Goal: Task Accomplishment & Management: Use online tool/utility

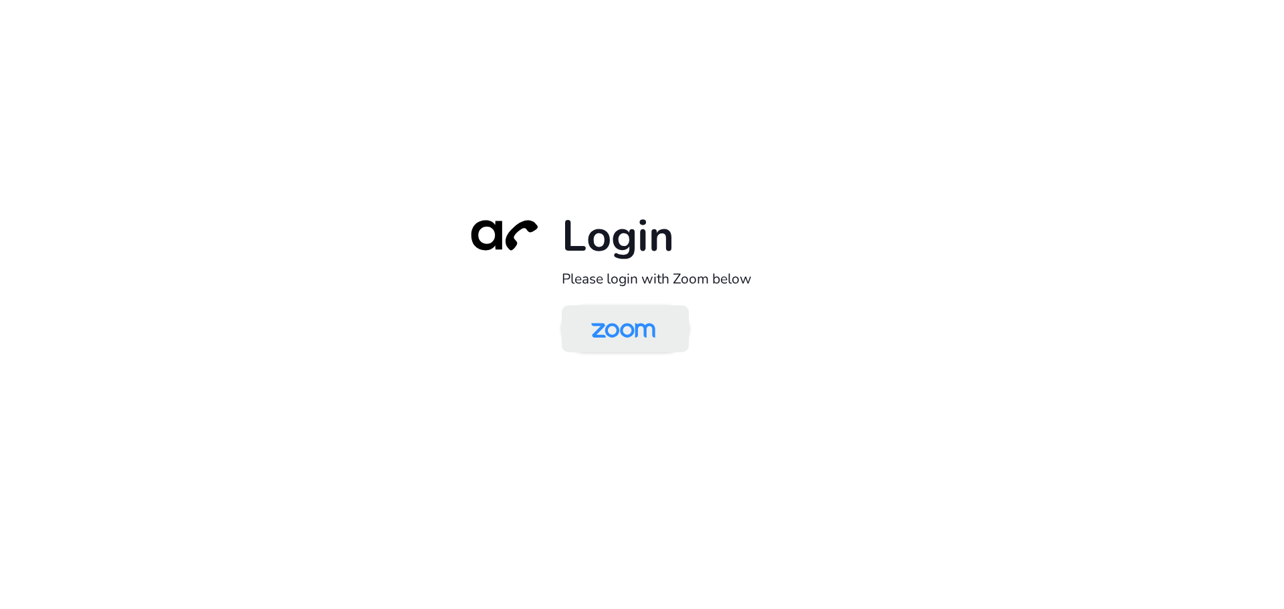
click at [614, 334] on img at bounding box center [623, 329] width 92 height 43
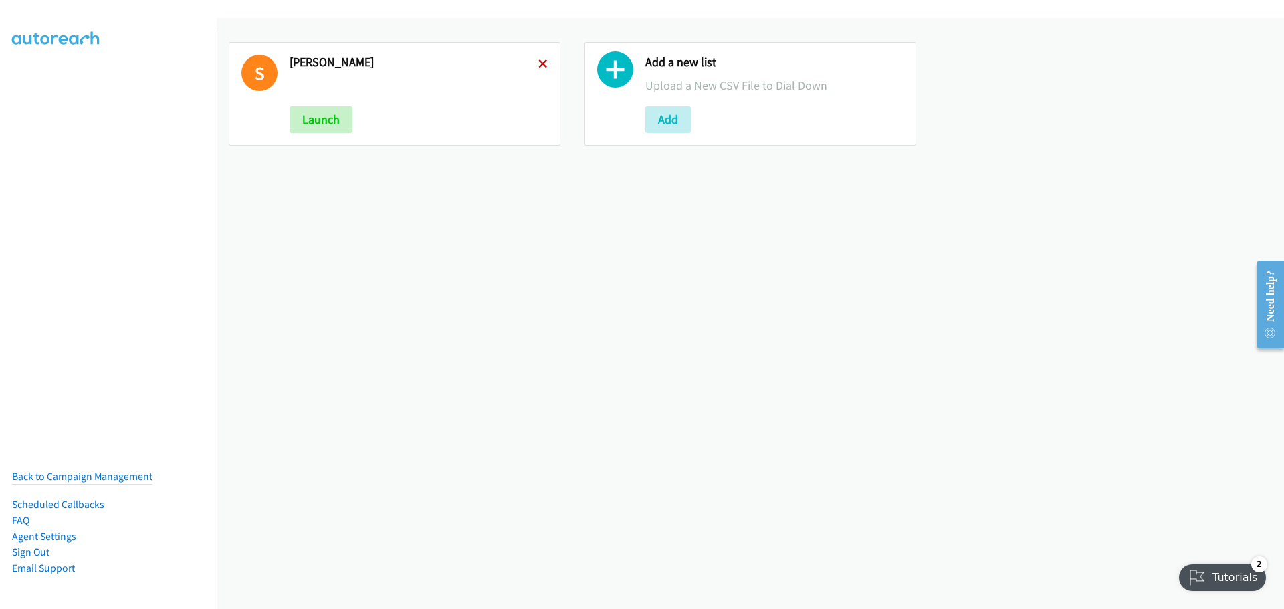
click at [538, 62] on icon at bounding box center [542, 64] width 9 height 9
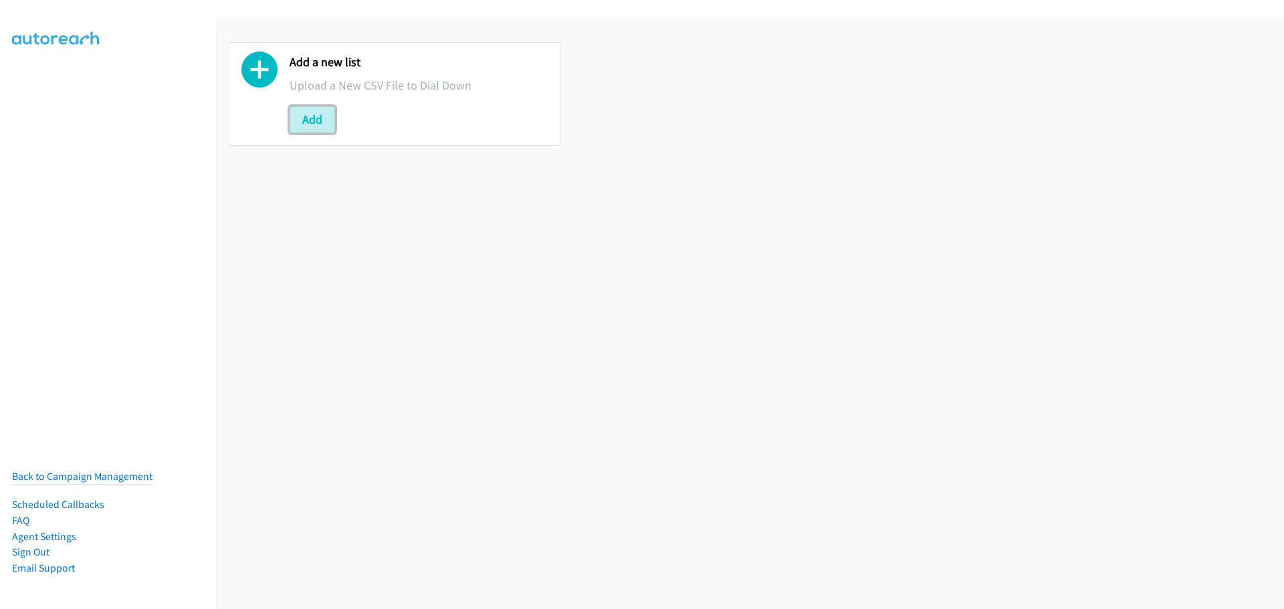
click at [316, 128] on button "Add" at bounding box center [312, 119] width 45 height 27
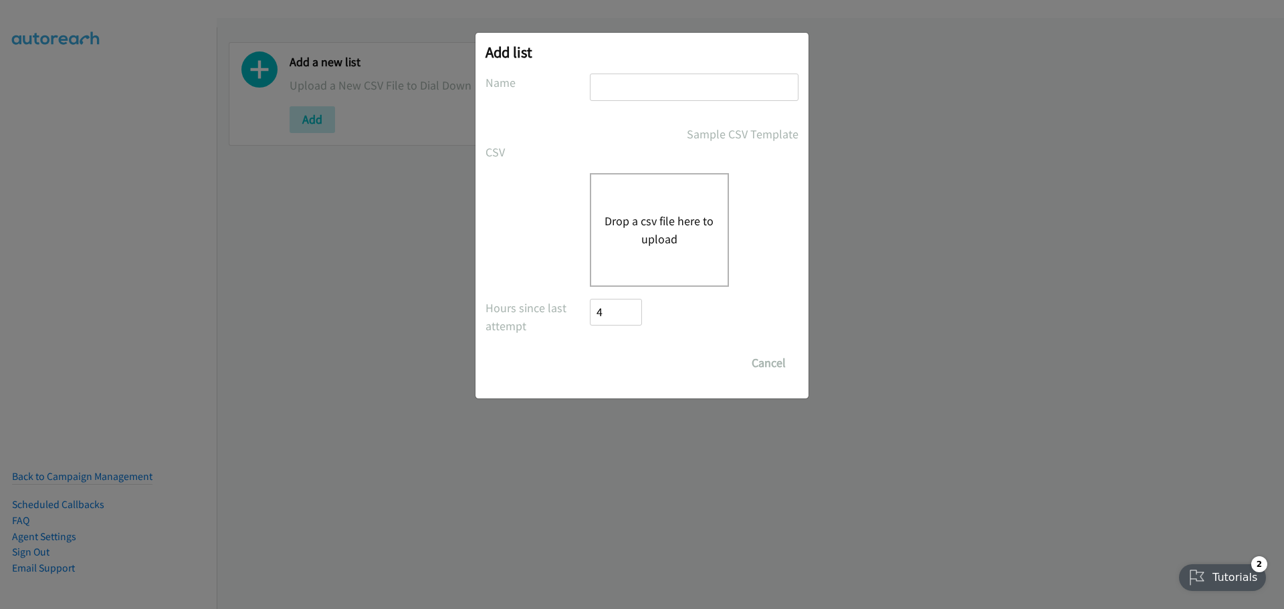
click at [665, 229] on button "Drop a csv file here to upload" at bounding box center [660, 230] width 110 height 36
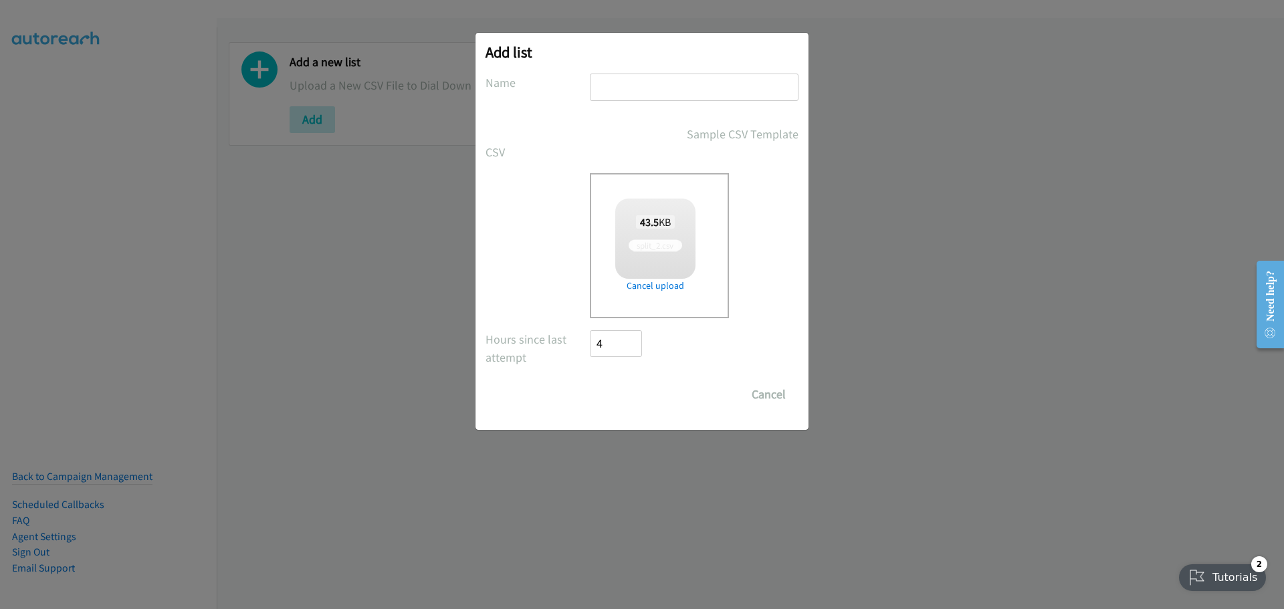
click at [628, 74] on input "text" at bounding box center [694, 87] width 209 height 27
checkbox input "true"
type input "[PERSON_NAME]"
click at [632, 402] on input "Save List" at bounding box center [625, 394] width 70 height 27
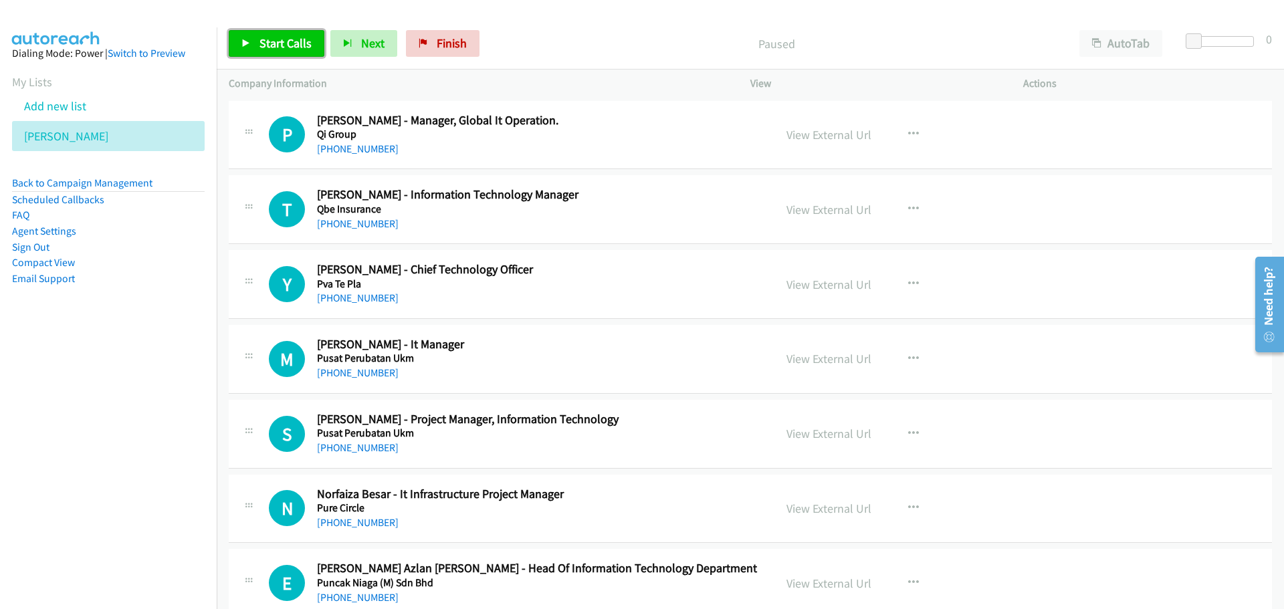
click at [257, 47] on link "Start Calls" at bounding box center [277, 43] width 96 height 27
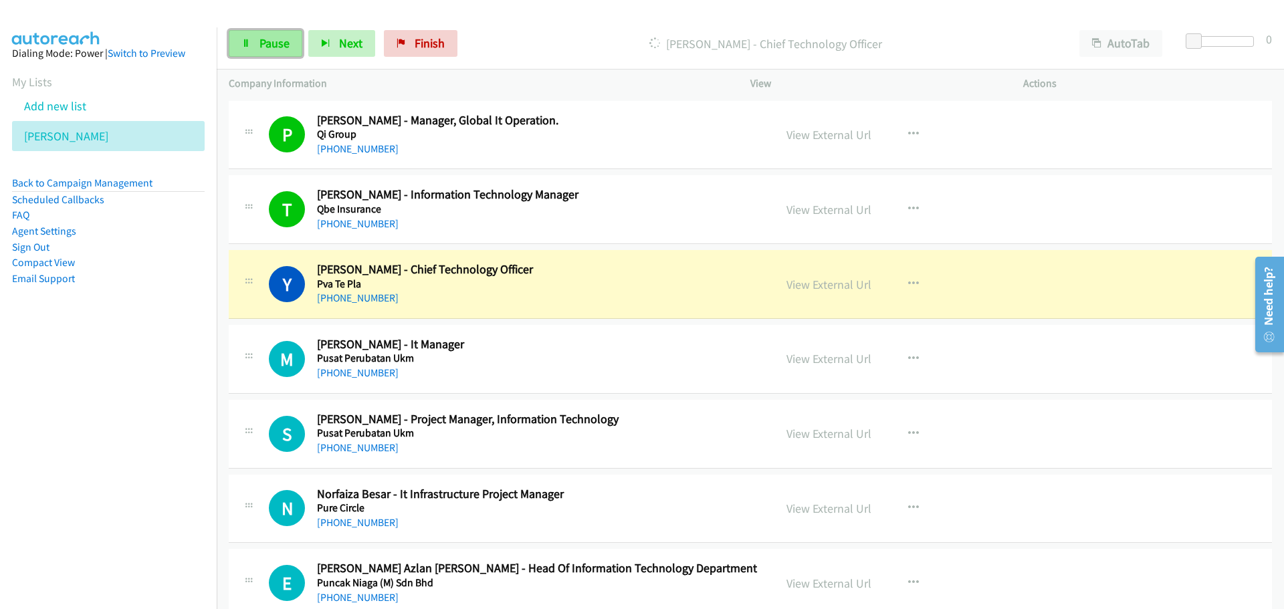
click at [270, 43] on span "Pause" at bounding box center [274, 42] width 30 height 15
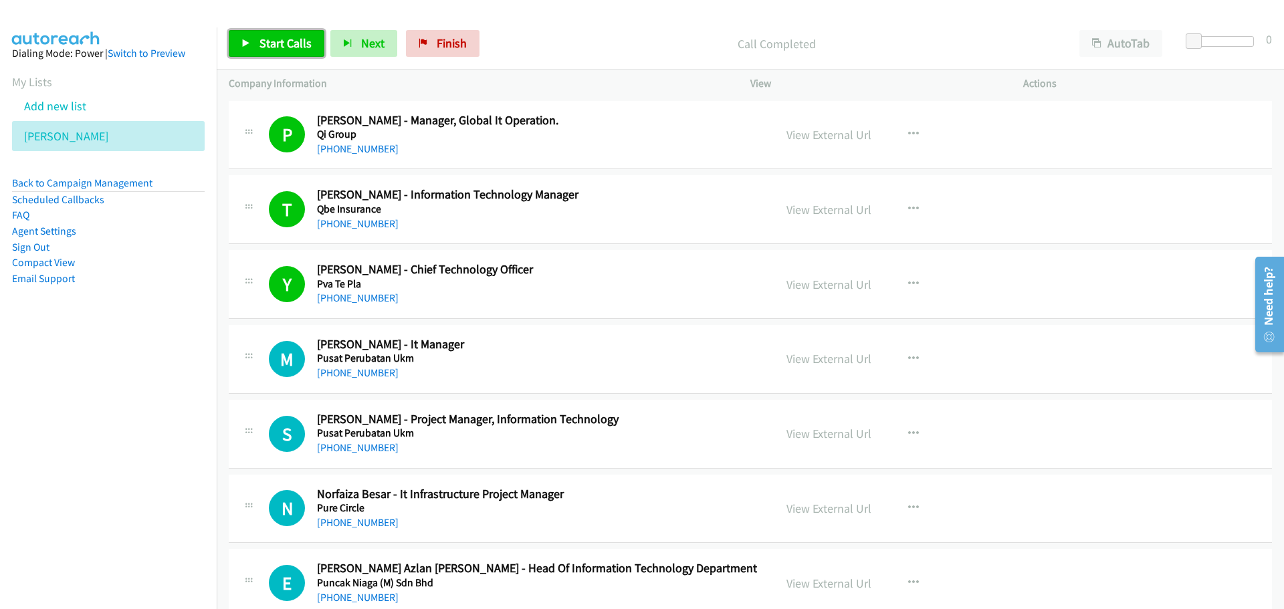
click at [266, 39] on span "Start Calls" at bounding box center [285, 42] width 52 height 15
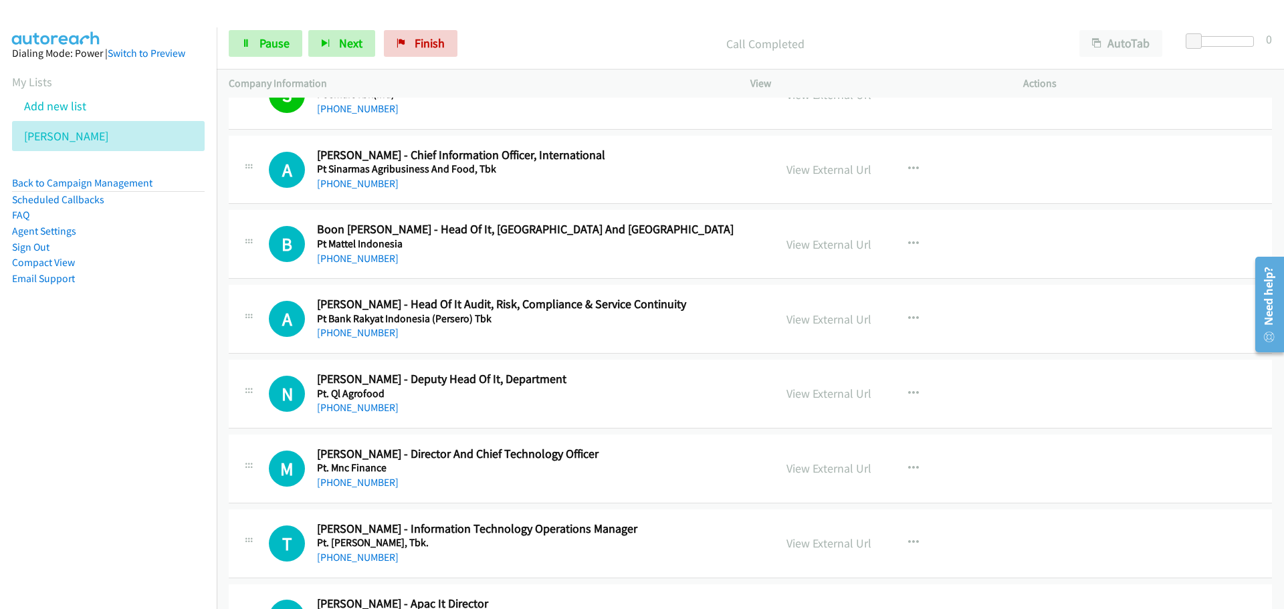
scroll to position [736, 0]
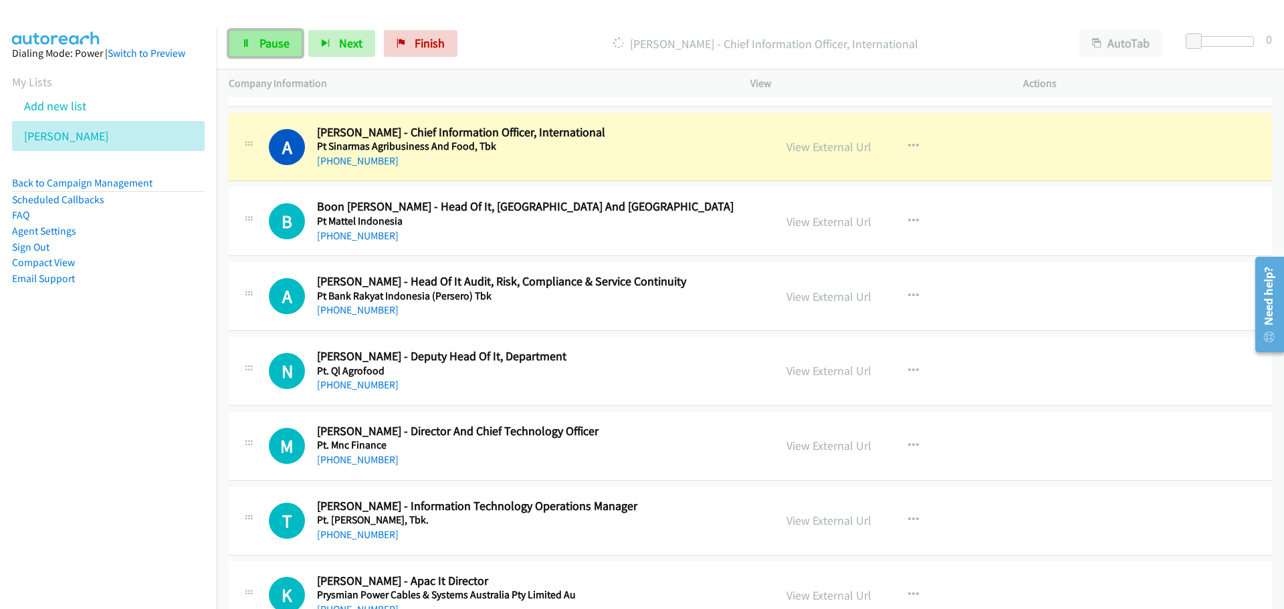
click at [252, 47] on link "Pause" at bounding box center [266, 43] width 74 height 27
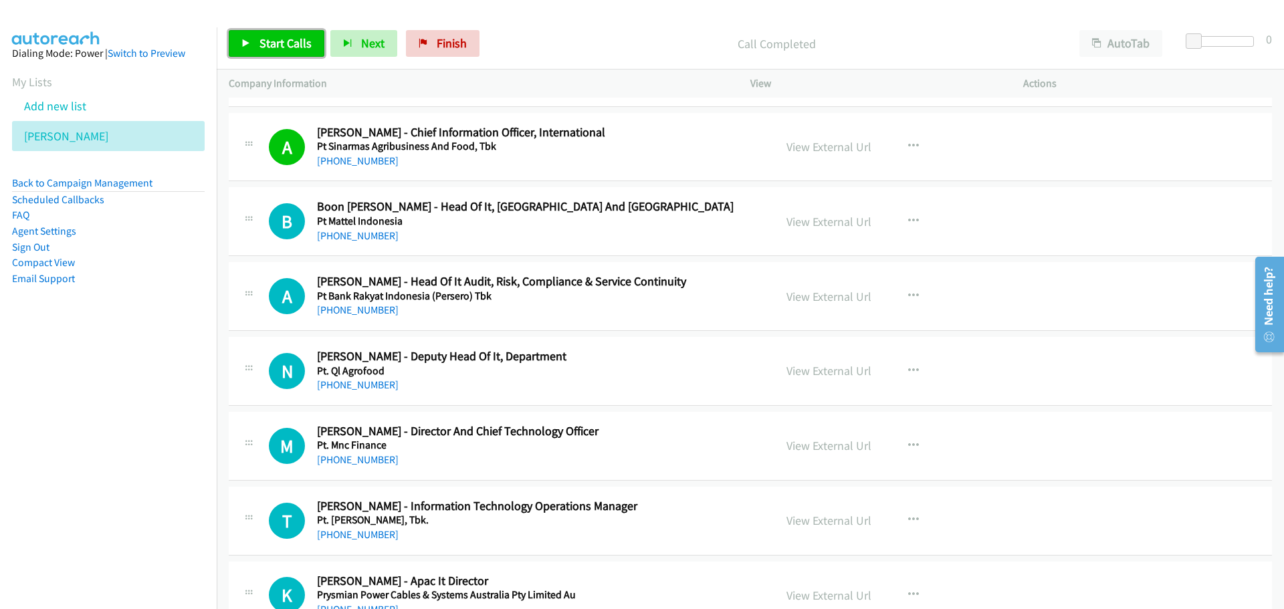
click at [298, 35] on link "Start Calls" at bounding box center [277, 43] width 96 height 27
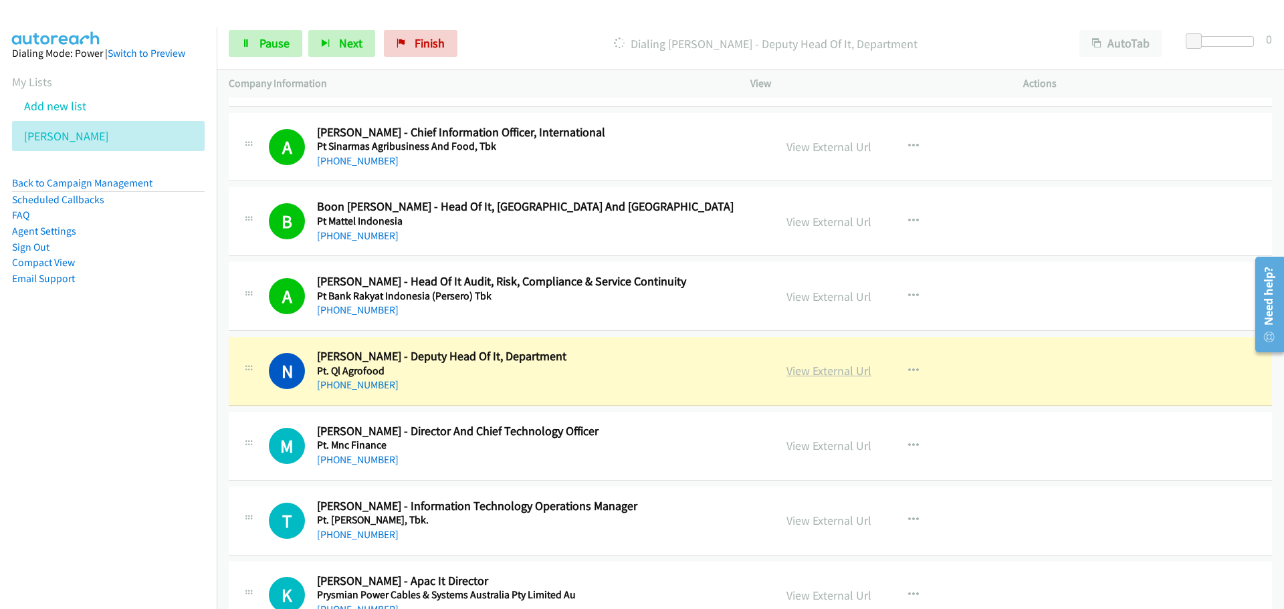
click at [802, 367] on link "View External Url" at bounding box center [829, 370] width 85 height 15
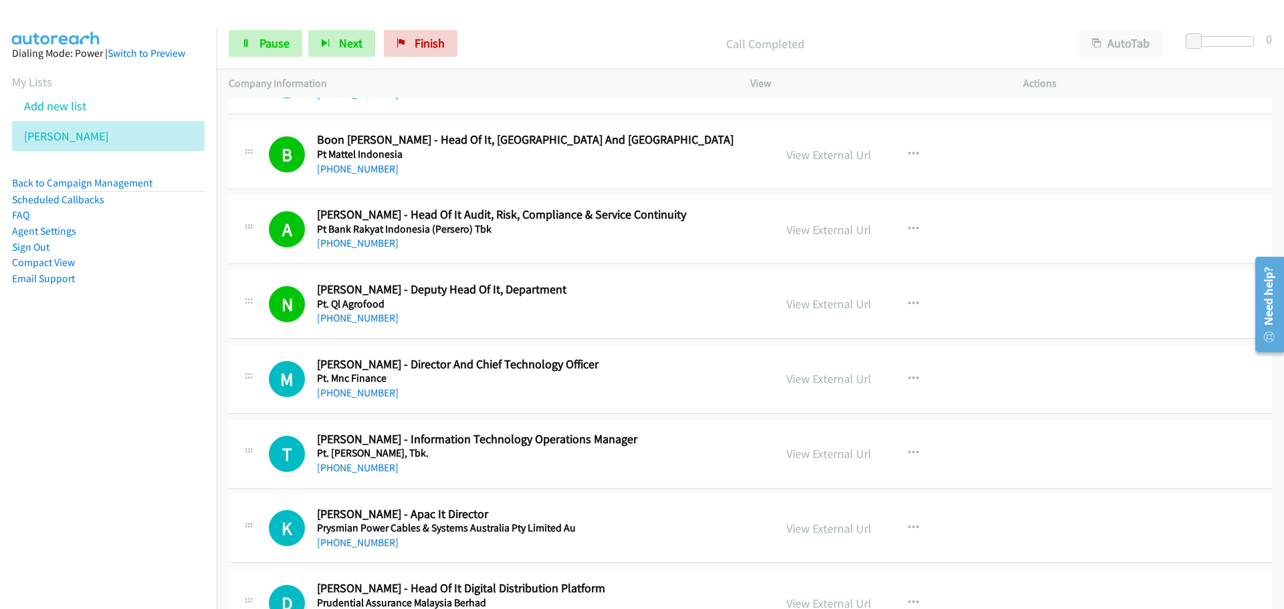
scroll to position [869, 0]
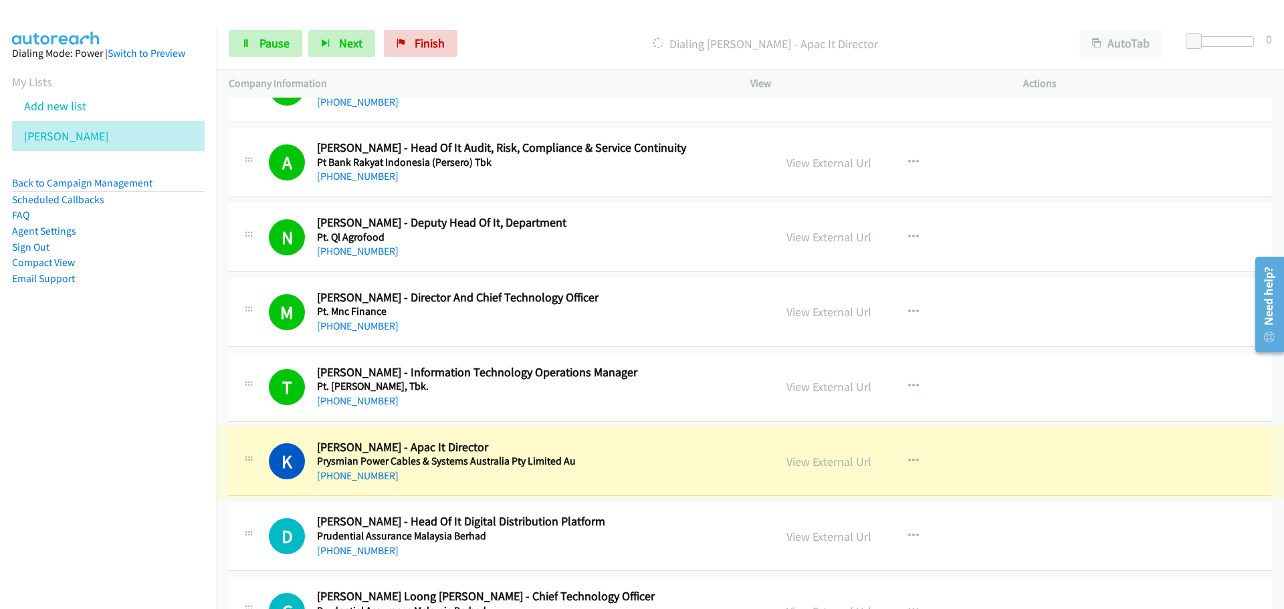
click at [838, 461] on link "View External Url" at bounding box center [829, 461] width 85 height 15
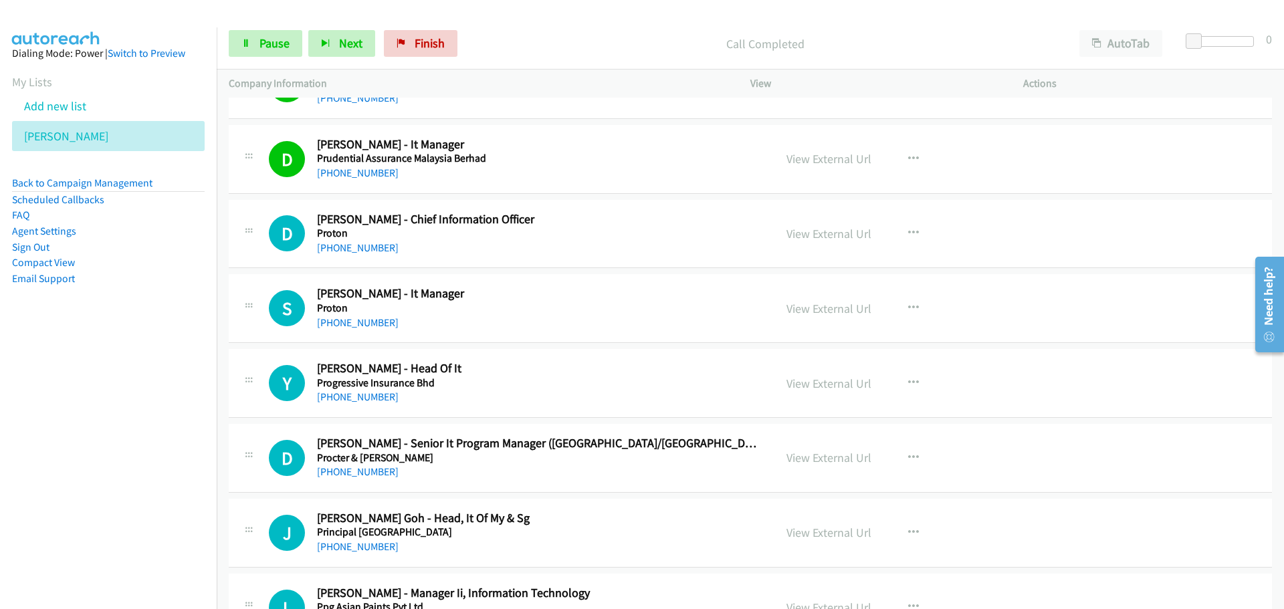
scroll to position [1538, 0]
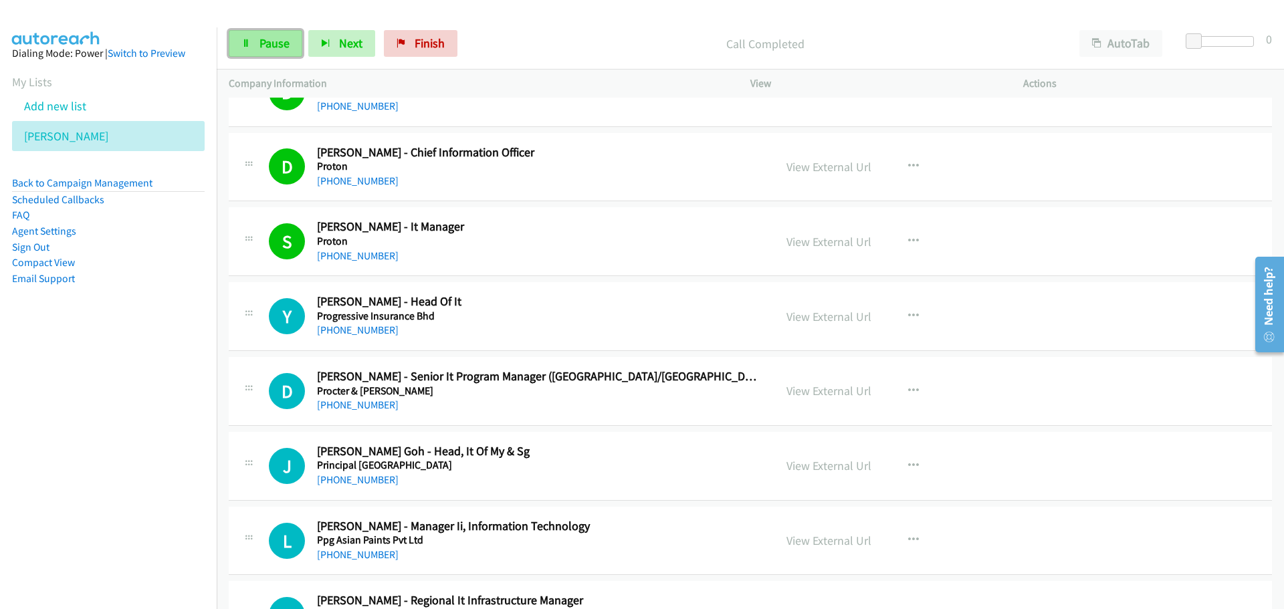
click at [274, 34] on link "Pause" at bounding box center [266, 43] width 74 height 27
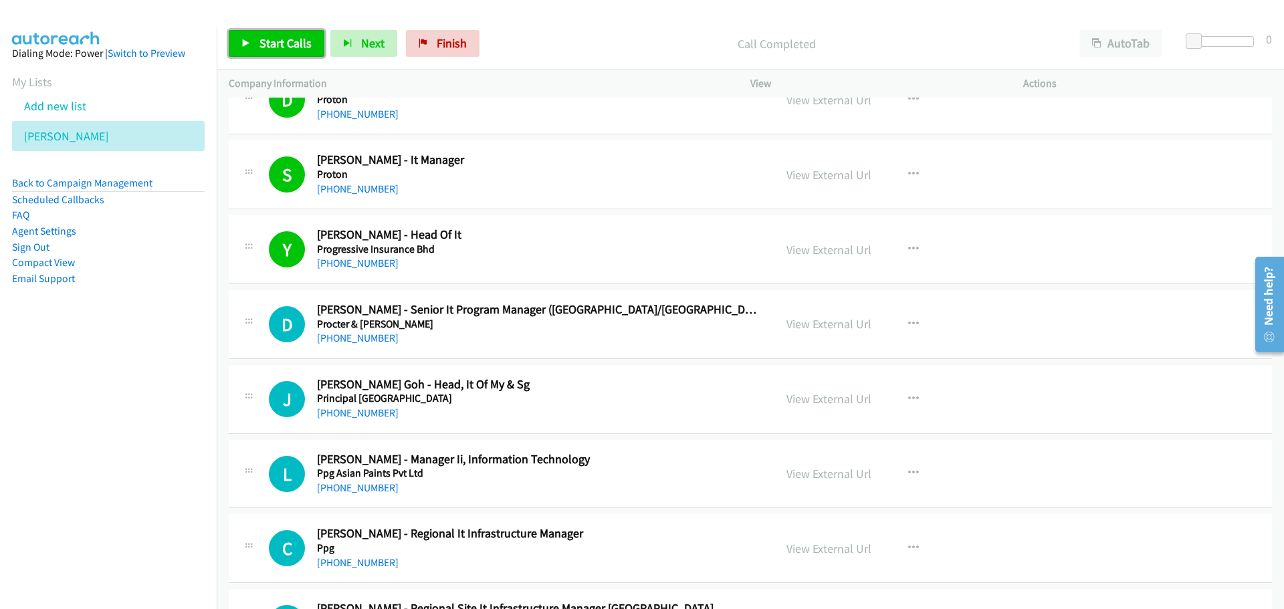
click at [263, 47] on span "Start Calls" at bounding box center [285, 42] width 52 height 15
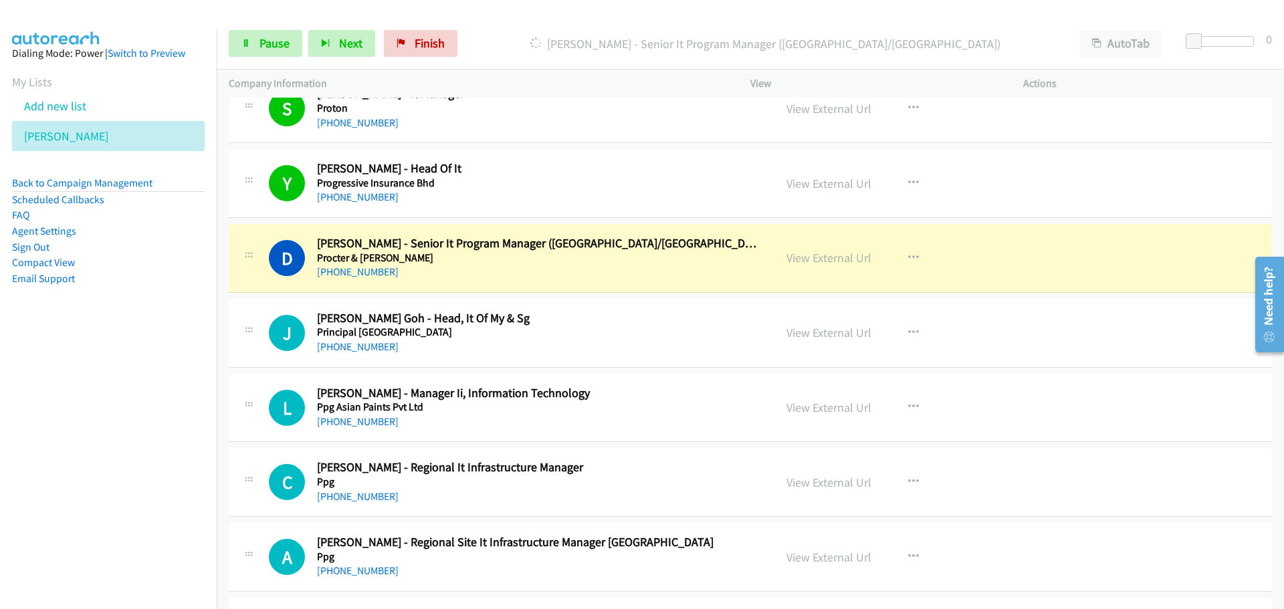
scroll to position [1672, 0]
click at [843, 255] on link "View External Url" at bounding box center [829, 256] width 85 height 15
click at [268, 47] on span "Pause" at bounding box center [274, 42] width 30 height 15
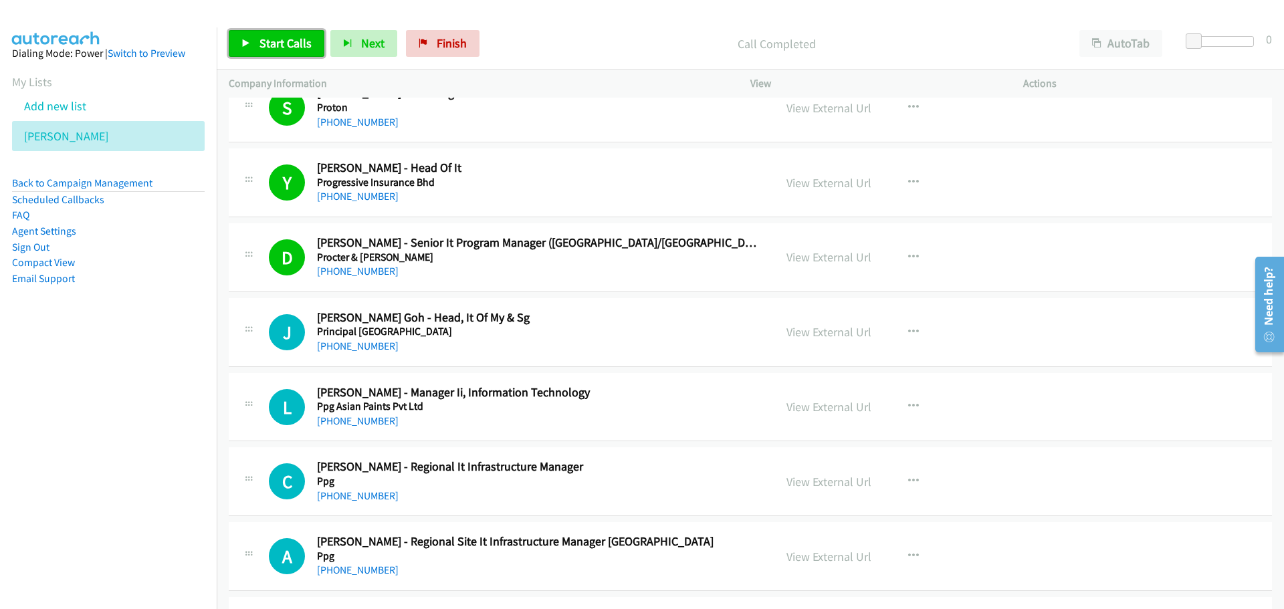
click at [264, 45] on span "Start Calls" at bounding box center [285, 42] width 52 height 15
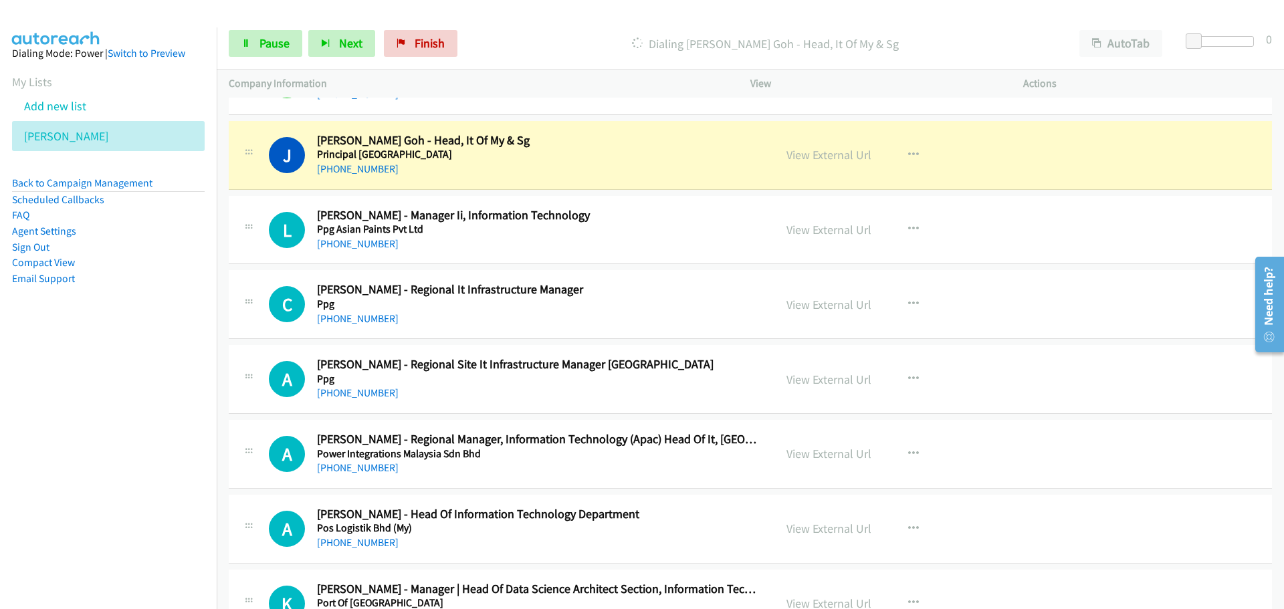
scroll to position [1873, 0]
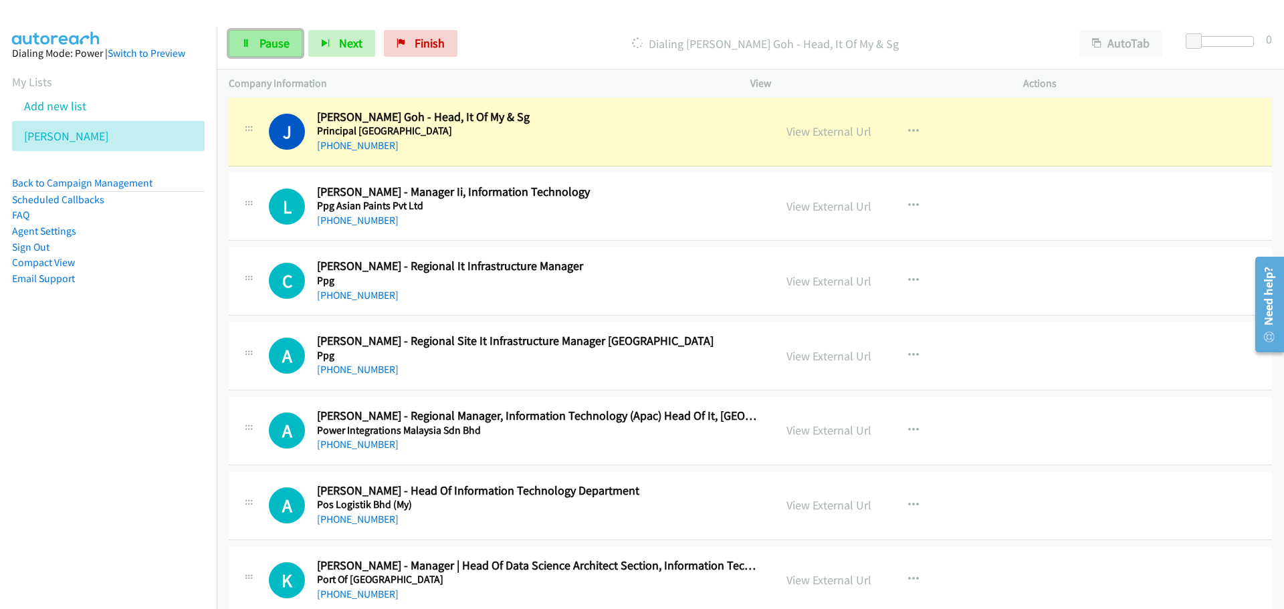
click at [292, 39] on link "Pause" at bounding box center [266, 43] width 74 height 27
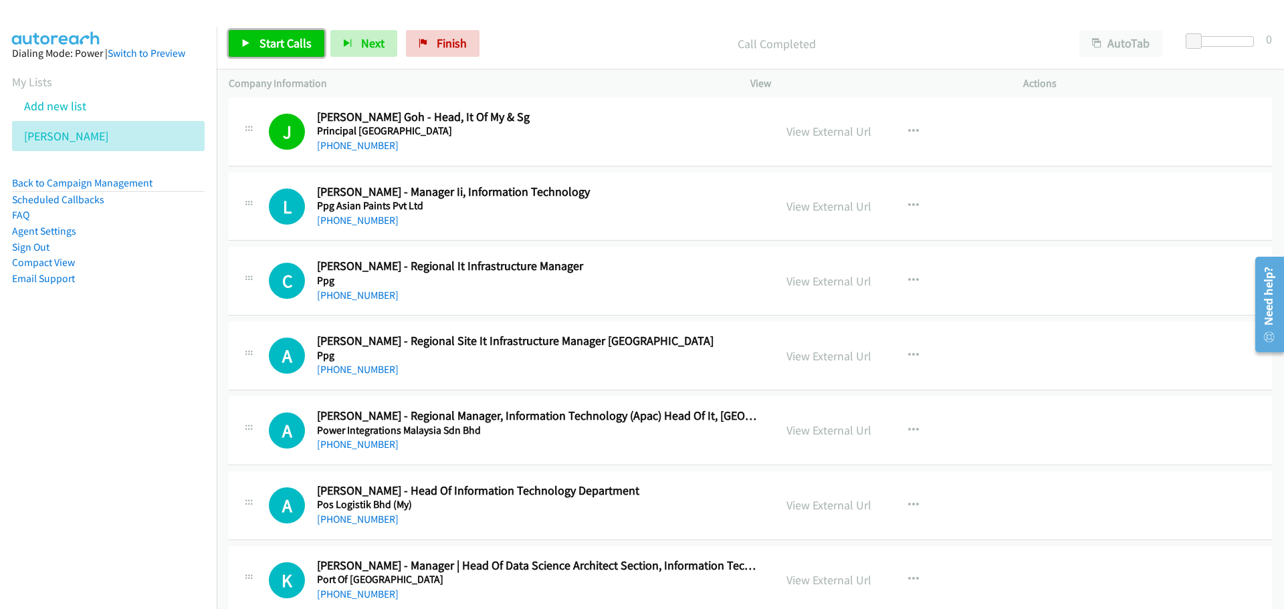
click at [276, 46] on span "Start Calls" at bounding box center [285, 42] width 52 height 15
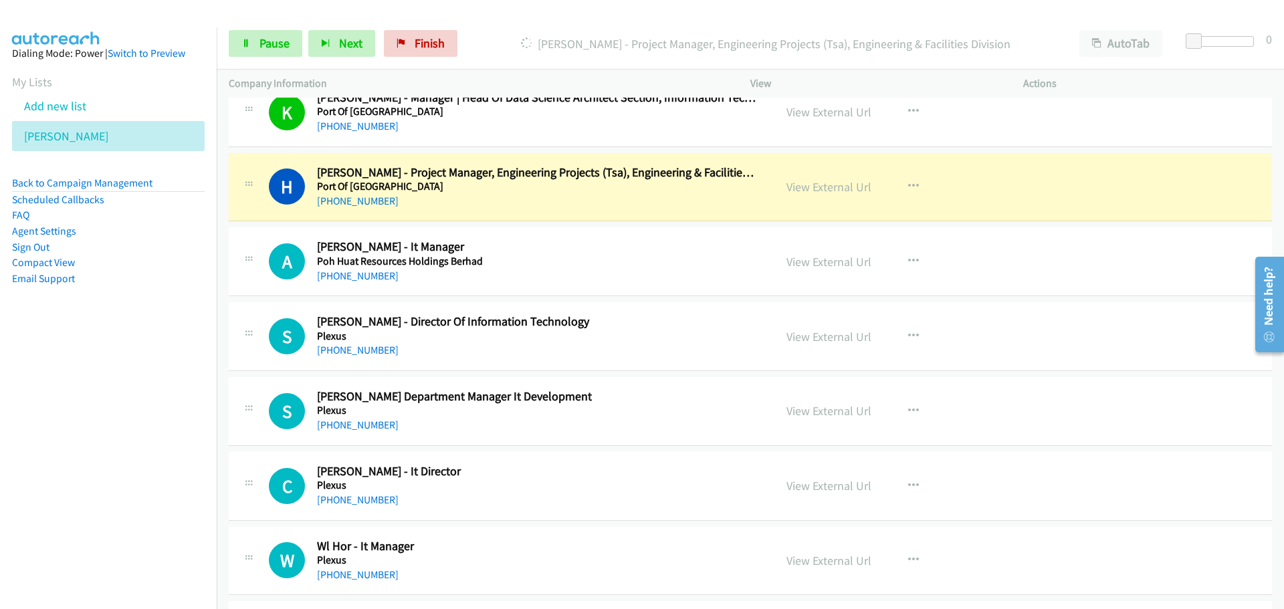
scroll to position [2408, 0]
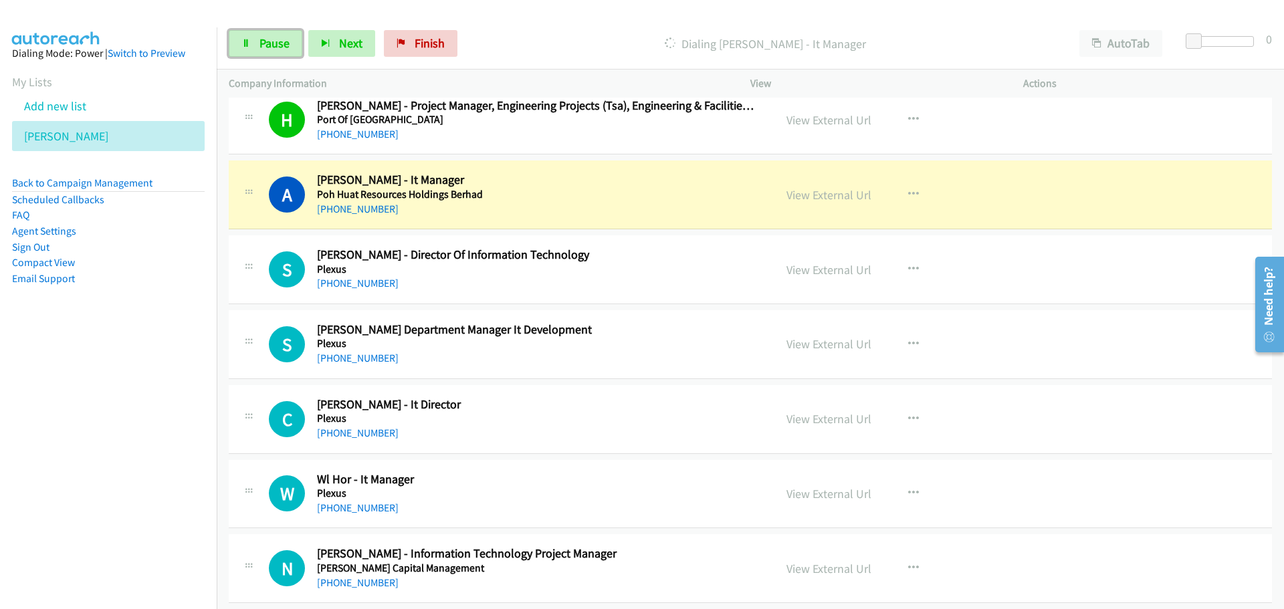
drag, startPoint x: 277, startPoint y: 44, endPoint x: 24, endPoint y: 153, distance: 275.3
click at [276, 45] on span "Pause" at bounding box center [274, 42] width 30 height 15
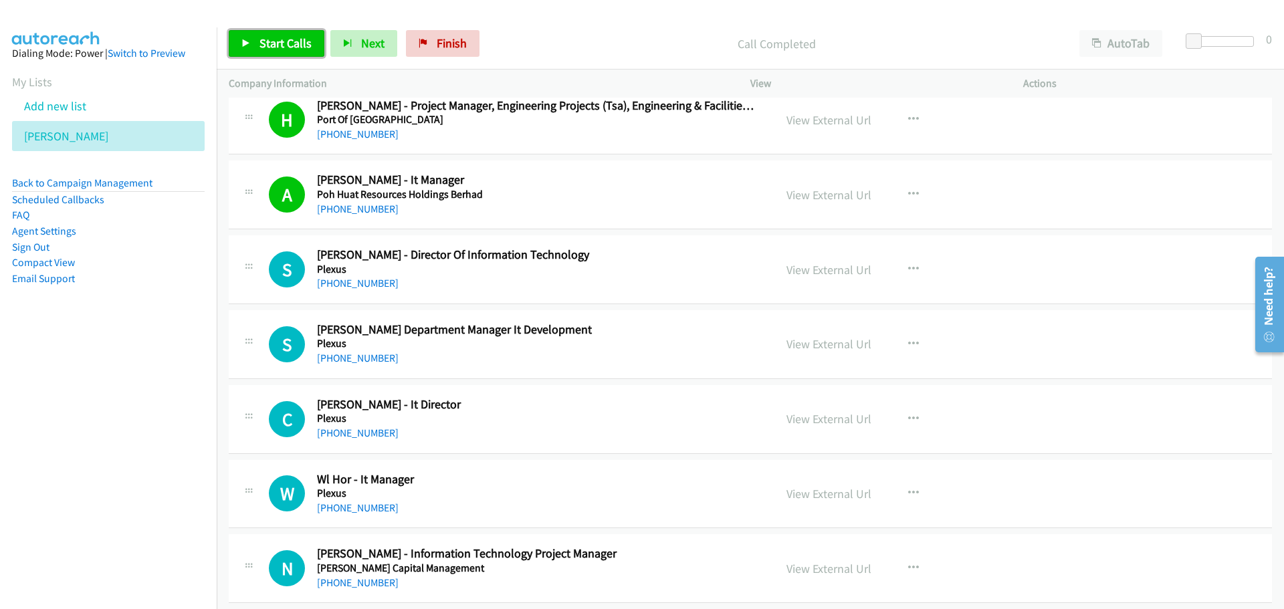
click at [290, 37] on span "Start Calls" at bounding box center [285, 42] width 52 height 15
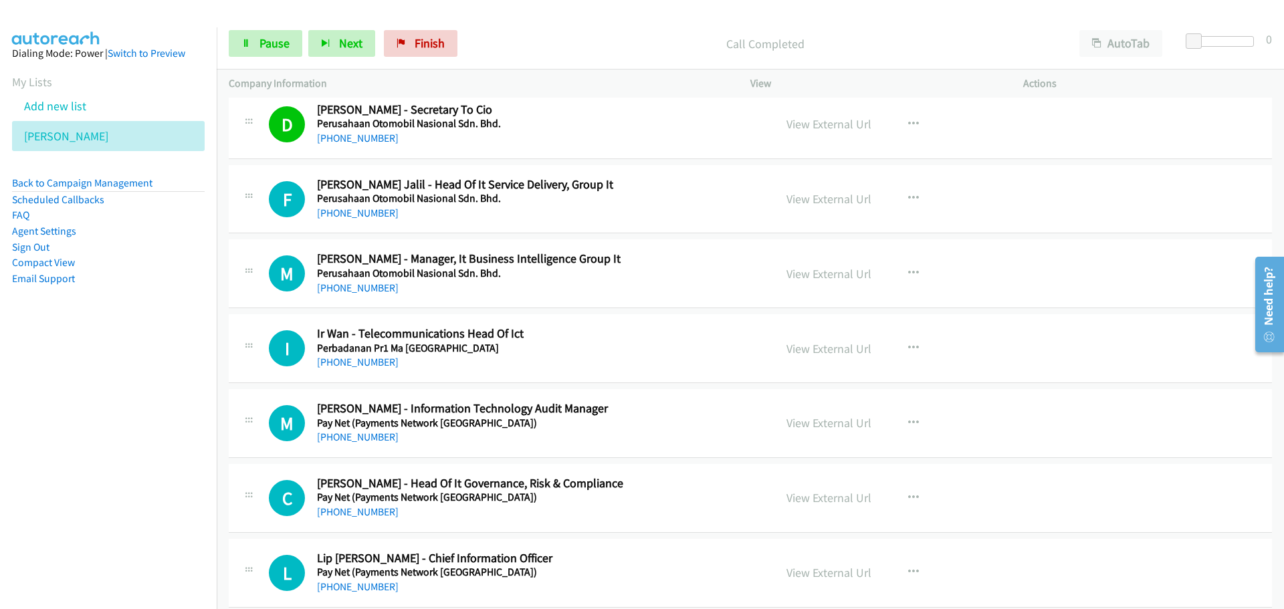
scroll to position [3143, 0]
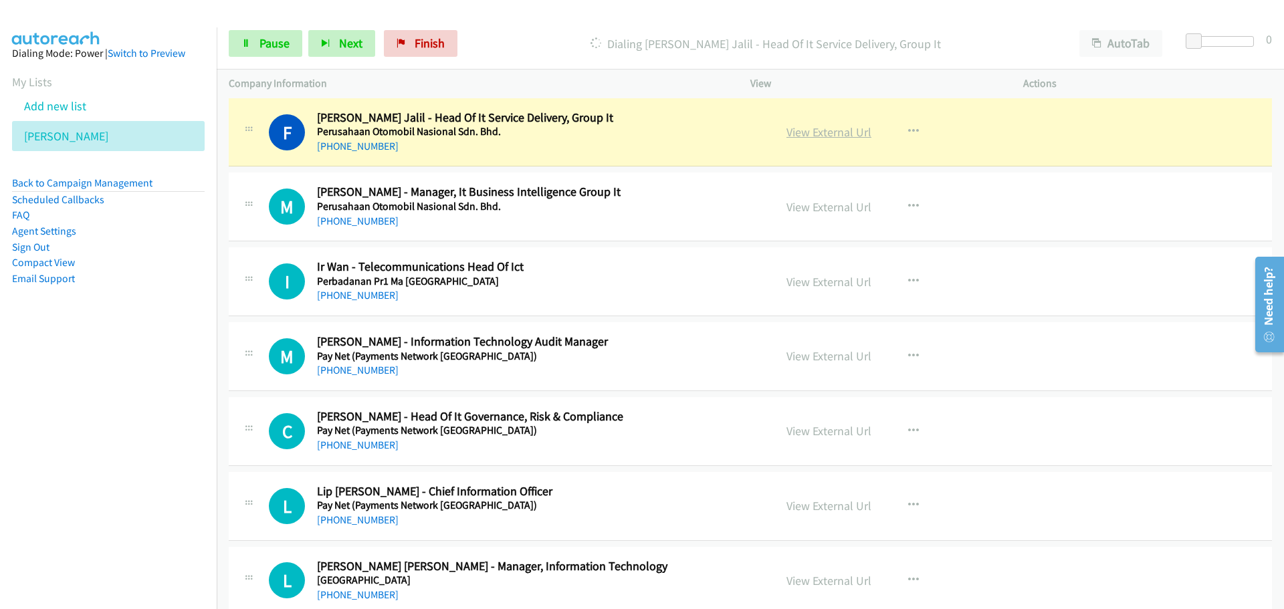
click at [793, 136] on link "View External Url" at bounding box center [829, 131] width 85 height 15
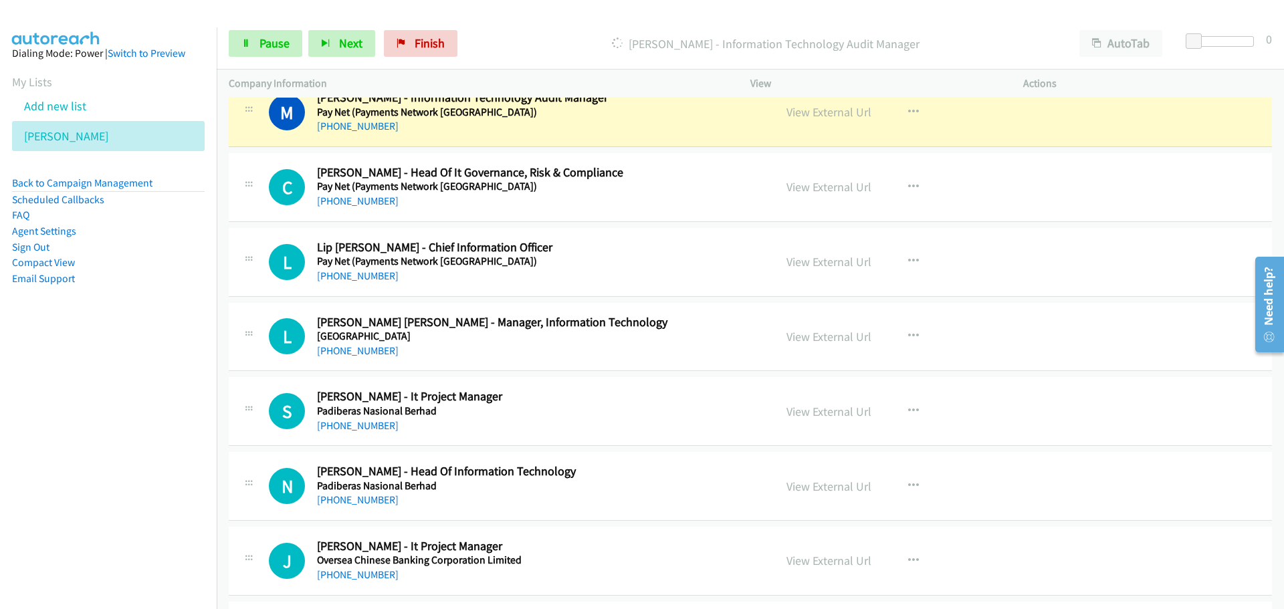
scroll to position [3411, 0]
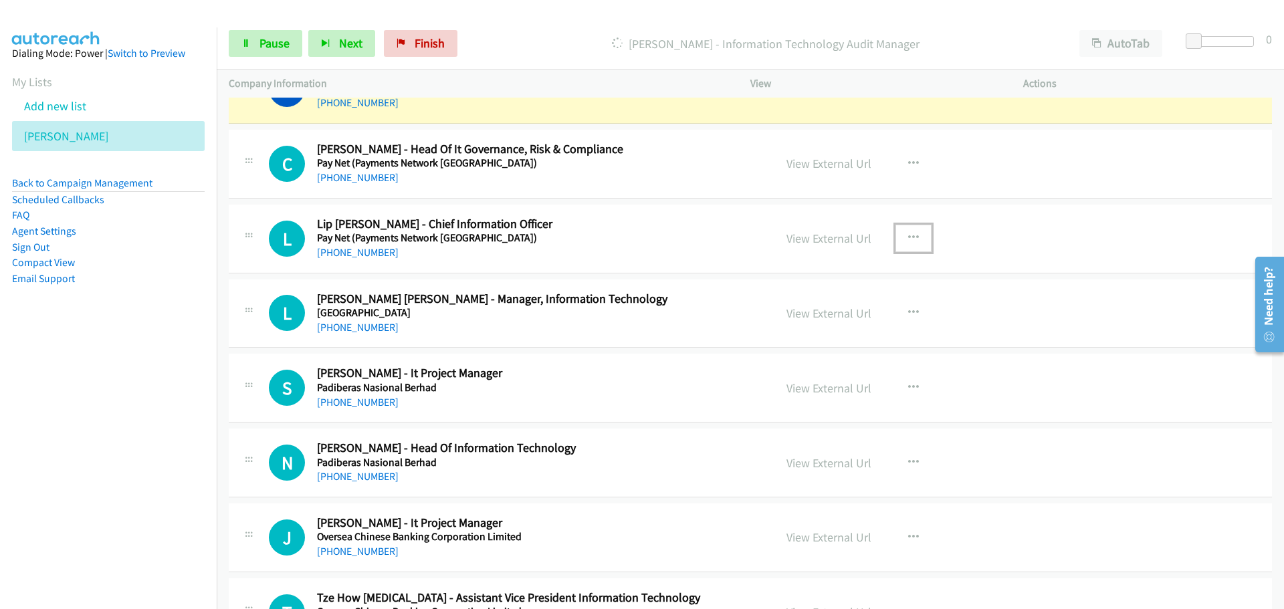
click at [908, 242] on icon "button" at bounding box center [913, 238] width 11 height 11
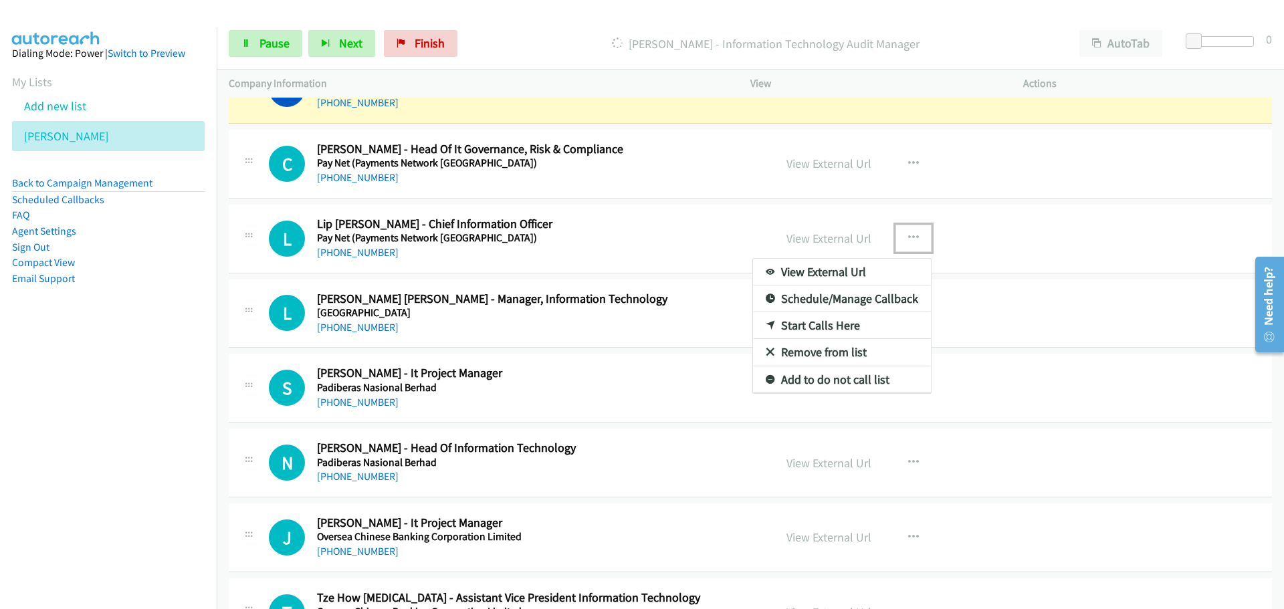
click at [799, 323] on link "Start Calls Here" at bounding box center [842, 325] width 178 height 27
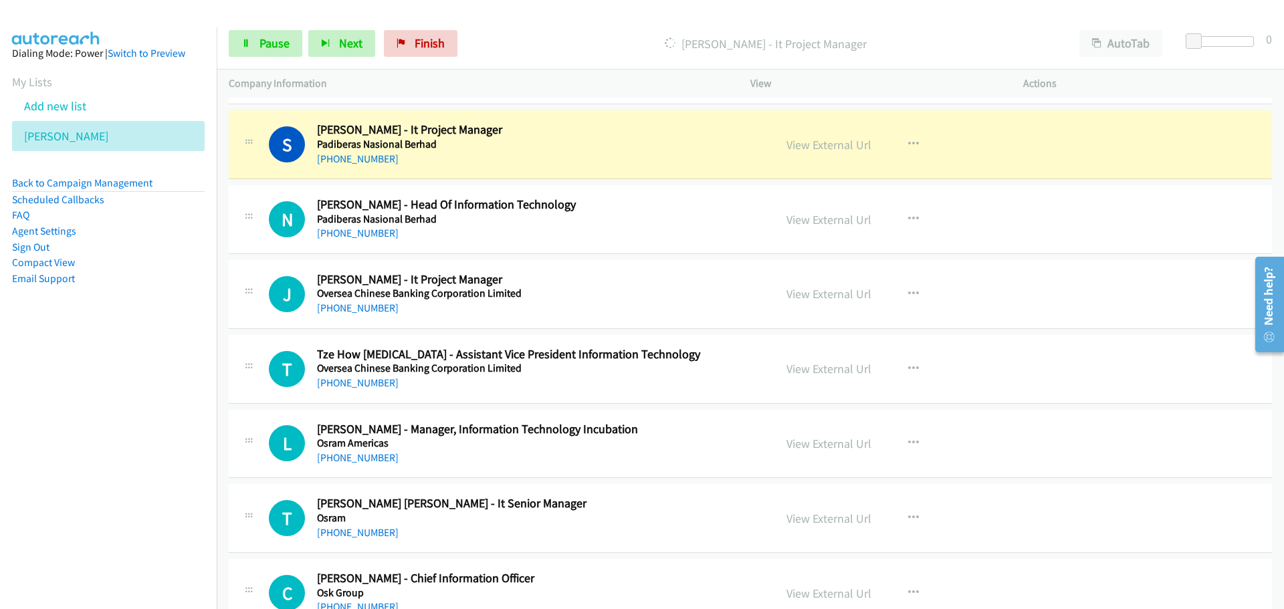
scroll to position [3678, 0]
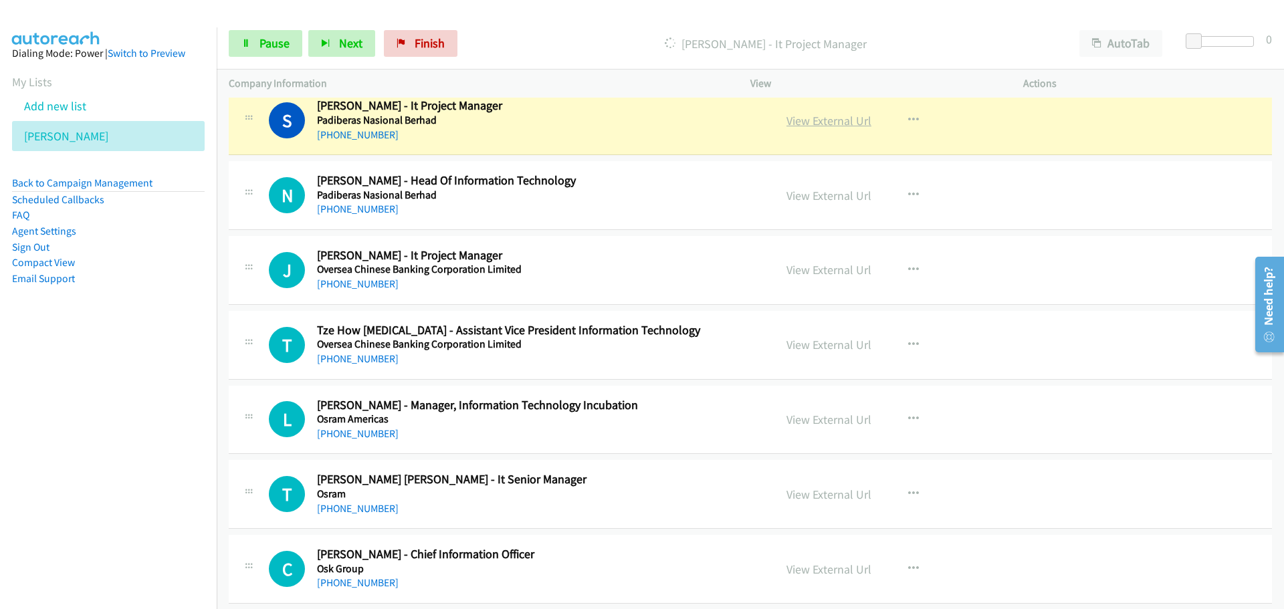
click at [811, 116] on link "View External Url" at bounding box center [829, 120] width 85 height 15
click at [268, 51] on link "Pause" at bounding box center [266, 43] width 74 height 27
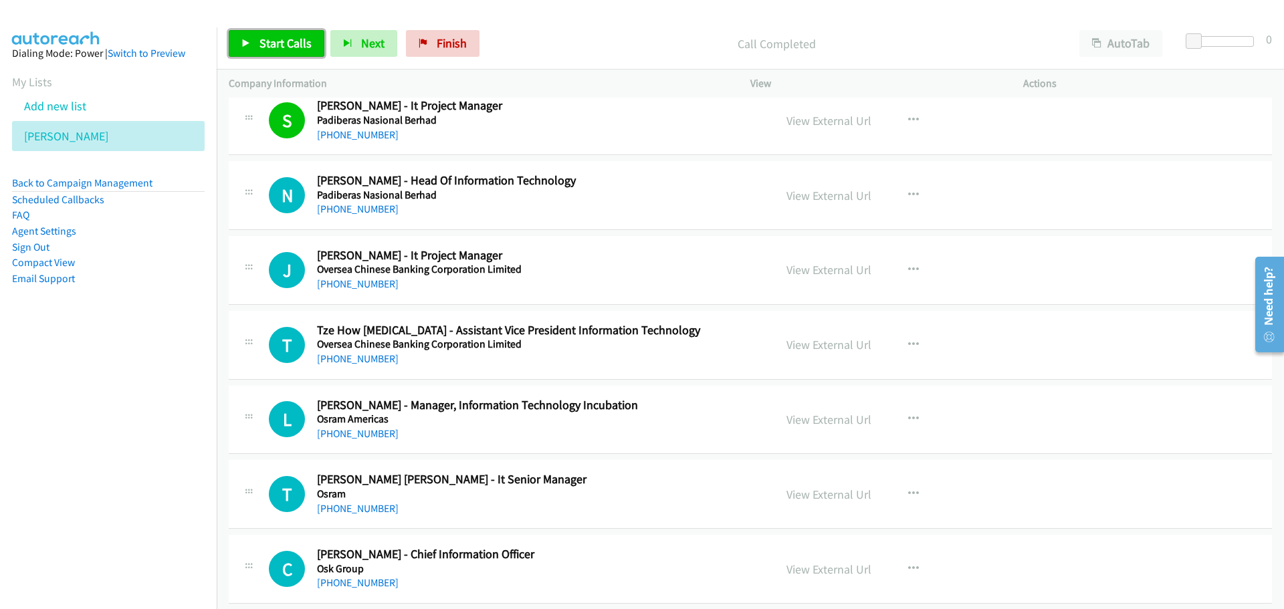
click at [292, 33] on link "Start Calls" at bounding box center [277, 43] width 96 height 27
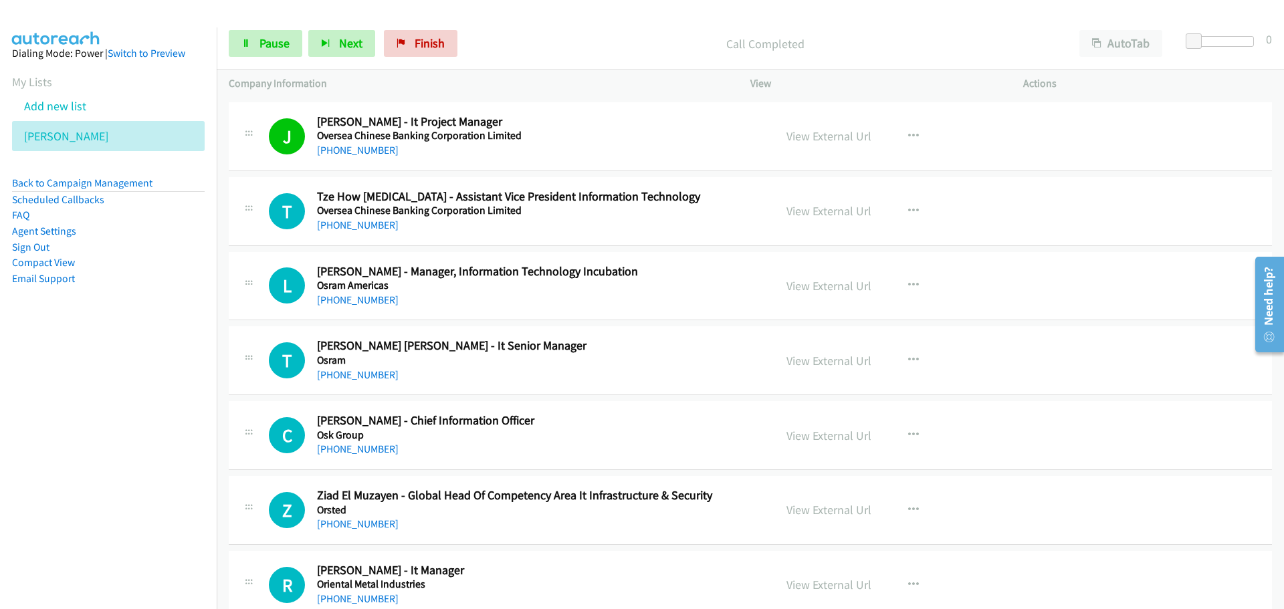
scroll to position [3879, 0]
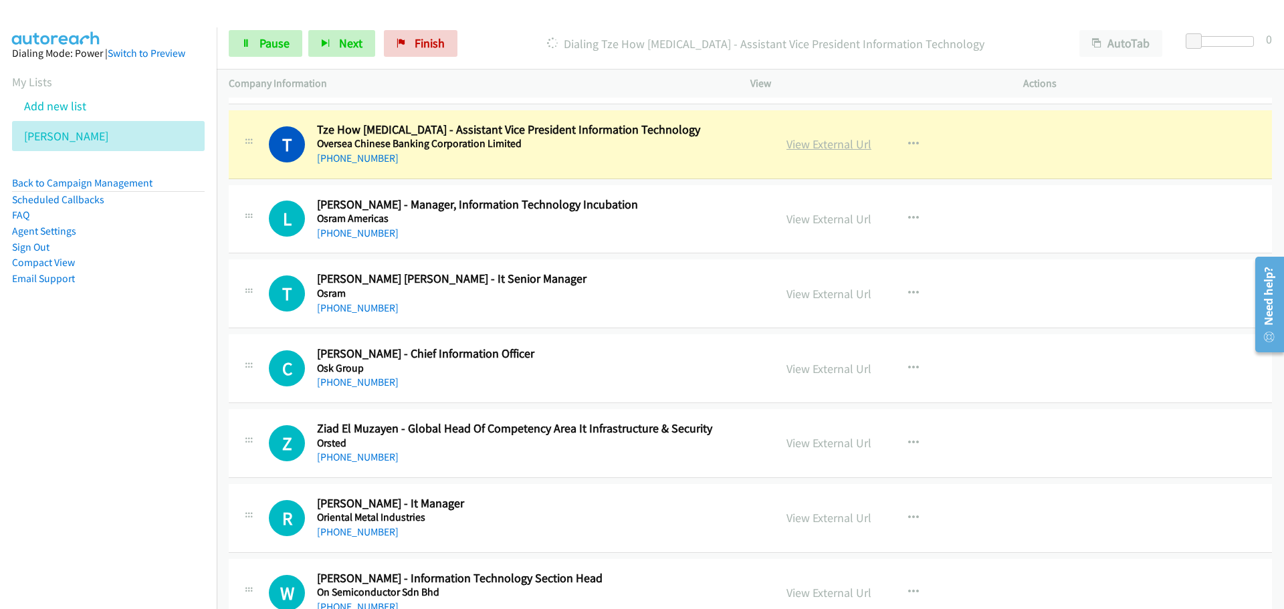
click at [823, 145] on link "View External Url" at bounding box center [829, 143] width 85 height 15
click at [258, 48] on link "Pause" at bounding box center [266, 43] width 74 height 27
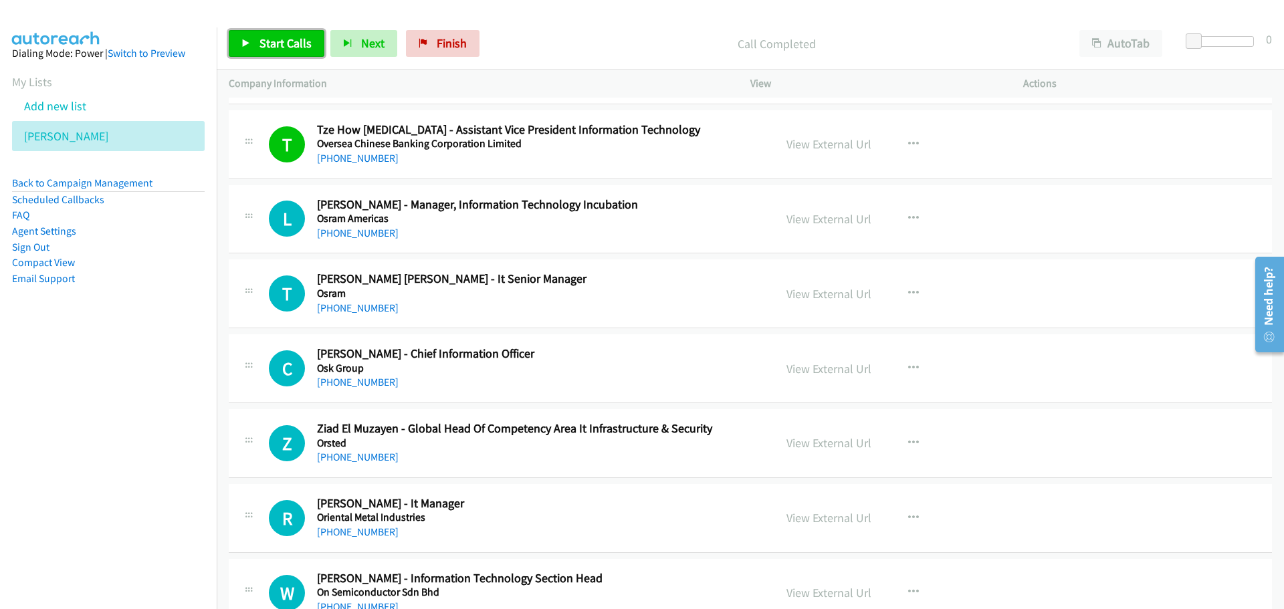
click at [285, 53] on link "Start Calls" at bounding box center [277, 43] width 96 height 27
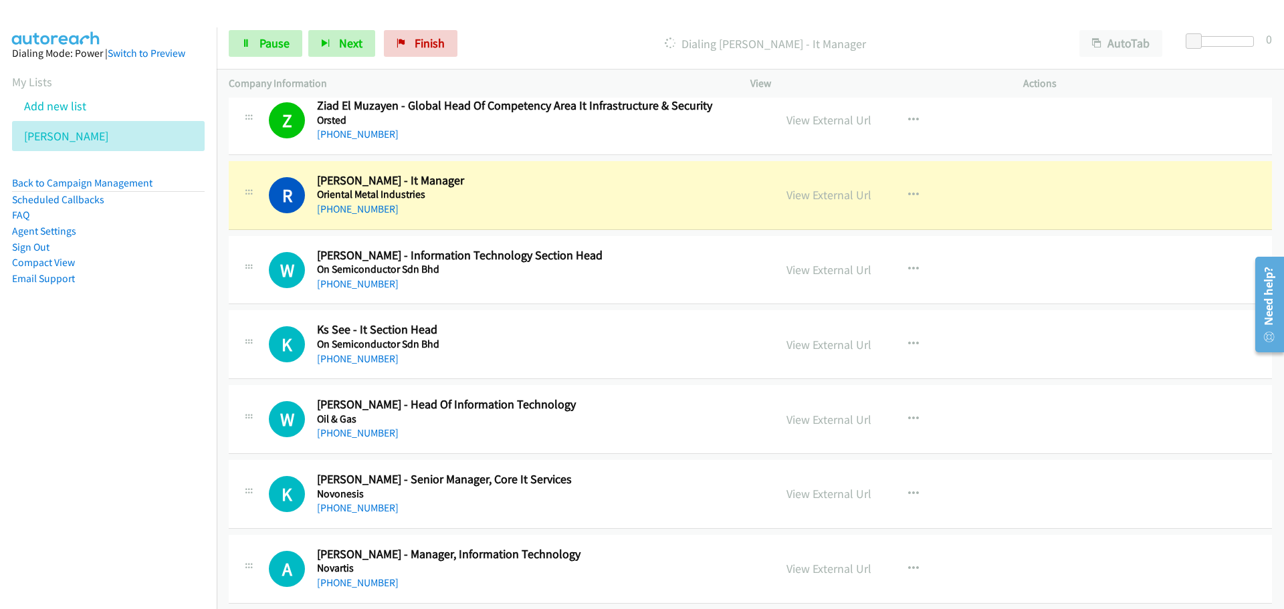
scroll to position [4213, 0]
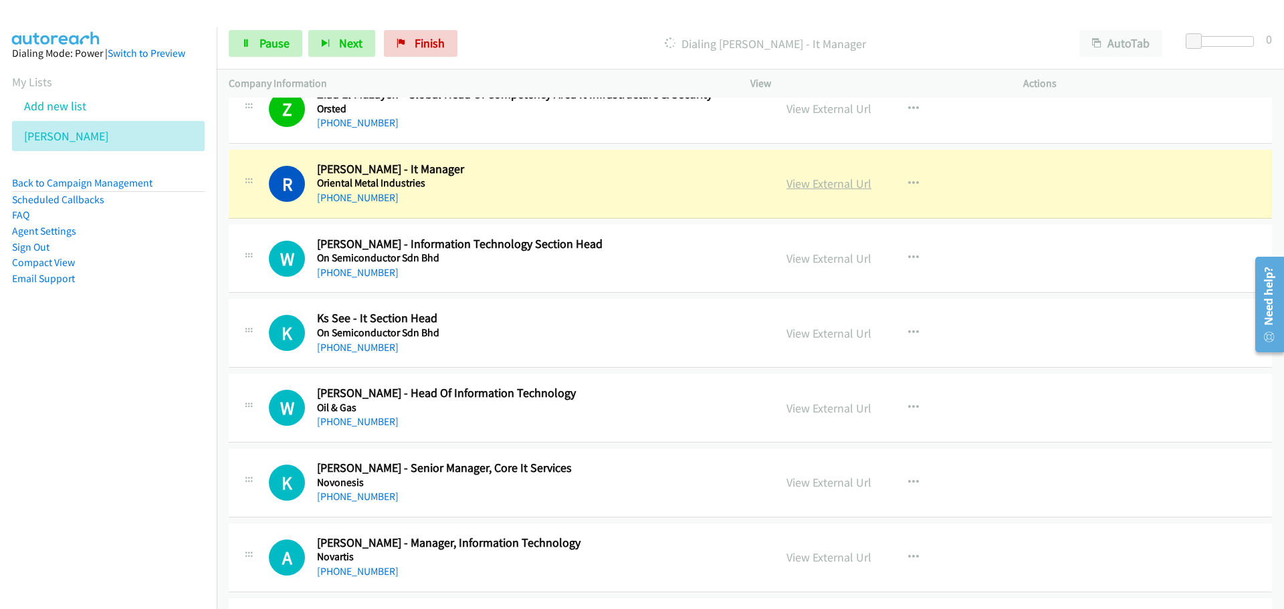
click at [826, 186] on link "View External Url" at bounding box center [829, 183] width 85 height 15
click at [266, 50] on span "Pause" at bounding box center [274, 42] width 30 height 15
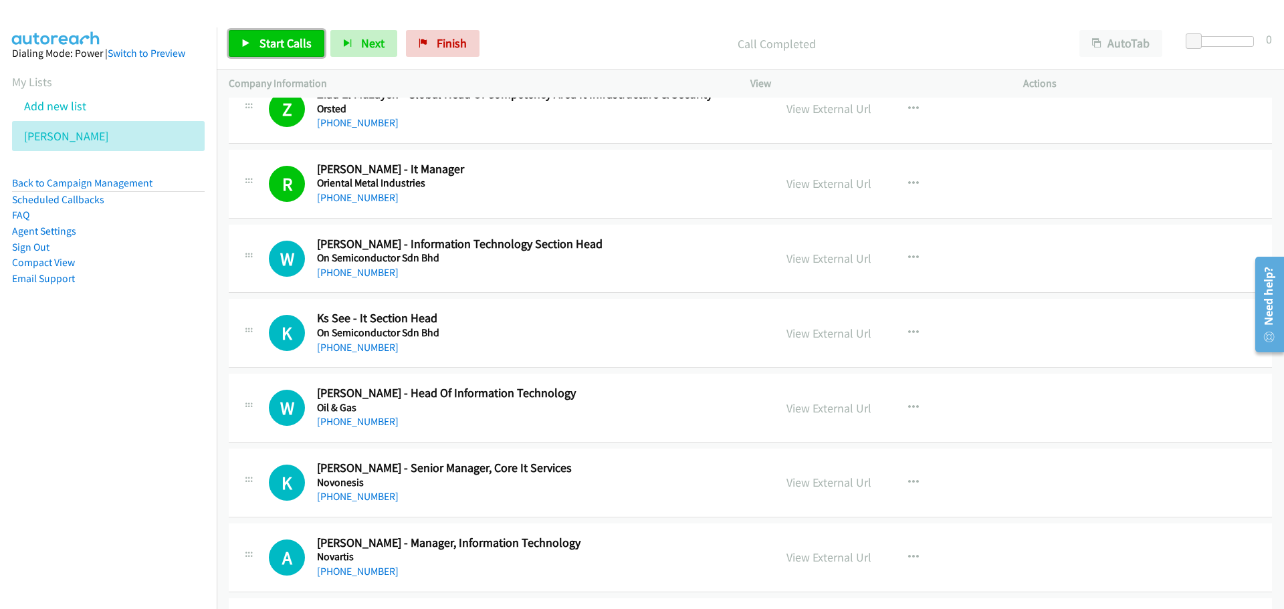
click at [304, 32] on link "Start Calls" at bounding box center [277, 43] width 96 height 27
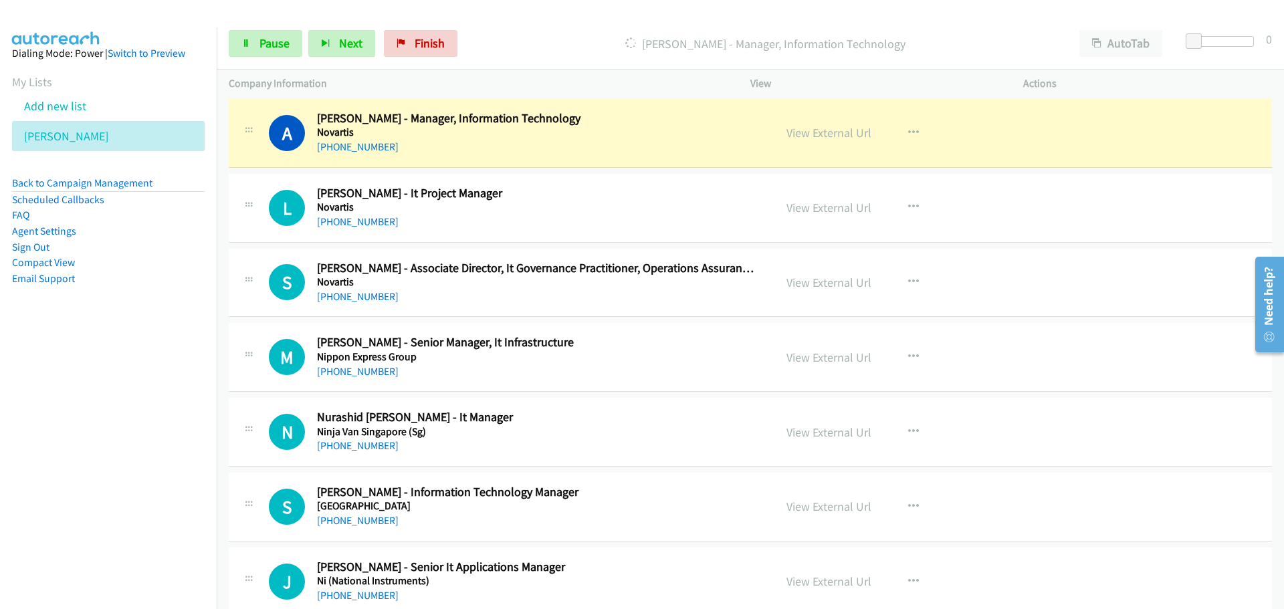
scroll to position [4615, 0]
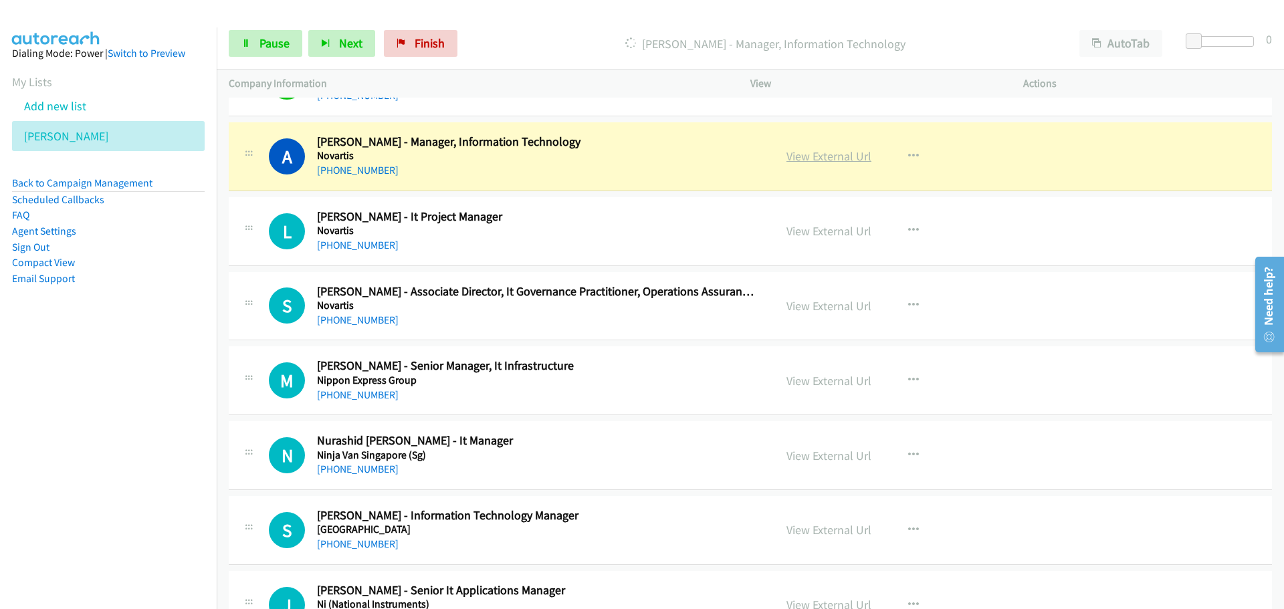
click at [826, 156] on link "View External Url" at bounding box center [829, 155] width 85 height 15
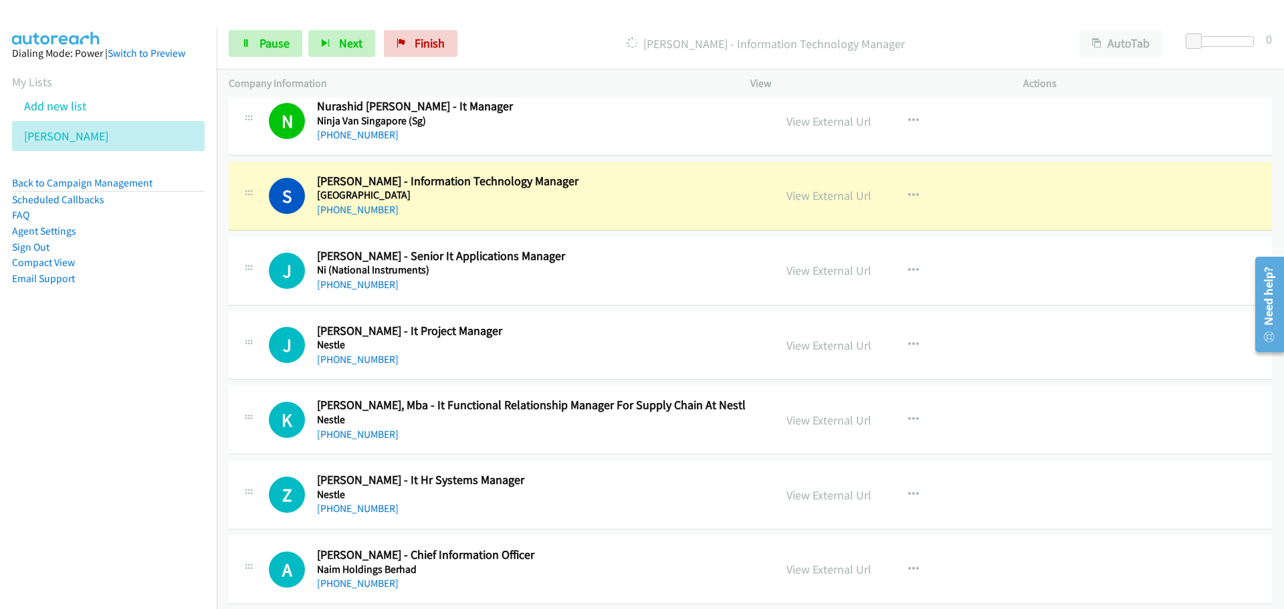
scroll to position [5016, 0]
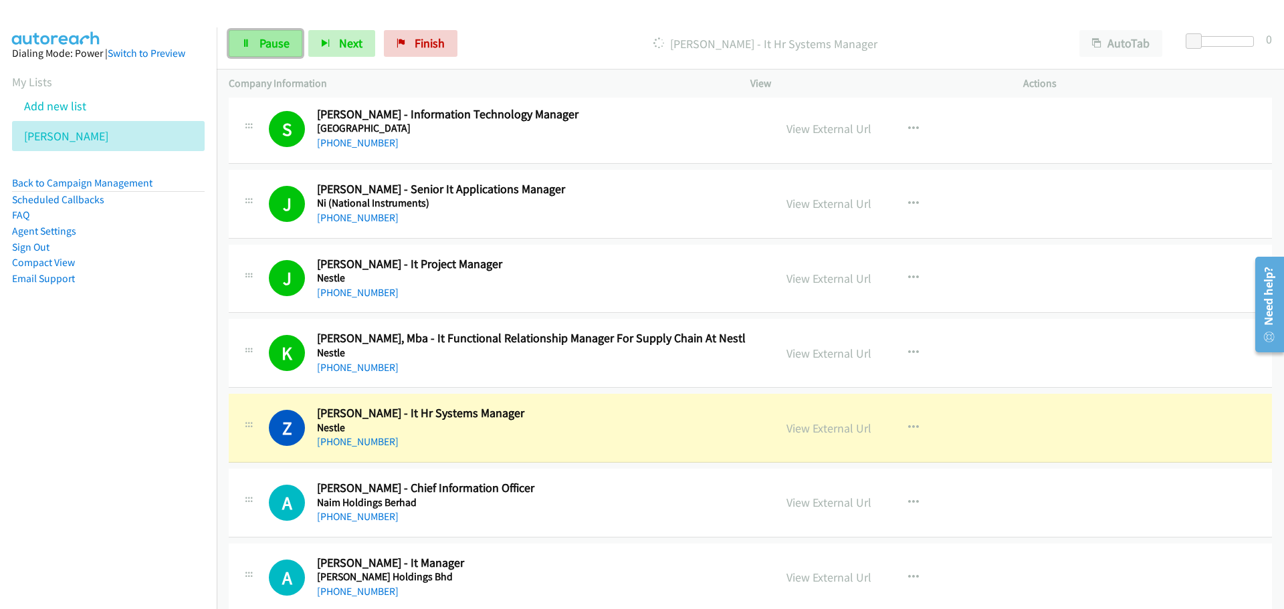
click at [271, 47] on span "Pause" at bounding box center [274, 42] width 30 height 15
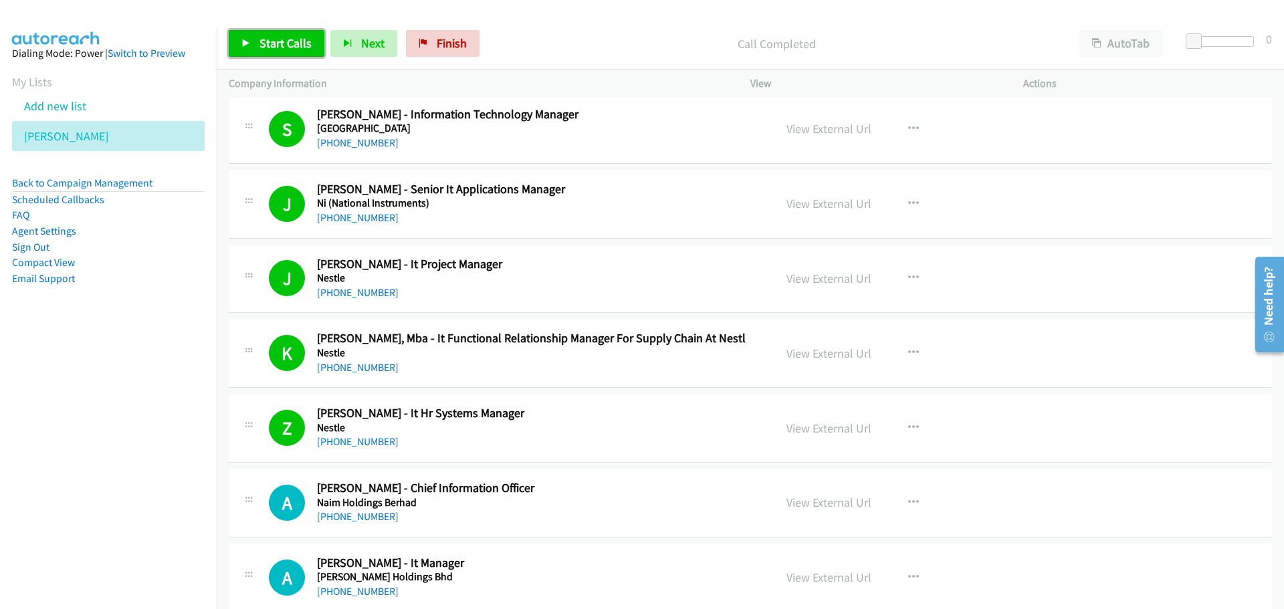
click at [277, 45] on span "Start Calls" at bounding box center [285, 42] width 52 height 15
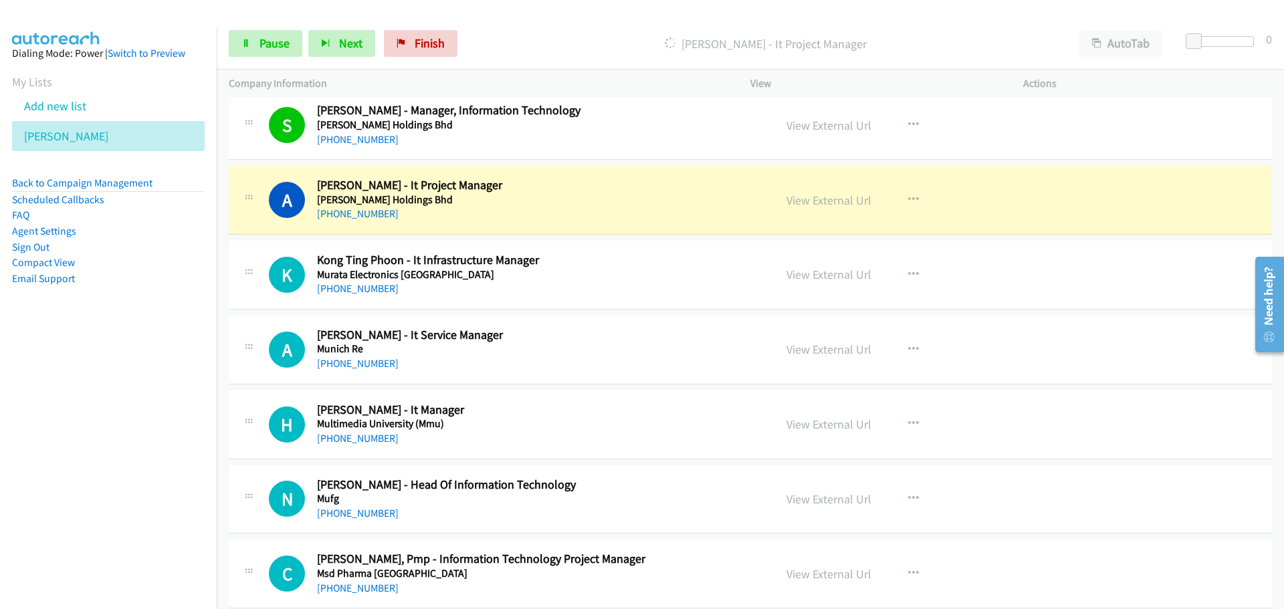
scroll to position [5685, 0]
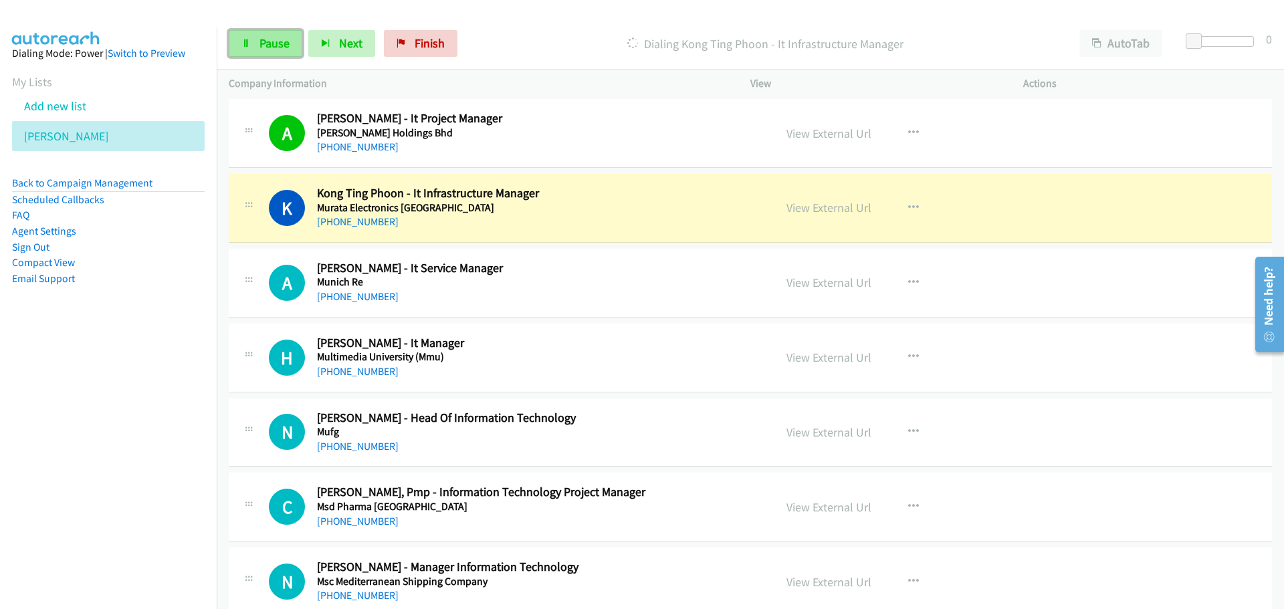
click at [276, 43] on span "Pause" at bounding box center [274, 42] width 30 height 15
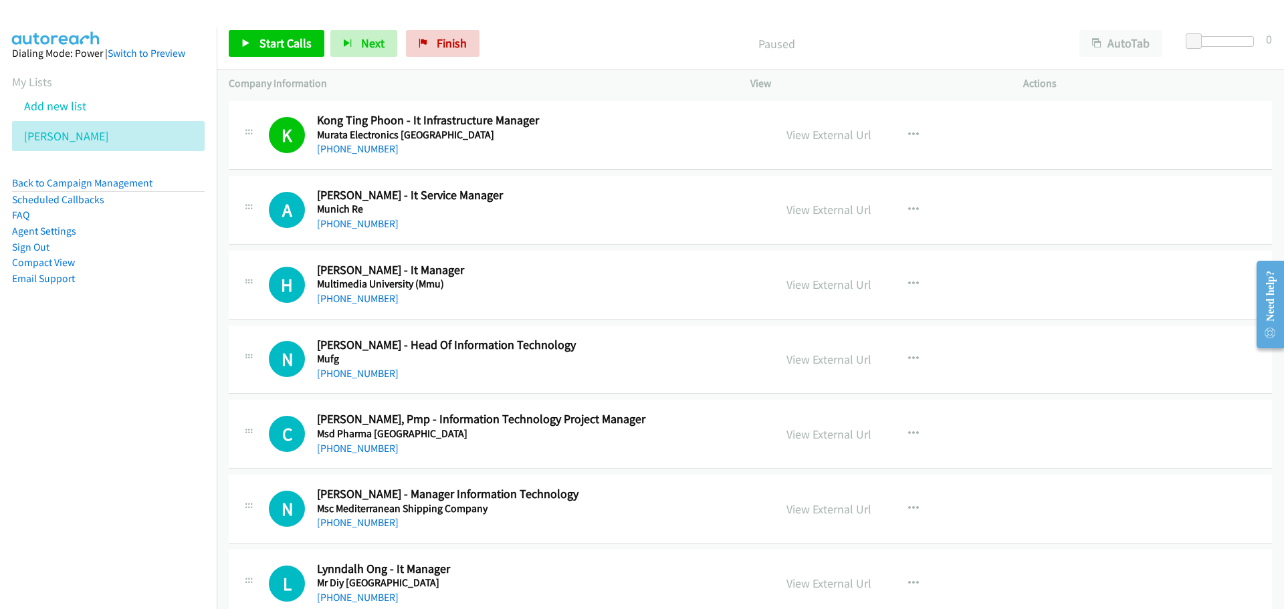
scroll to position [5685, 0]
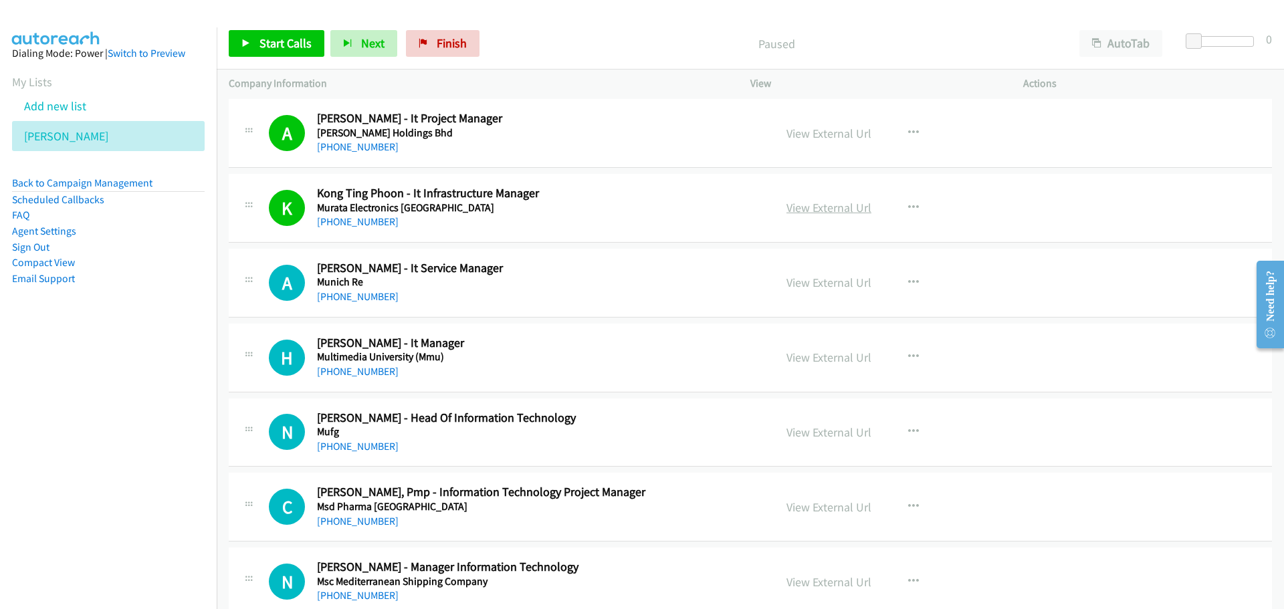
click at [827, 207] on link "View External Url" at bounding box center [829, 207] width 85 height 15
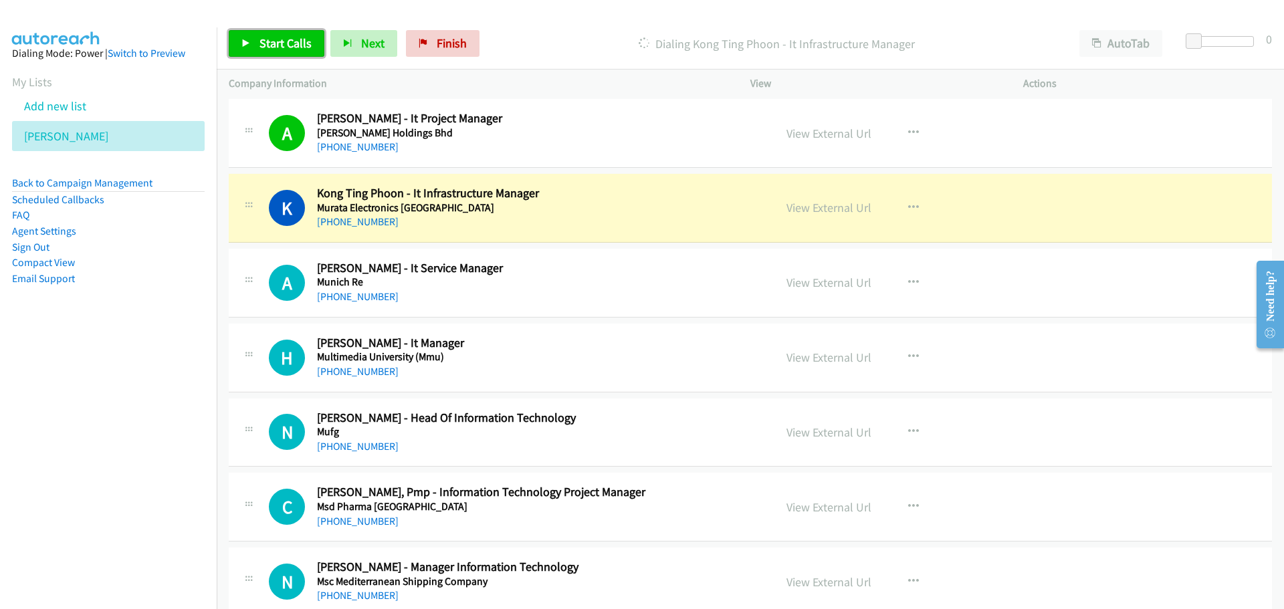
click at [258, 44] on link "Start Calls" at bounding box center [277, 43] width 96 height 27
click at [271, 45] on span "Pause" at bounding box center [274, 42] width 30 height 15
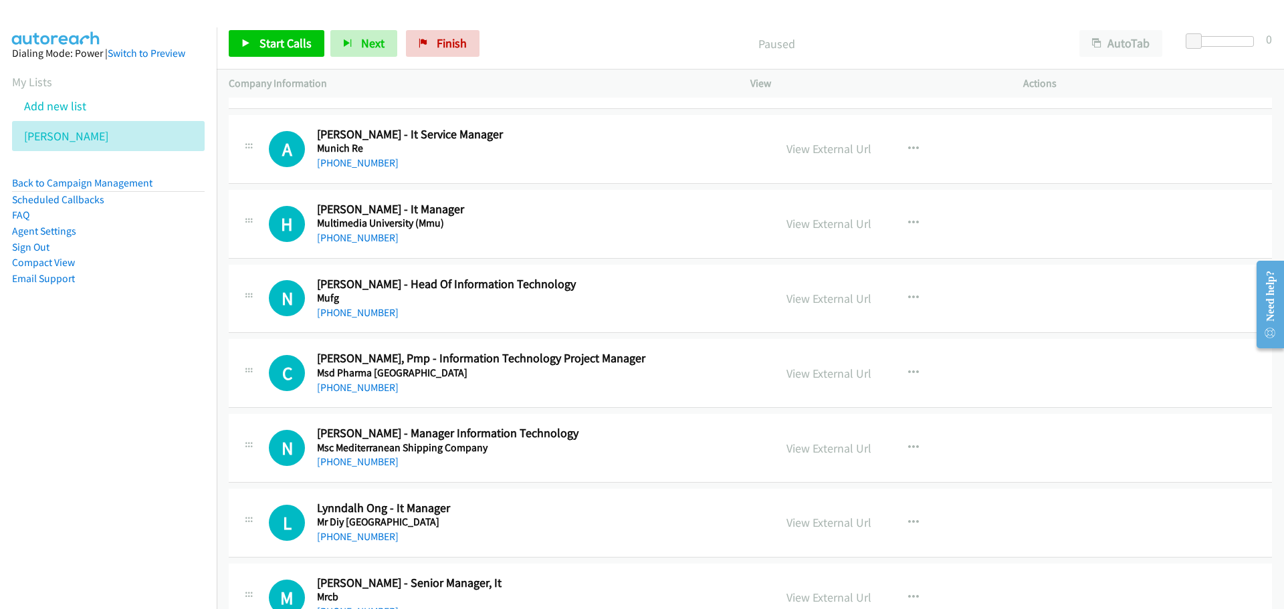
scroll to position [5752, 0]
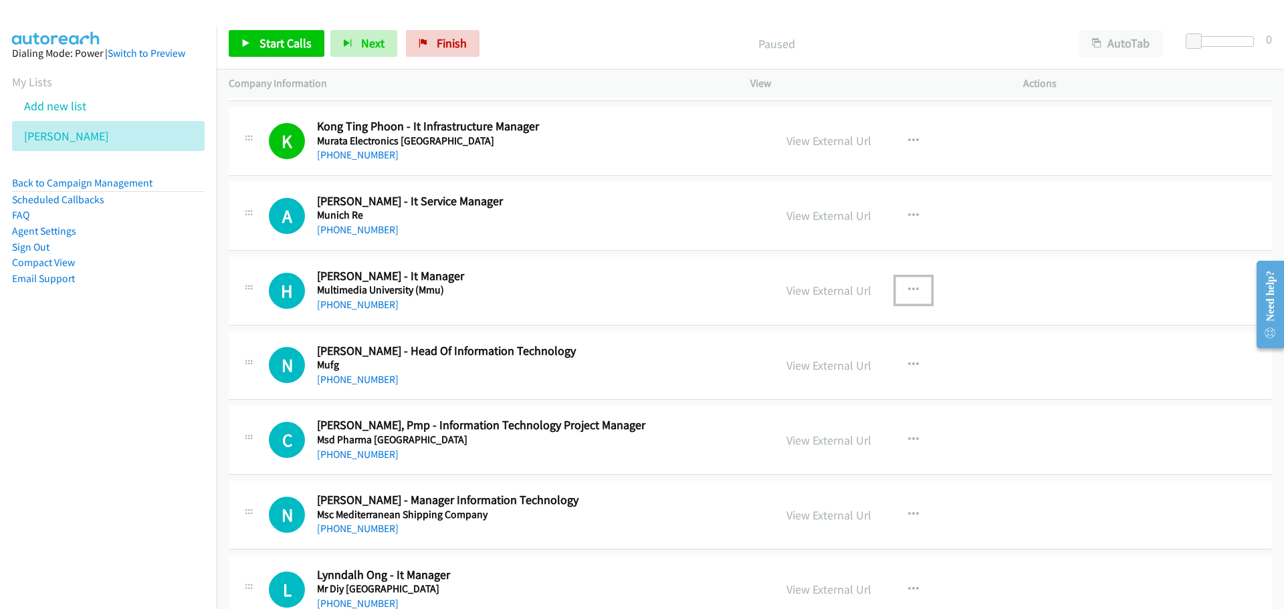
click at [911, 288] on icon "button" at bounding box center [913, 290] width 11 height 11
click at [806, 378] on link "Start Calls Here" at bounding box center [842, 377] width 178 height 27
click at [261, 37] on span "Start Calls" at bounding box center [285, 42] width 52 height 15
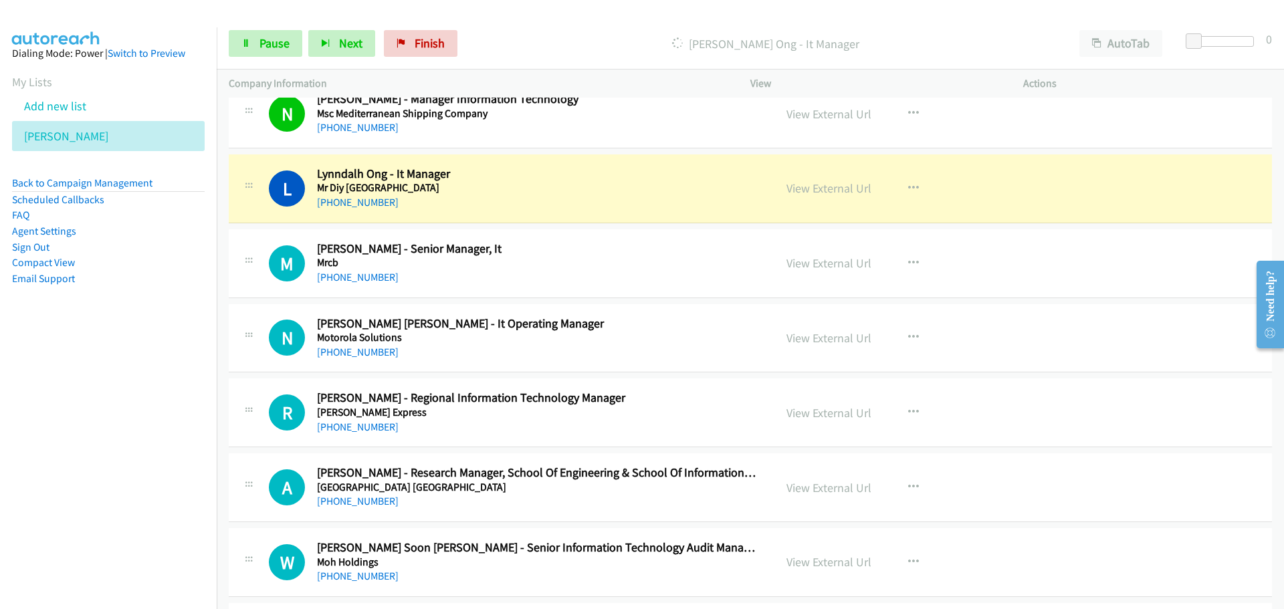
scroll to position [6220, 0]
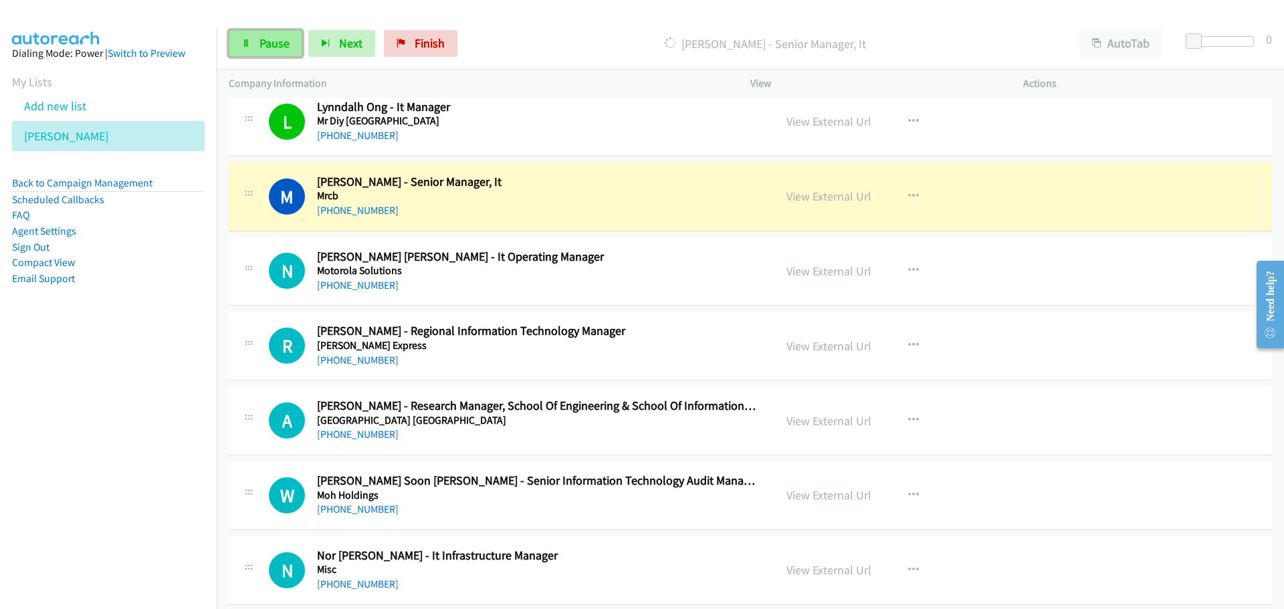
click at [264, 45] on span "Pause" at bounding box center [274, 42] width 30 height 15
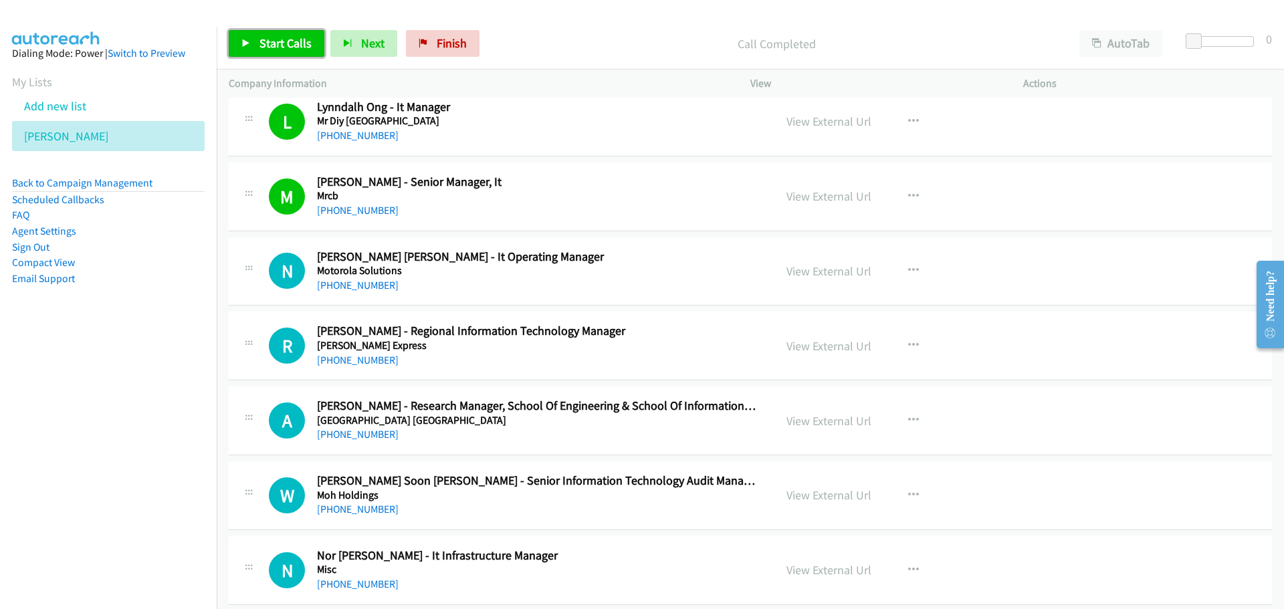
click at [243, 48] on link "Start Calls" at bounding box center [277, 43] width 96 height 27
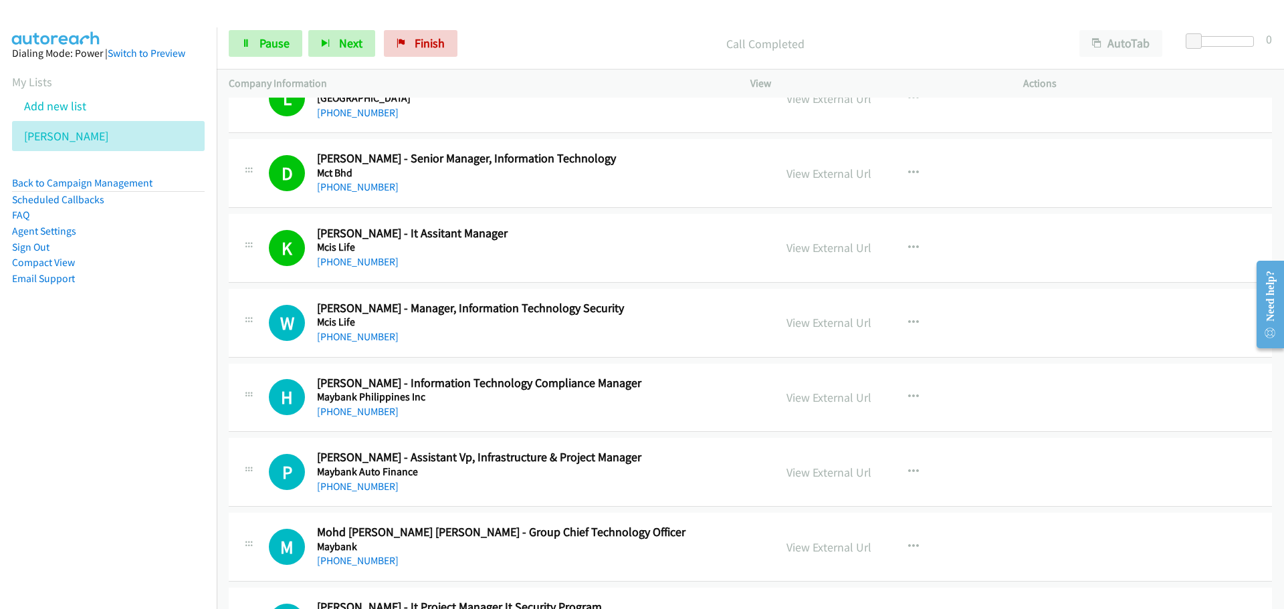
scroll to position [7424, 0]
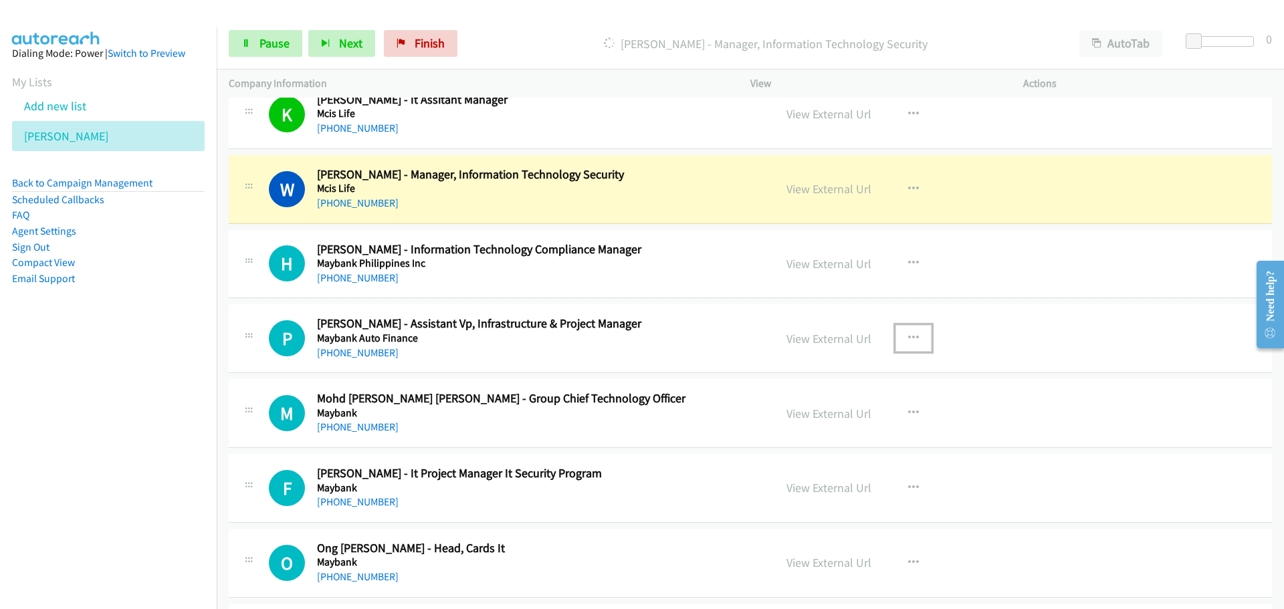
click at [910, 337] on icon "button" at bounding box center [913, 338] width 11 height 11
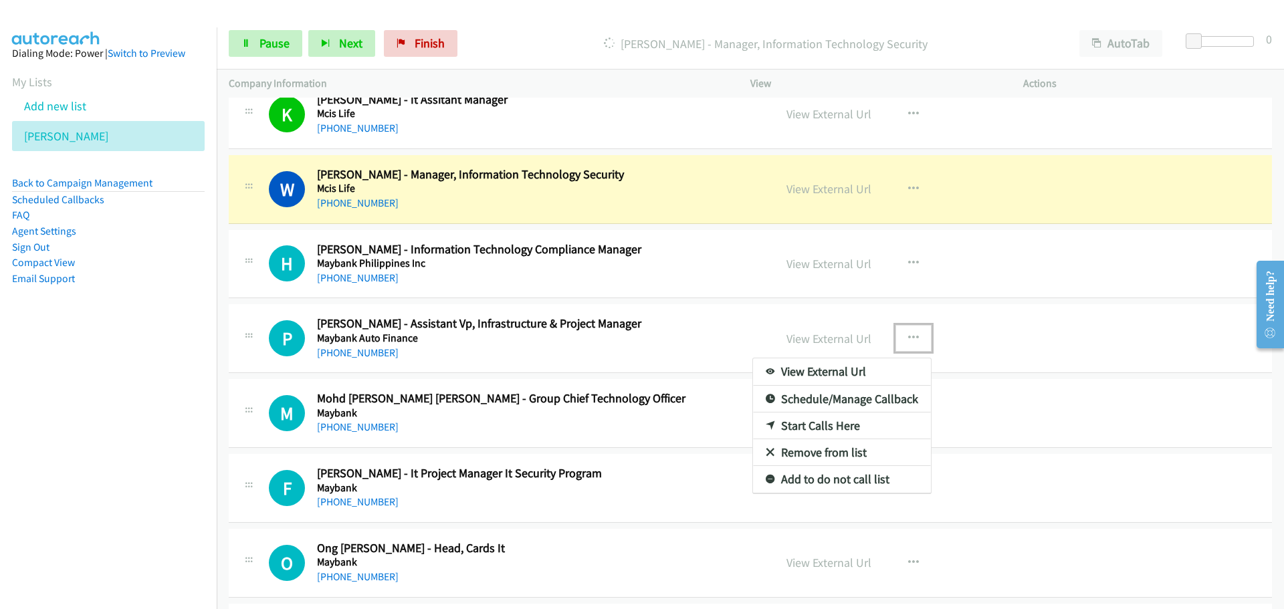
click at [787, 427] on link "Start Calls Here" at bounding box center [842, 426] width 178 height 27
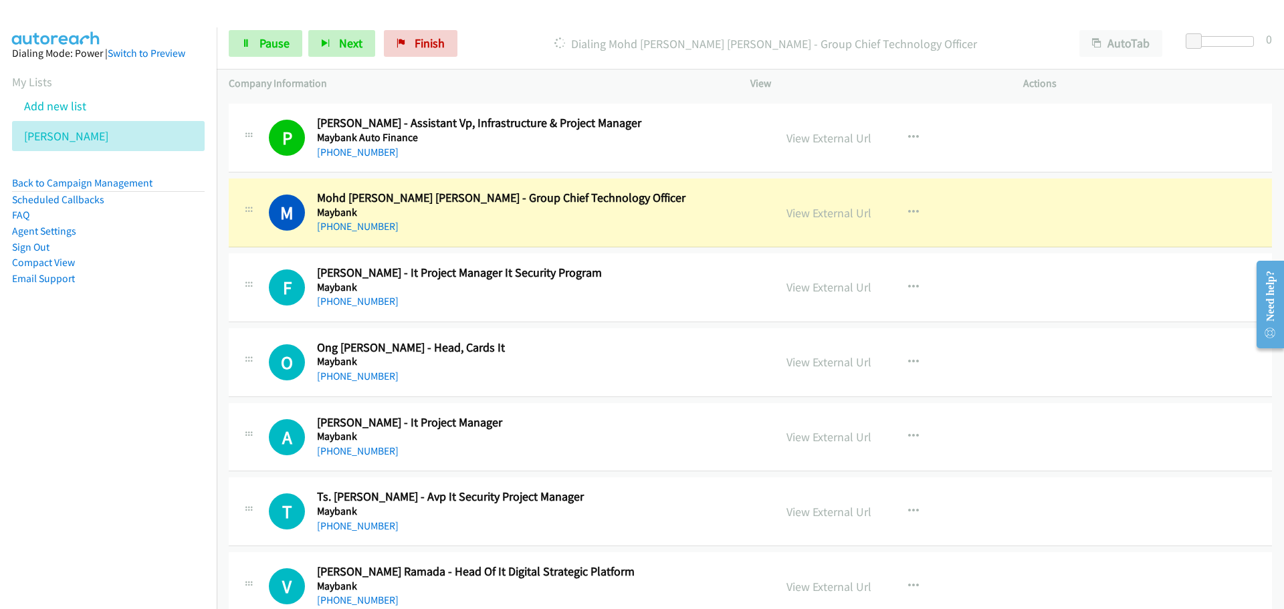
scroll to position [7691, 0]
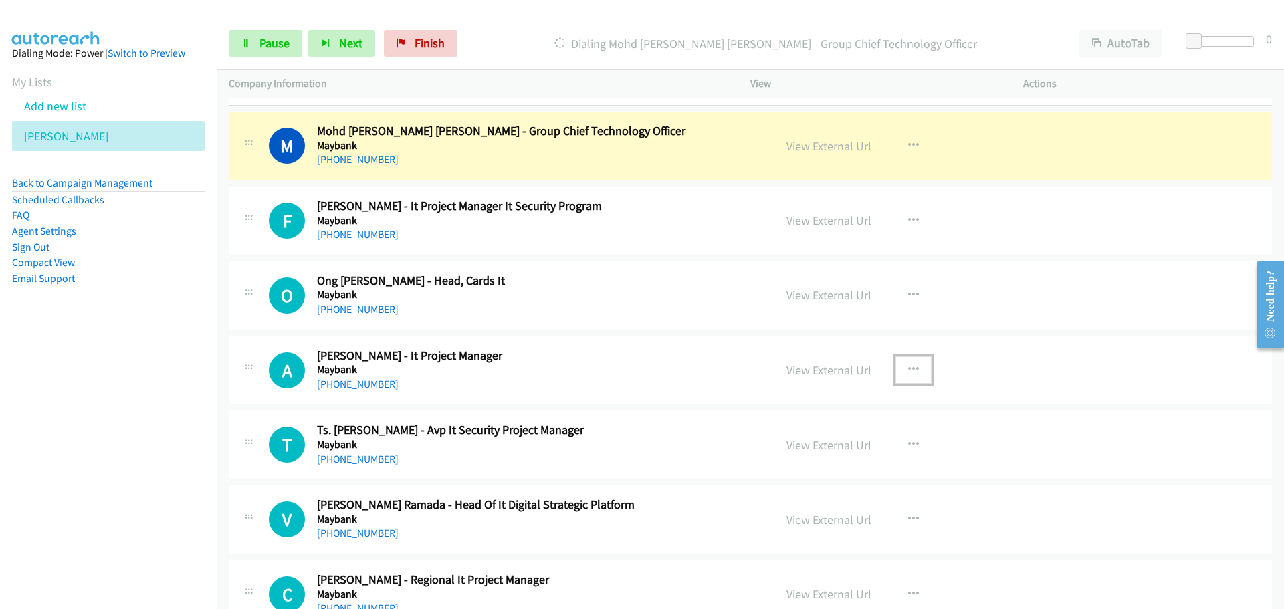
click at [910, 369] on icon "button" at bounding box center [913, 369] width 11 height 11
click at [793, 457] on link "Start Calls Here" at bounding box center [842, 457] width 178 height 27
click at [793, 457] on div "View External Url View External Url Schedule/Manage Callback Start Calls Here R…" at bounding box center [916, 445] width 285 height 44
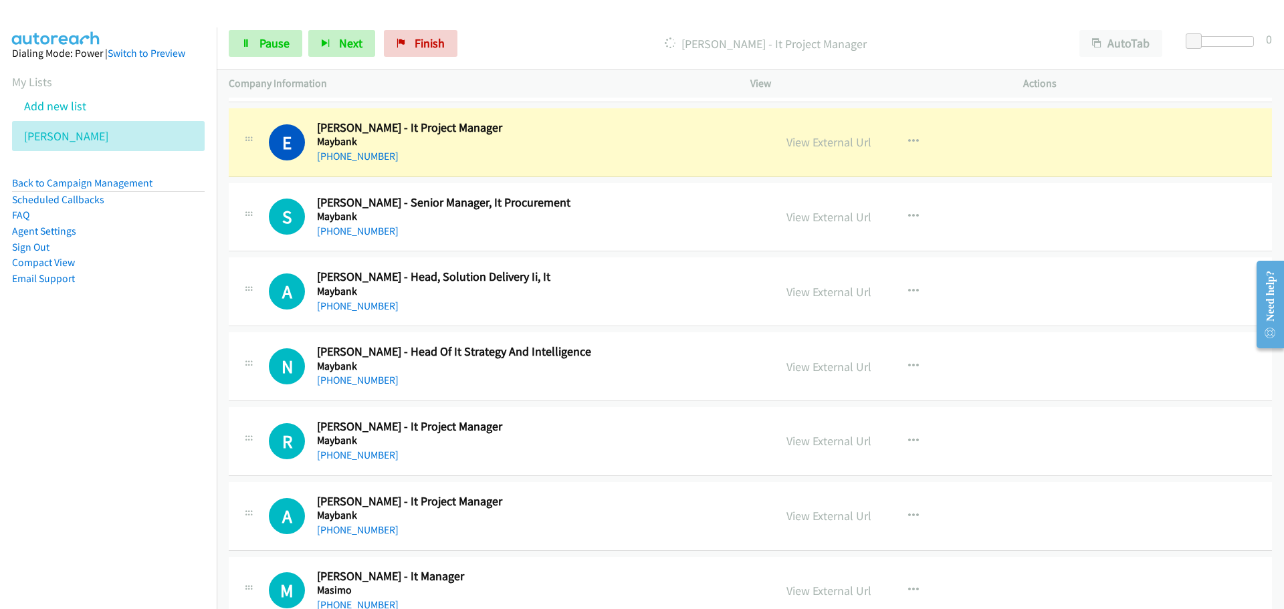
scroll to position [8360, 0]
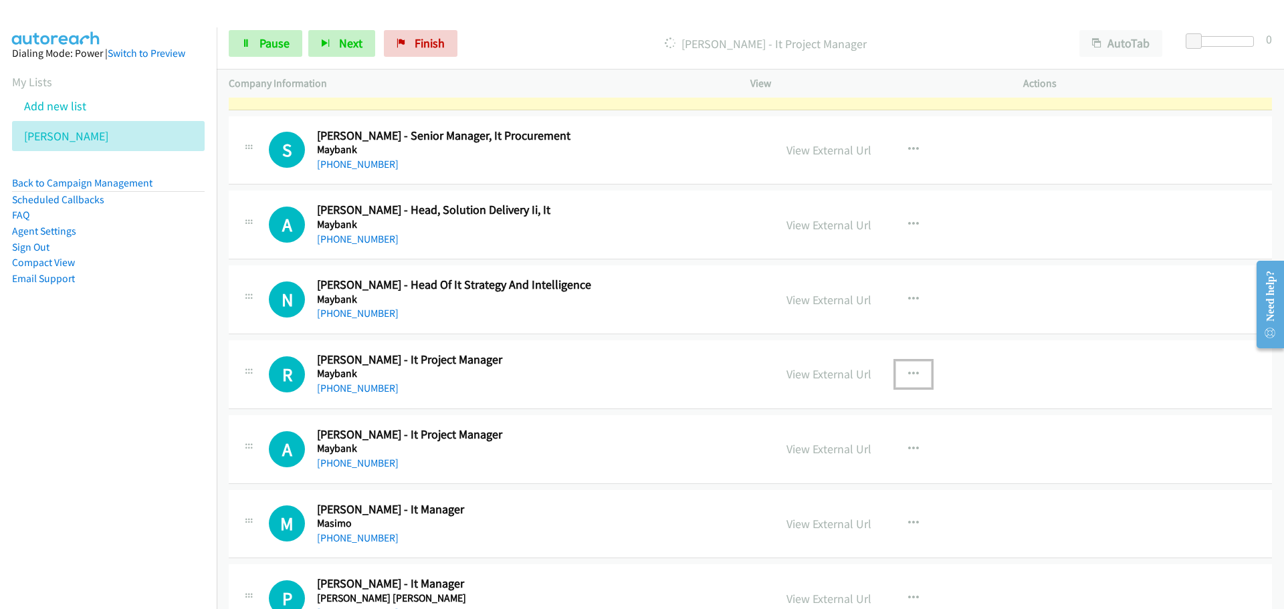
click at [909, 380] on button "button" at bounding box center [914, 374] width 36 height 27
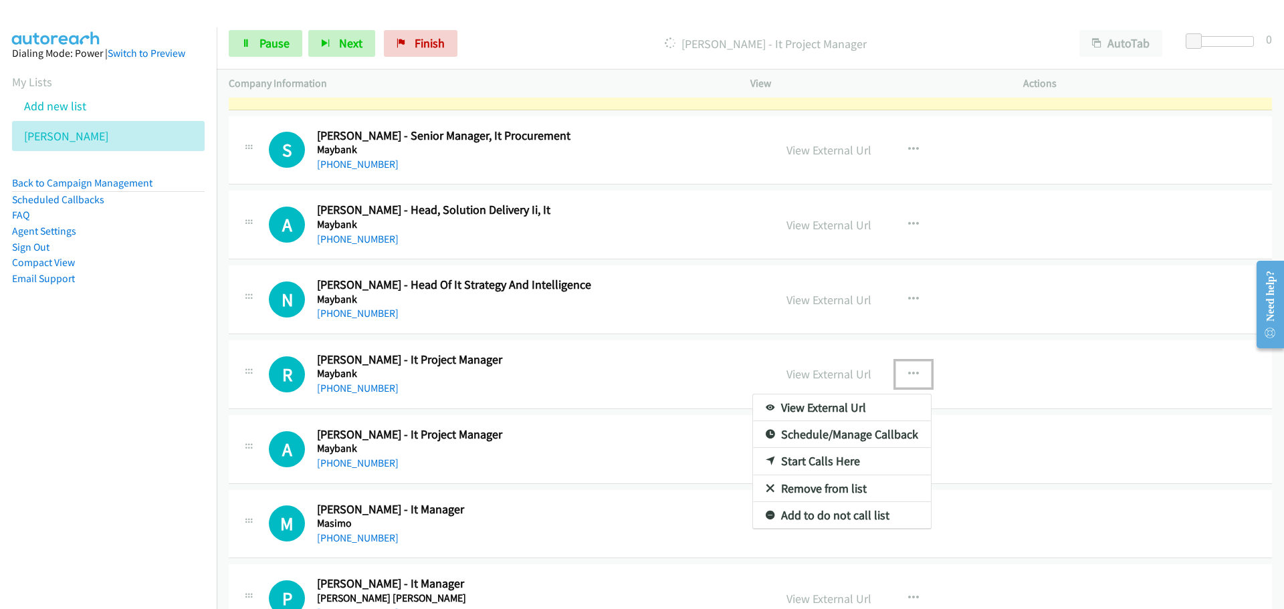
click at [801, 461] on link "Start Calls Here" at bounding box center [842, 461] width 178 height 27
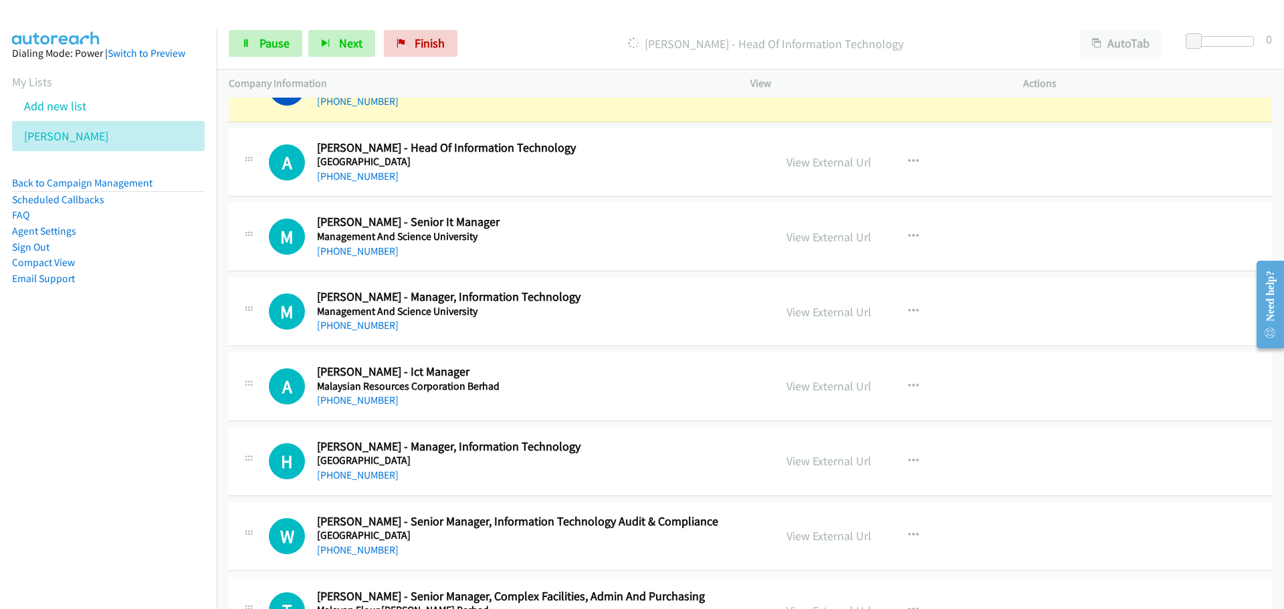
scroll to position [9029, 0]
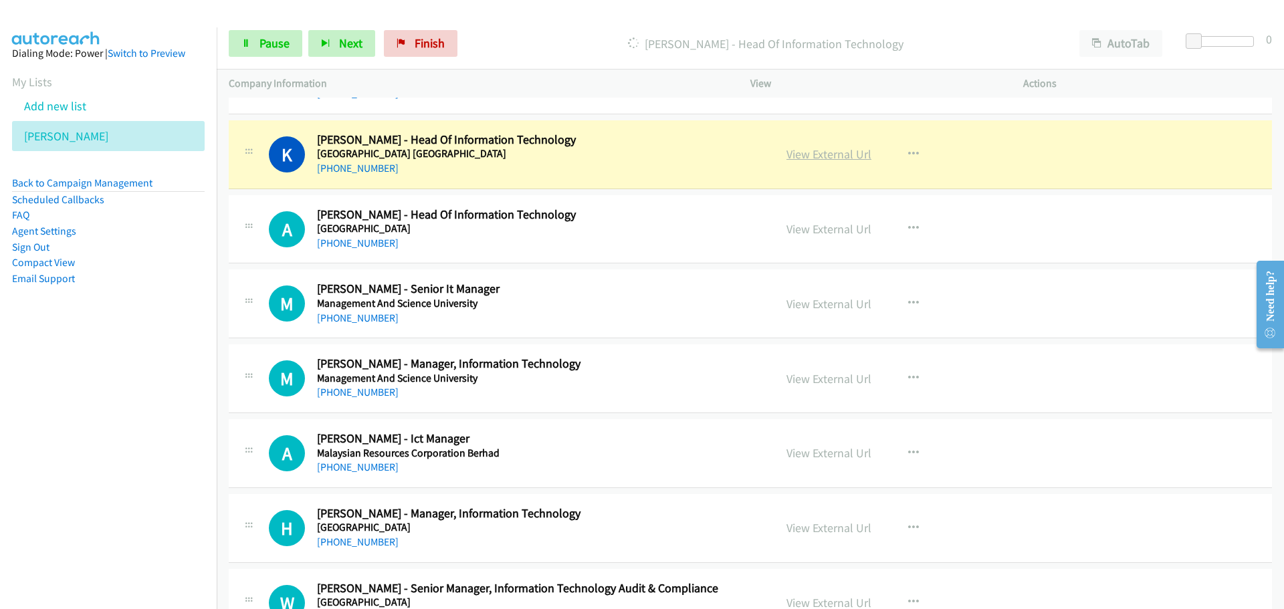
click at [818, 159] on link "View External Url" at bounding box center [829, 153] width 85 height 15
click at [282, 35] on link "Pause" at bounding box center [266, 43] width 74 height 27
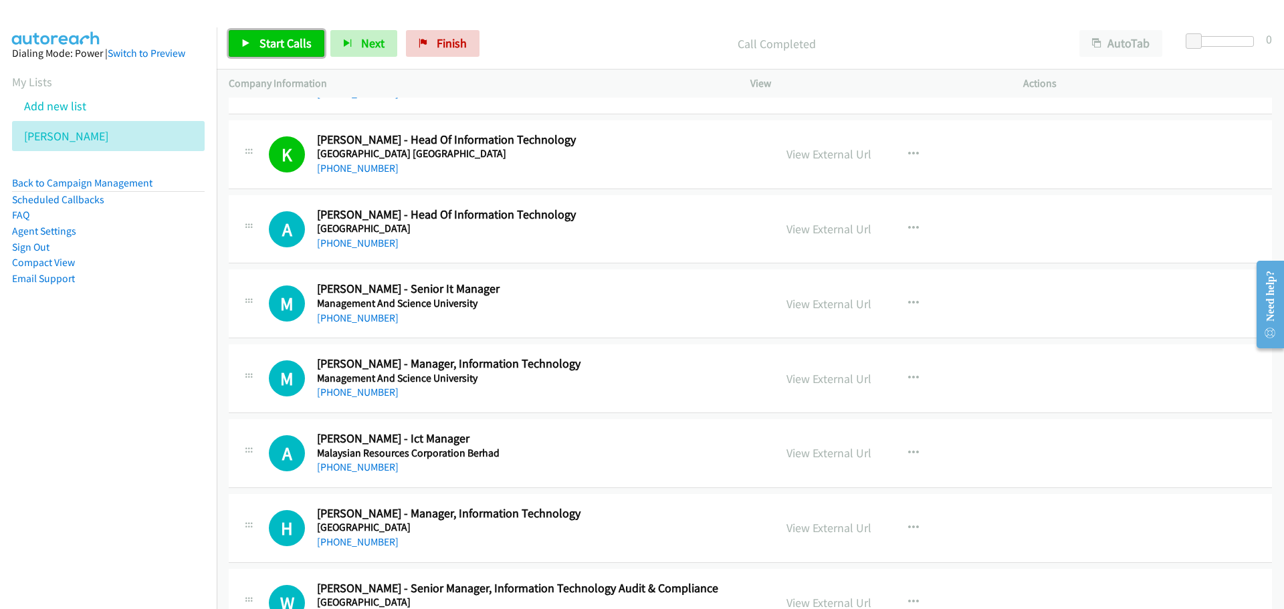
click at [247, 56] on link "Start Calls" at bounding box center [277, 43] width 96 height 27
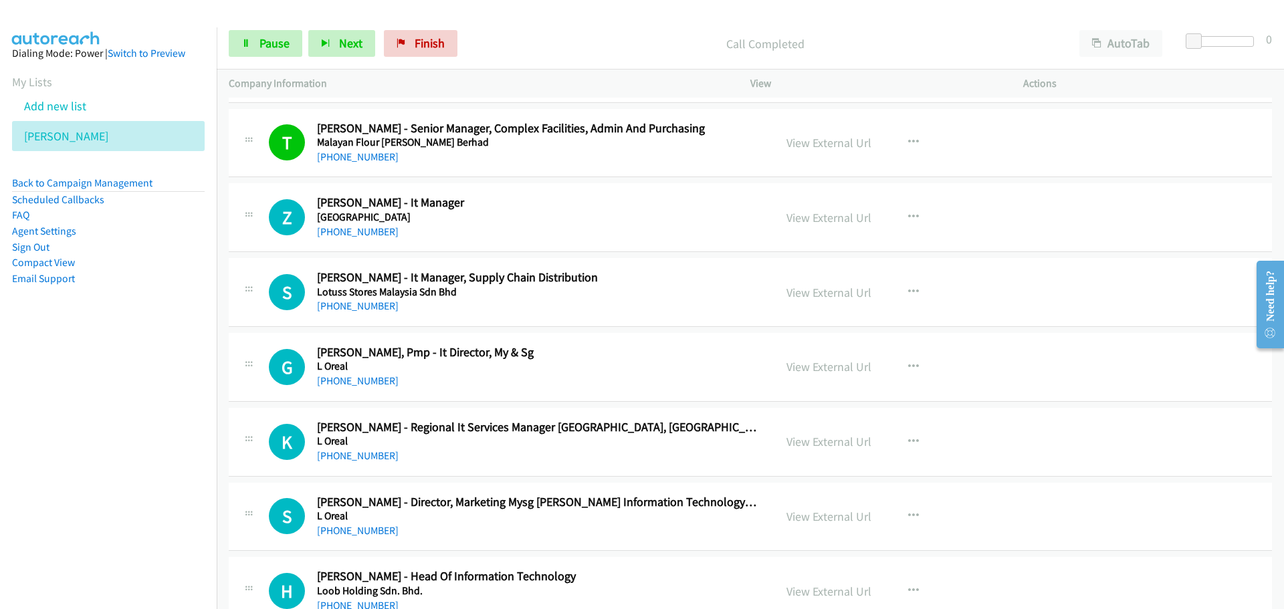
scroll to position [9631, 0]
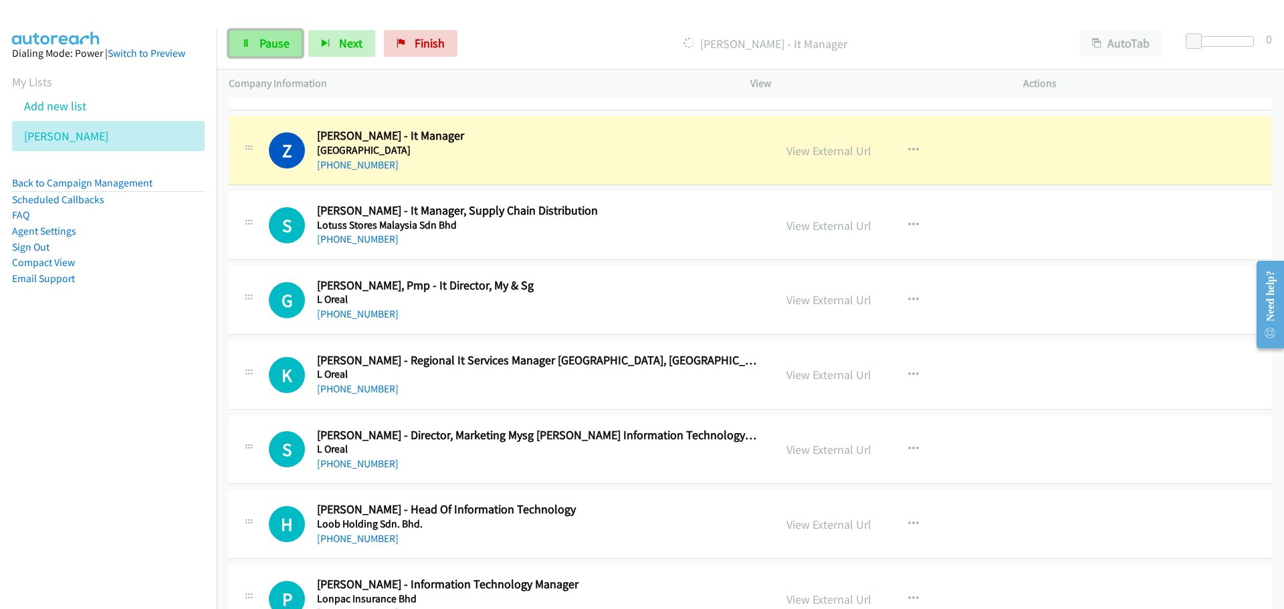
drag, startPoint x: 264, startPoint y: 40, endPoint x: 23, endPoint y: 170, distance: 274.1
click at [264, 40] on span "Pause" at bounding box center [274, 42] width 30 height 15
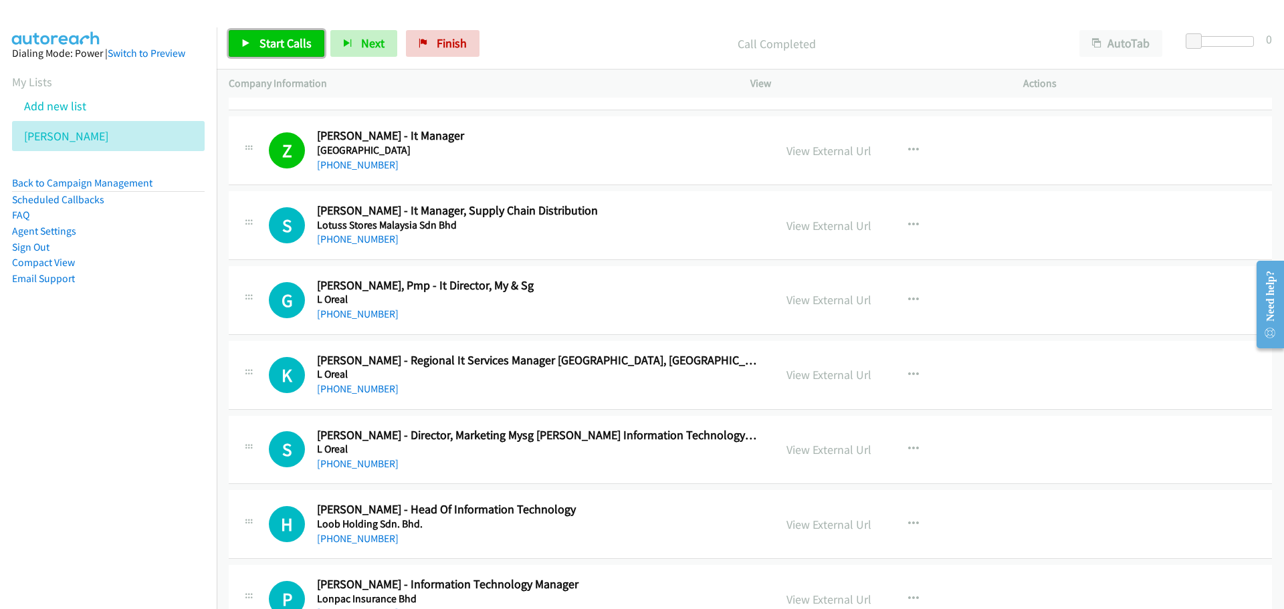
click at [271, 47] on span "Start Calls" at bounding box center [285, 42] width 52 height 15
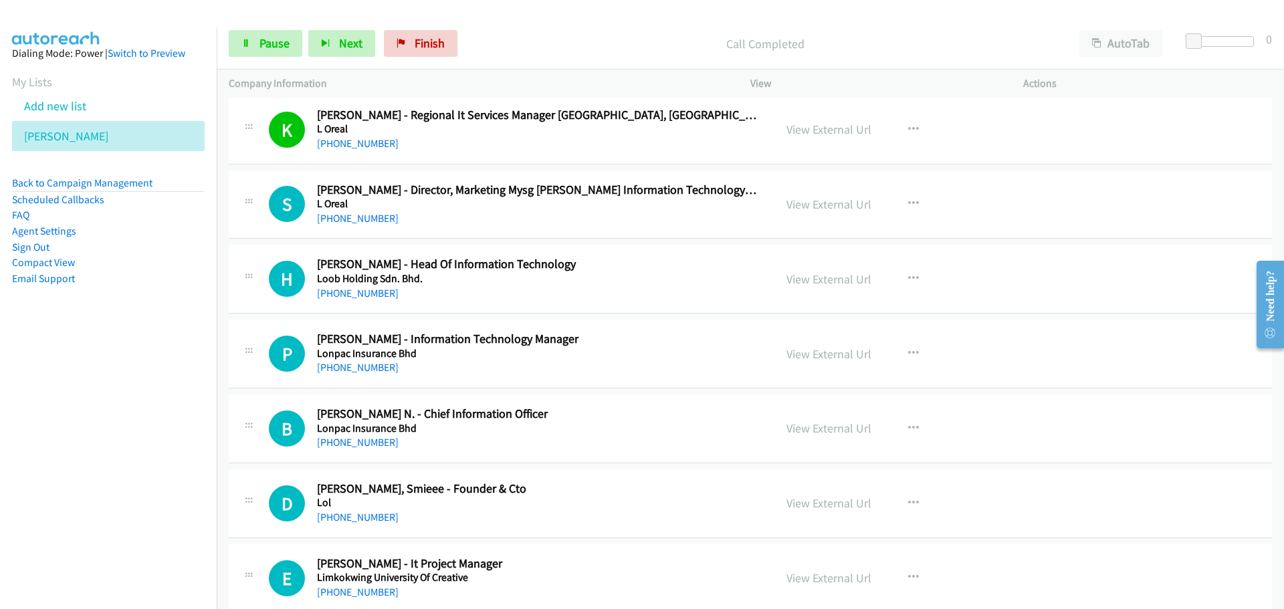
scroll to position [9898, 0]
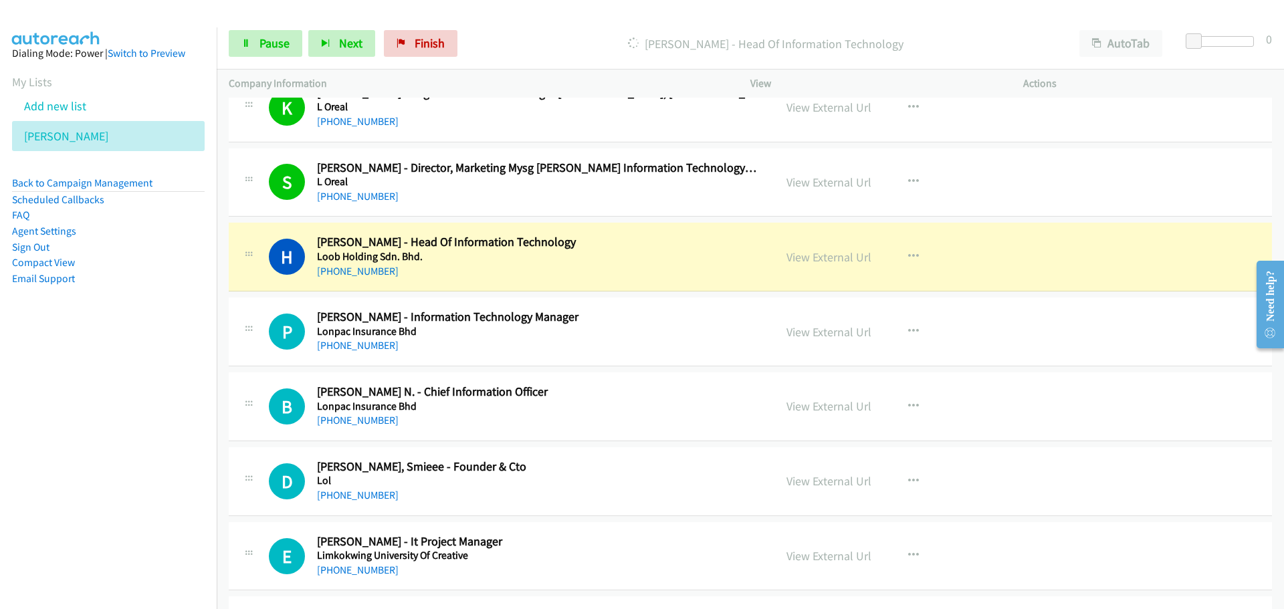
click at [278, 23] on div "Start Calls Pause Next Finish Dialing Howard Woon - Head Of Information Technol…" at bounding box center [750, 43] width 1067 height 51
click at [278, 32] on link "Pause" at bounding box center [266, 43] width 74 height 27
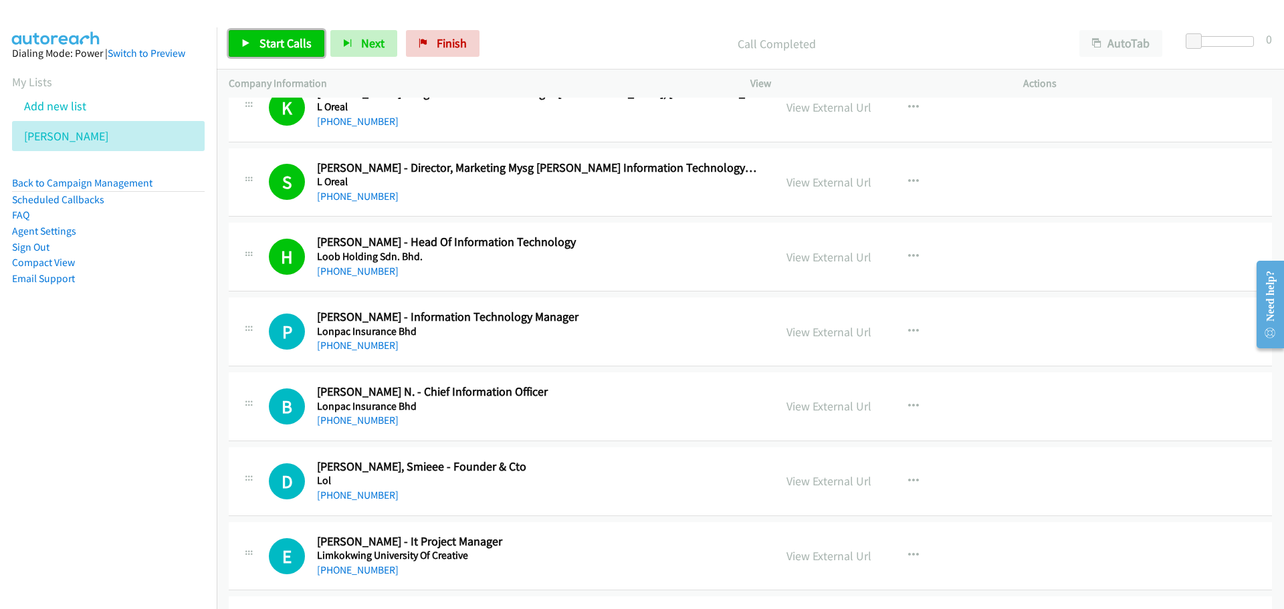
click at [256, 35] on link "Start Calls" at bounding box center [277, 43] width 96 height 27
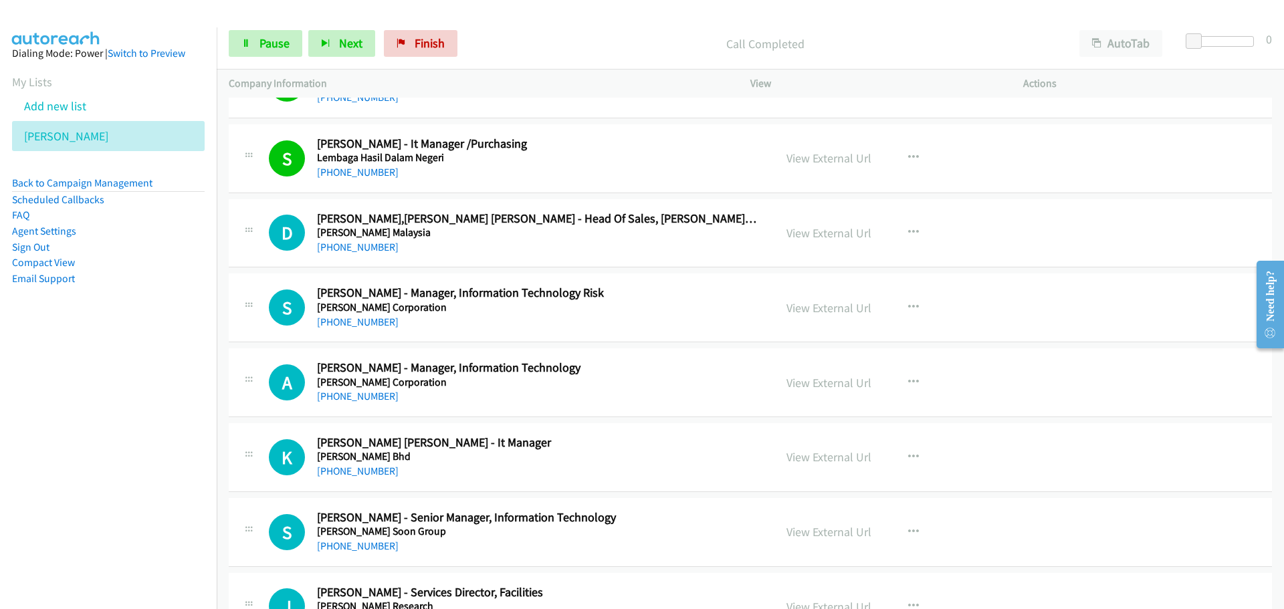
scroll to position [10701, 0]
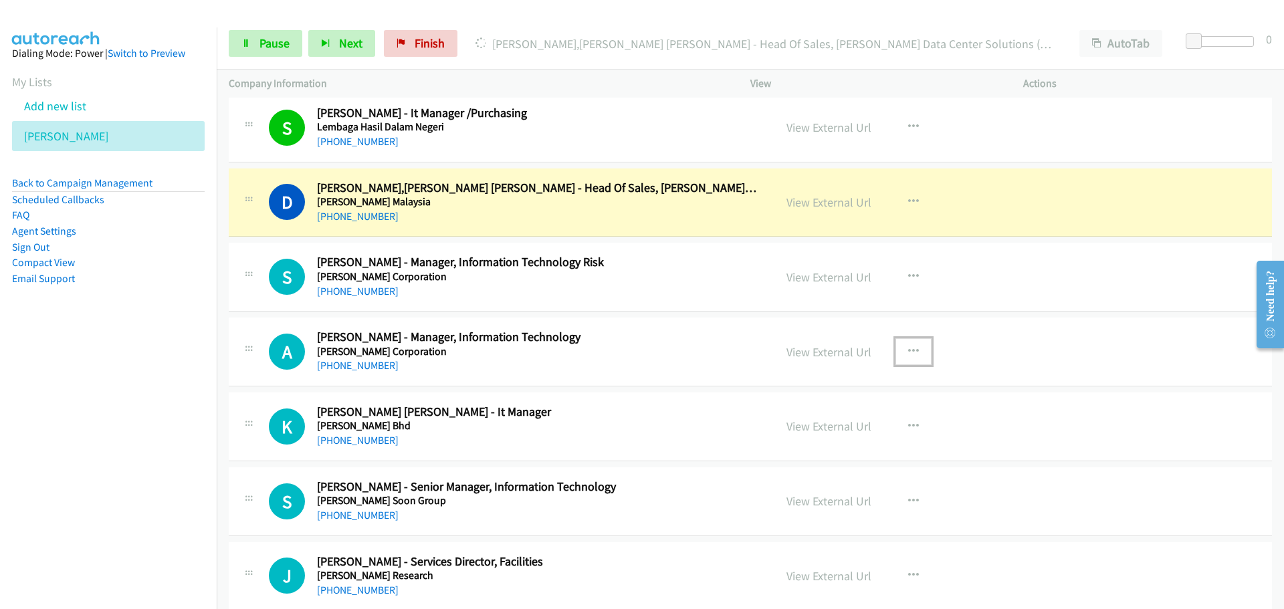
click at [910, 353] on icon "button" at bounding box center [913, 351] width 11 height 11
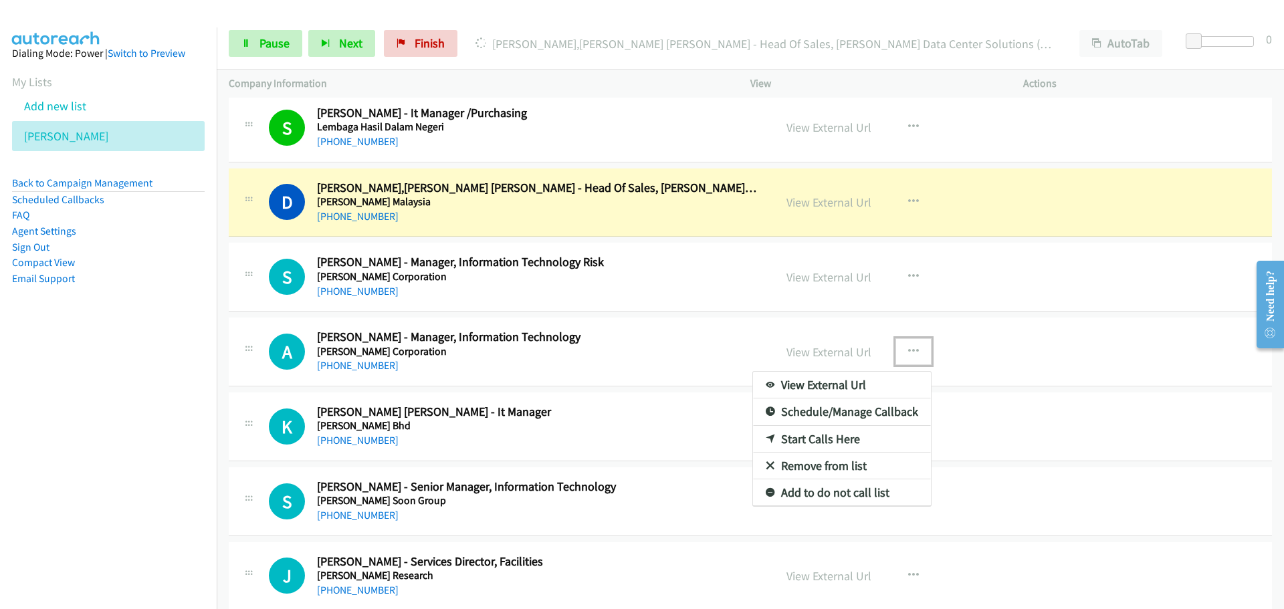
click at [805, 442] on link "Start Calls Here" at bounding box center [842, 439] width 178 height 27
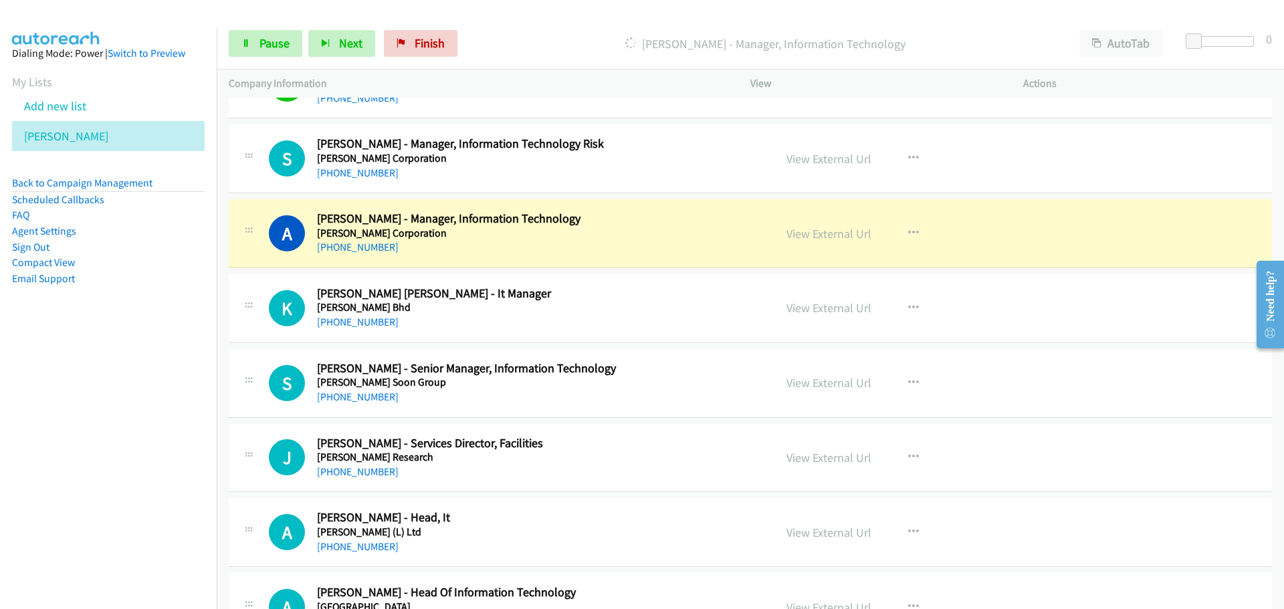
scroll to position [10835, 0]
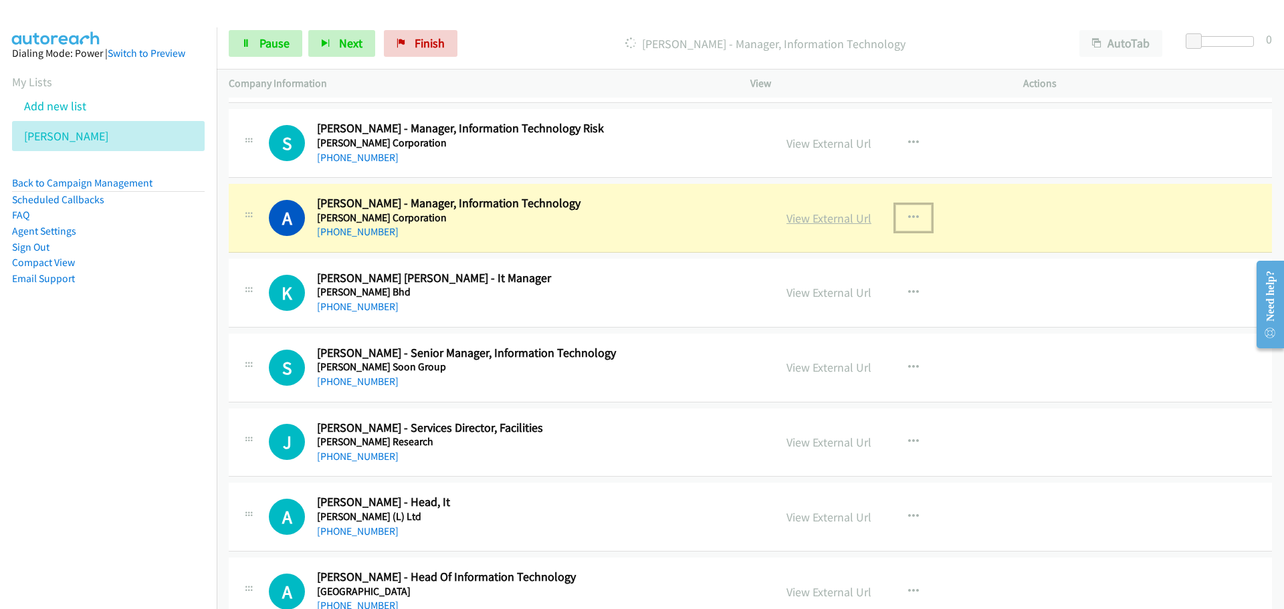
click at [831, 214] on link "View External Url" at bounding box center [829, 218] width 85 height 15
click at [268, 49] on span "Pause" at bounding box center [274, 42] width 30 height 15
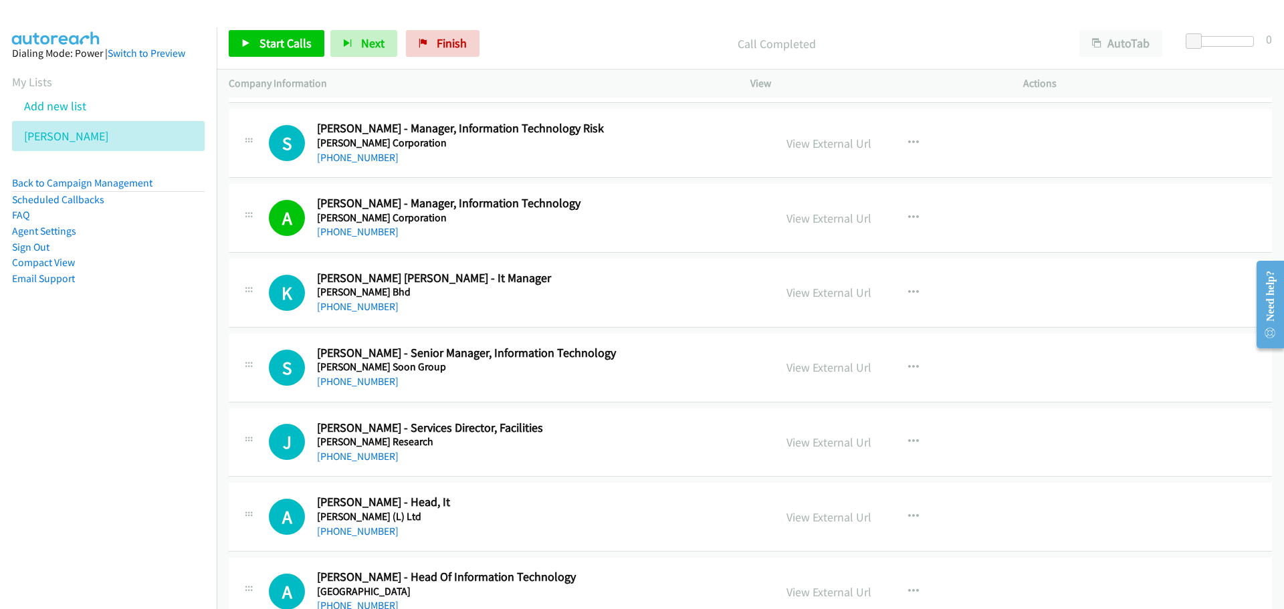
click at [298, 62] on div "Start Calls Pause Next Finish Call Completed AutoTab AutoTab 0" at bounding box center [750, 43] width 1067 height 51
click at [281, 40] on span "Start Calls" at bounding box center [285, 42] width 52 height 15
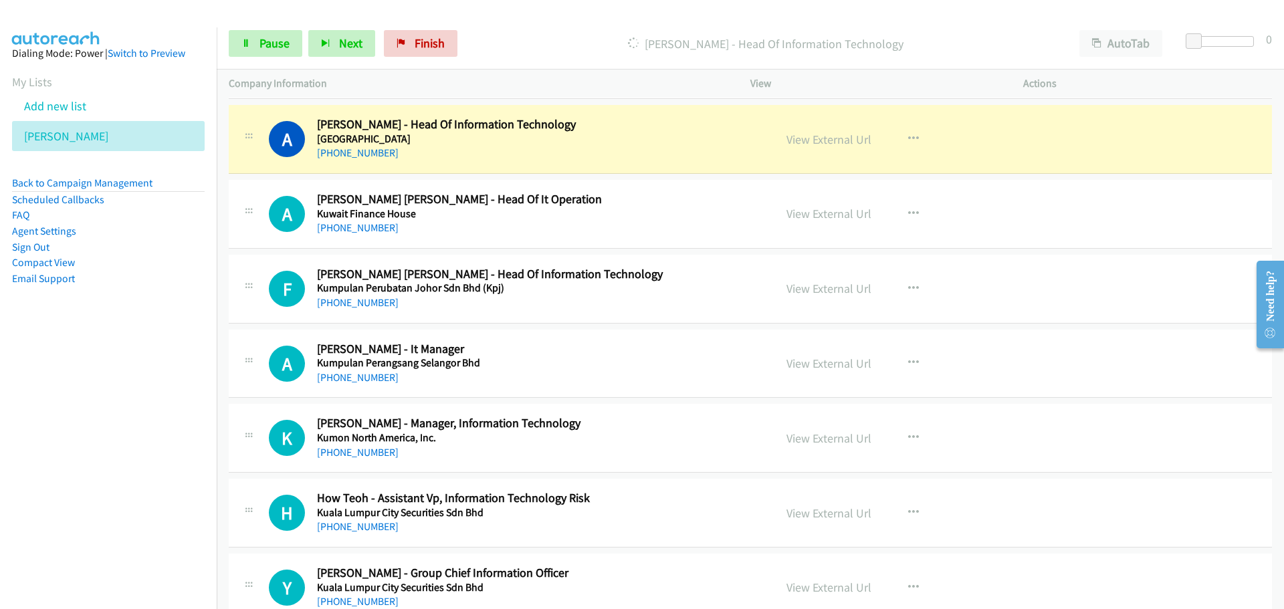
scroll to position [11303, 0]
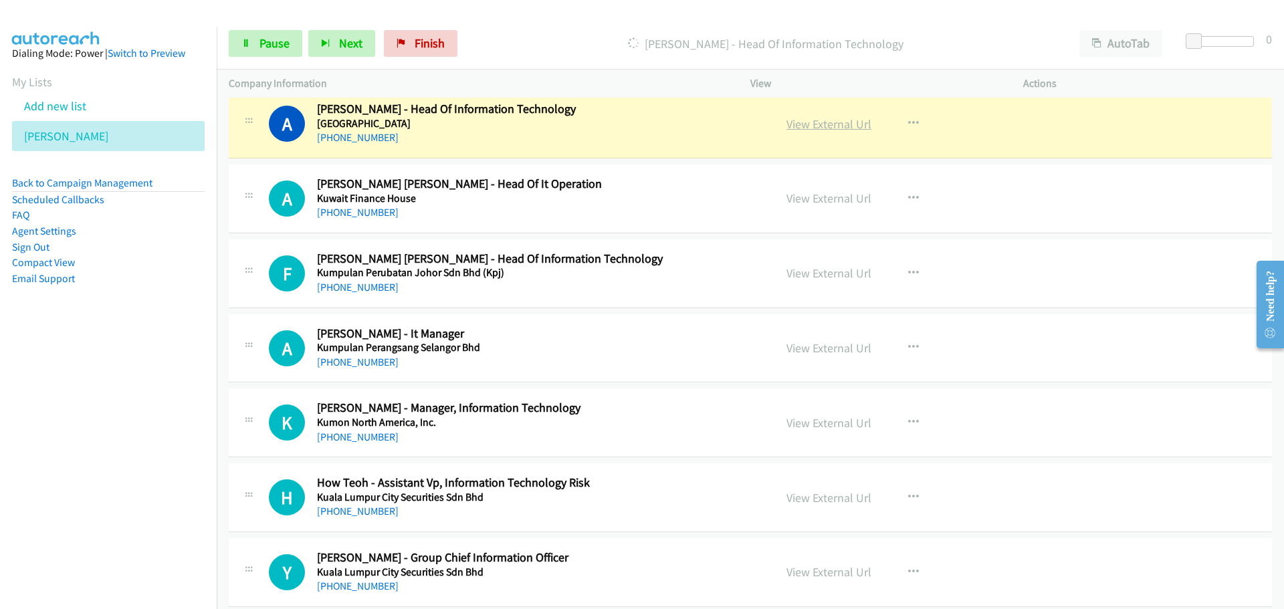
click at [818, 129] on link "View External Url" at bounding box center [829, 123] width 85 height 15
click at [284, 37] on span "Pause" at bounding box center [274, 42] width 30 height 15
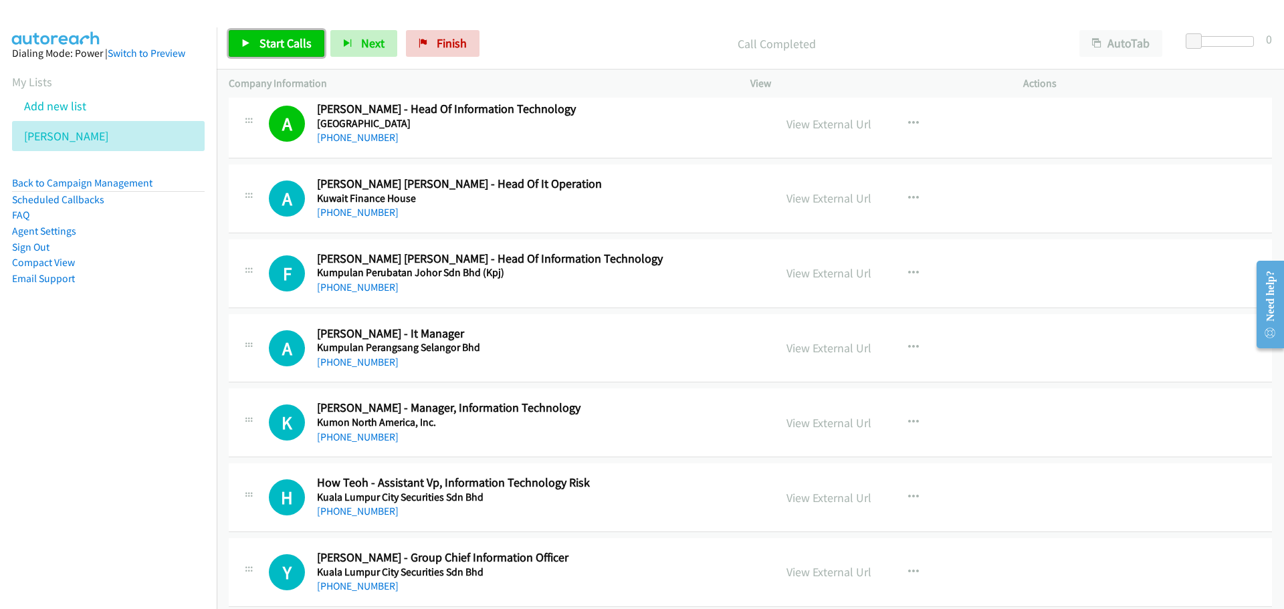
click at [304, 31] on link "Start Calls" at bounding box center [277, 43] width 96 height 27
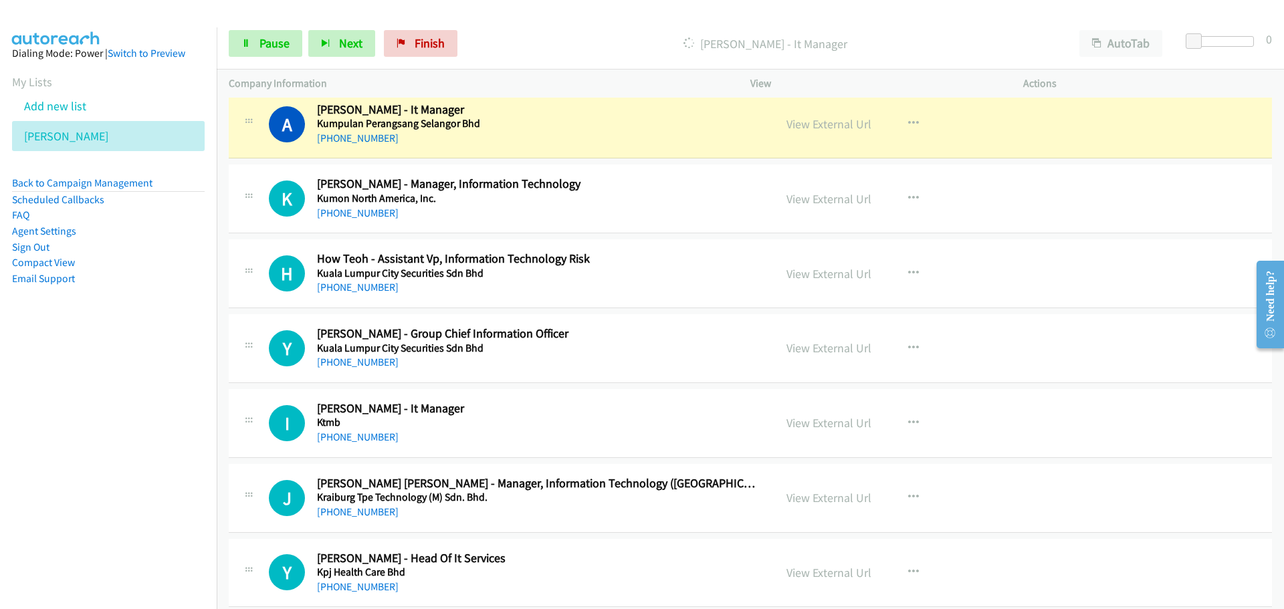
scroll to position [11503, 0]
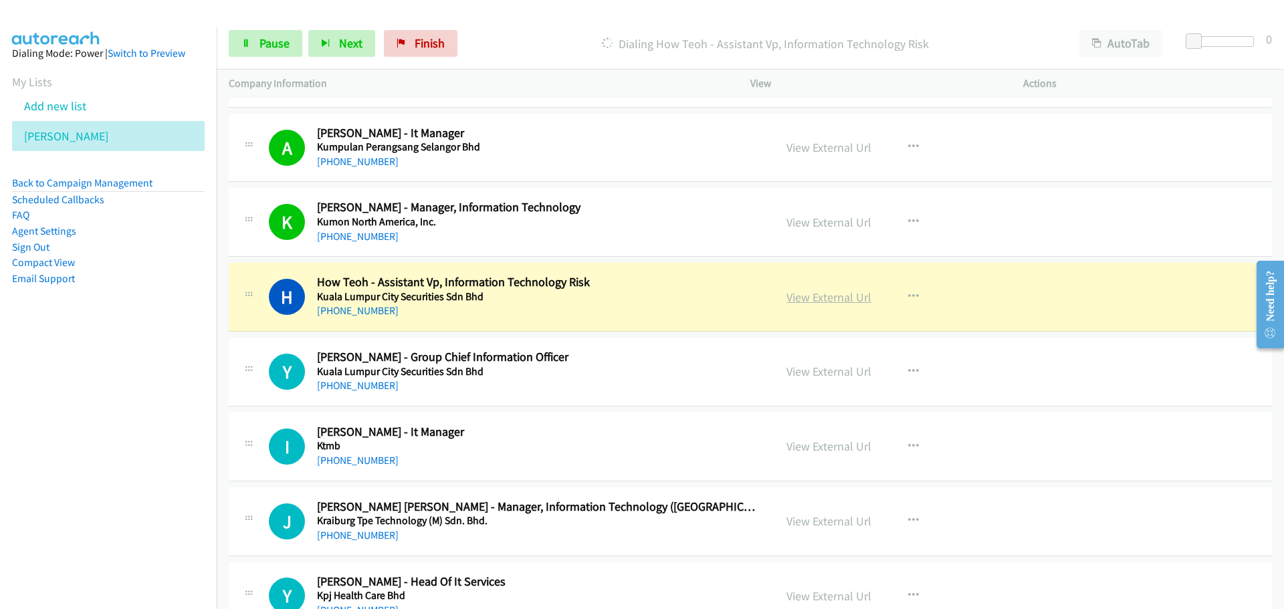
click at [844, 296] on link "View External Url" at bounding box center [829, 297] width 85 height 15
click at [276, 52] on link "Pause" at bounding box center [266, 43] width 74 height 27
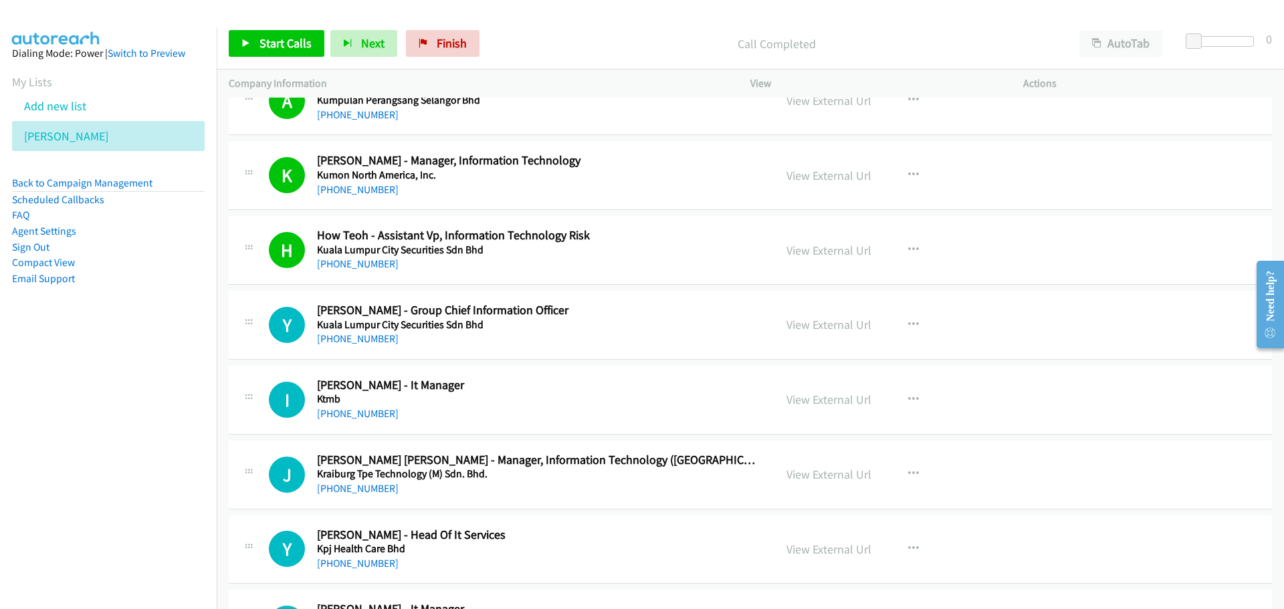
scroll to position [11570, 0]
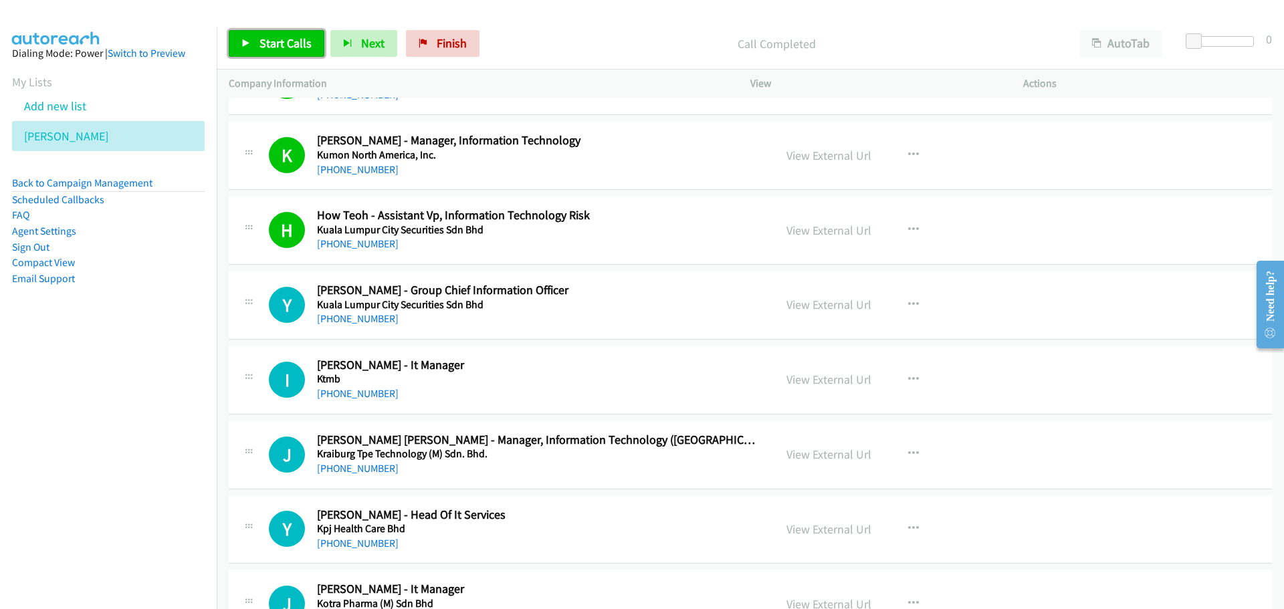
click at [292, 45] on span "Start Calls" at bounding box center [285, 42] width 52 height 15
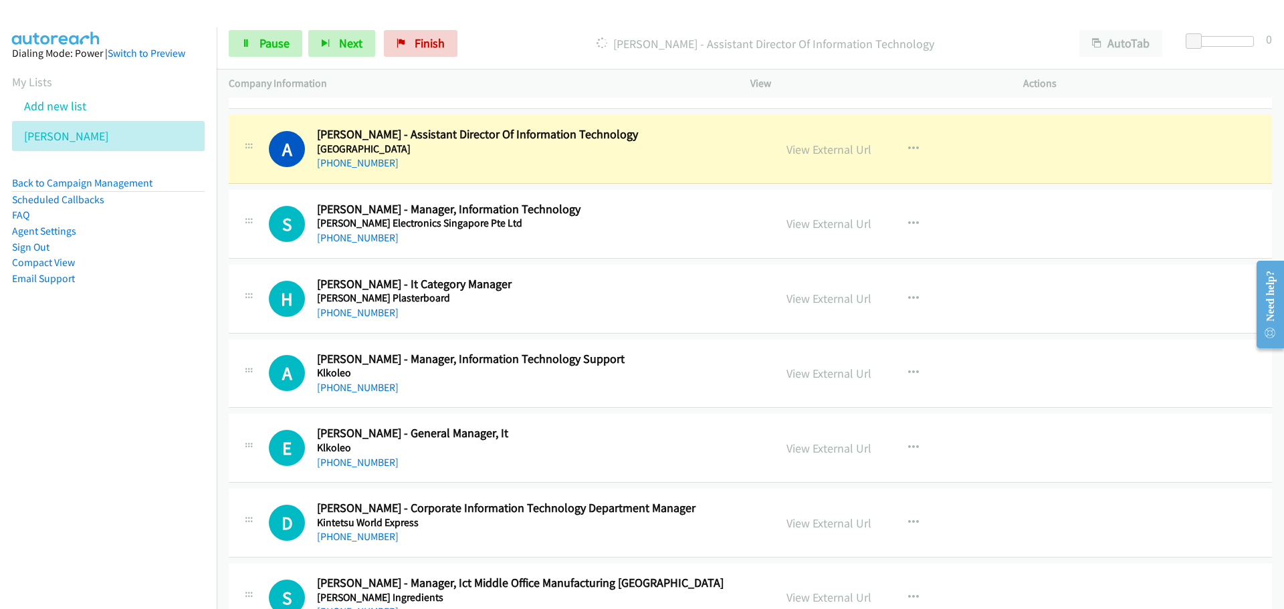
scroll to position [12105, 0]
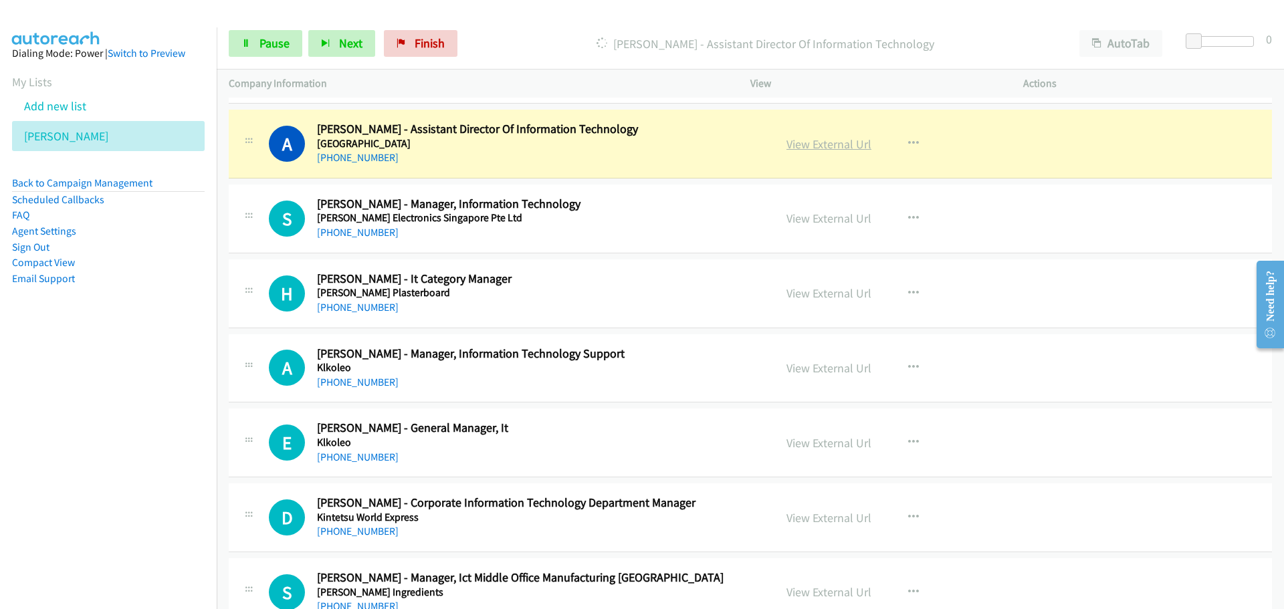
click at [817, 150] on link "View External Url" at bounding box center [829, 143] width 85 height 15
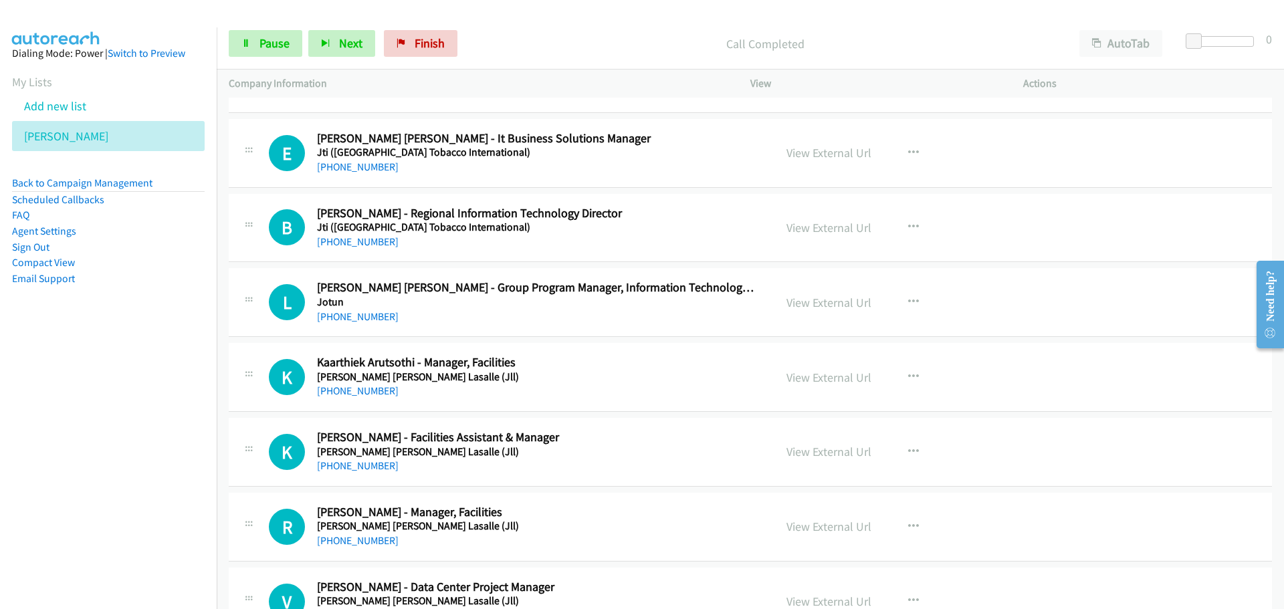
scroll to position [13443, 0]
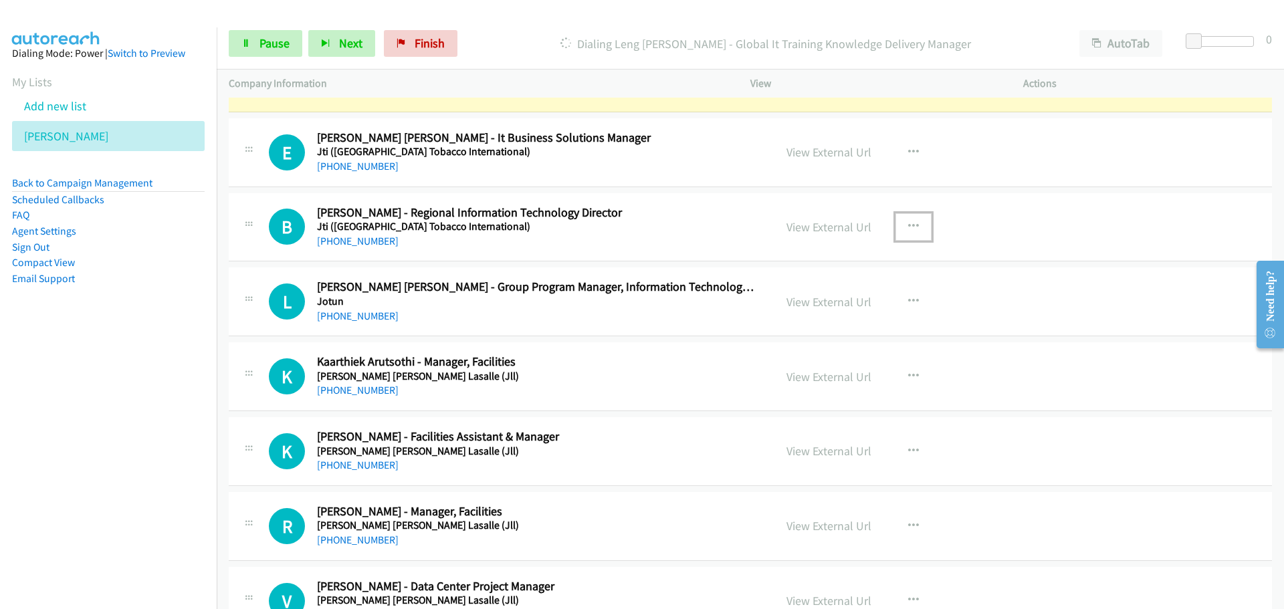
click at [912, 231] on icon "button" at bounding box center [913, 226] width 11 height 11
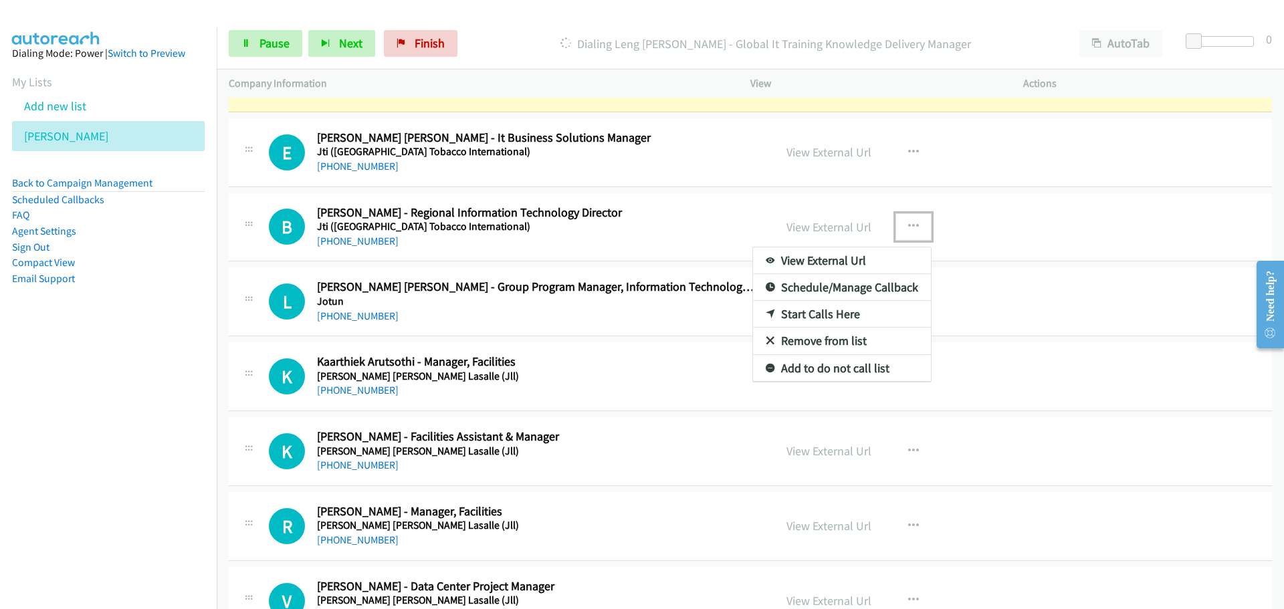
click at [816, 310] on link "Start Calls Here" at bounding box center [842, 314] width 178 height 27
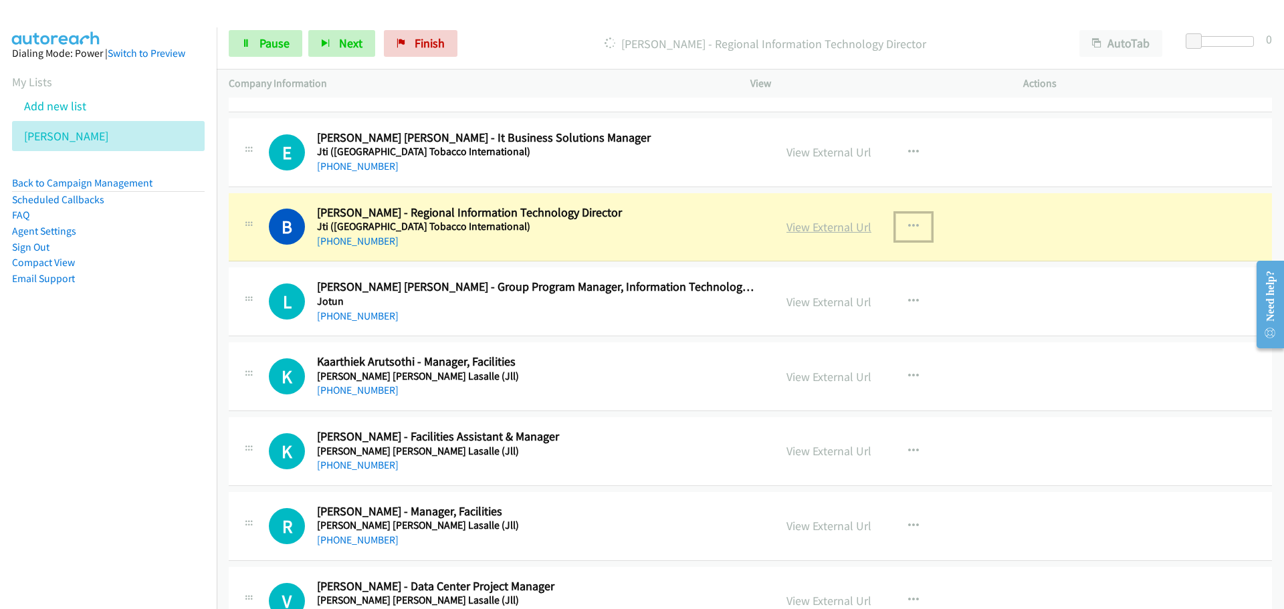
click at [829, 231] on link "View External Url" at bounding box center [829, 226] width 85 height 15
click at [264, 36] on span "Pause" at bounding box center [274, 42] width 30 height 15
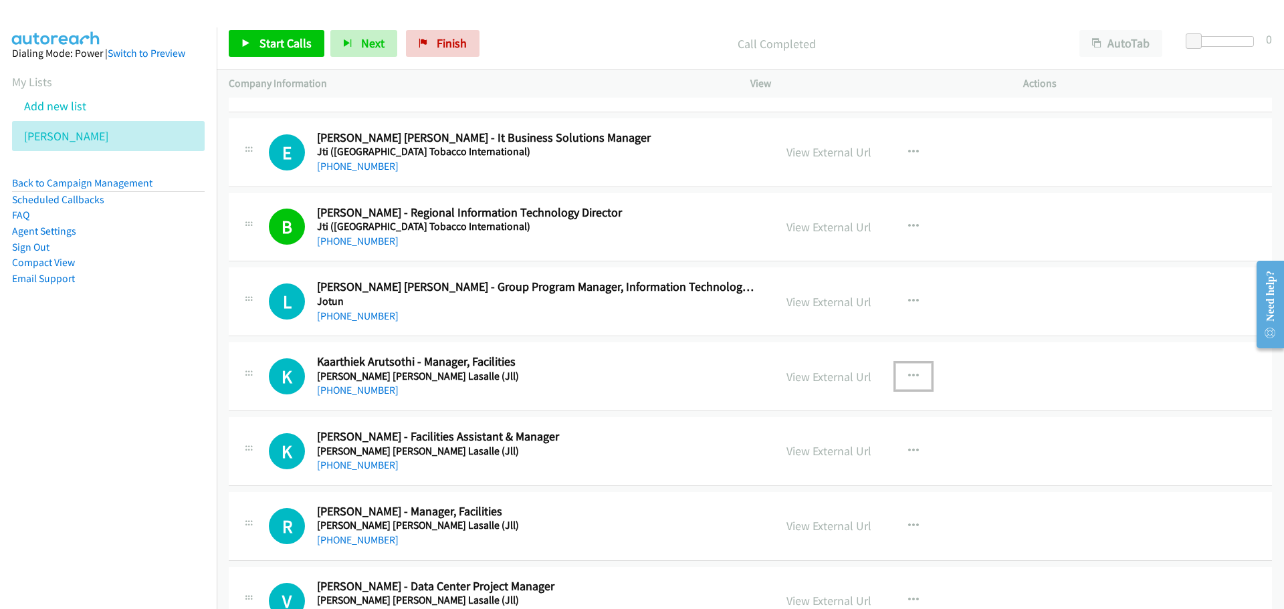
click at [910, 376] on icon "button" at bounding box center [913, 376] width 11 height 11
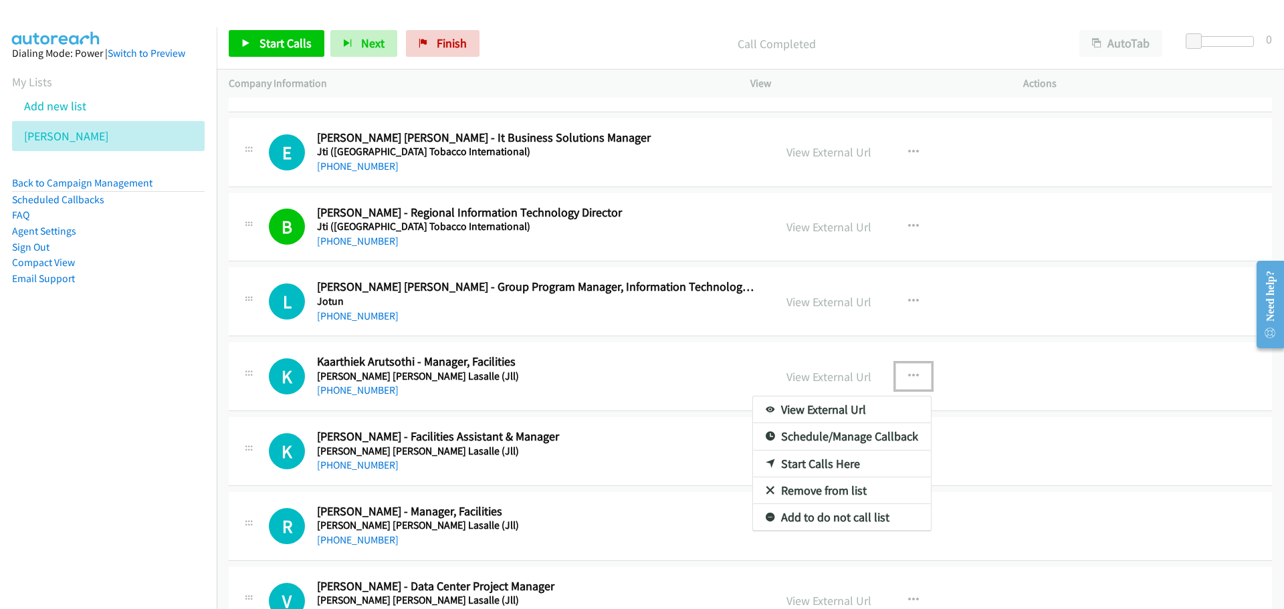
click at [829, 460] on link "Start Calls Here" at bounding box center [842, 464] width 178 height 27
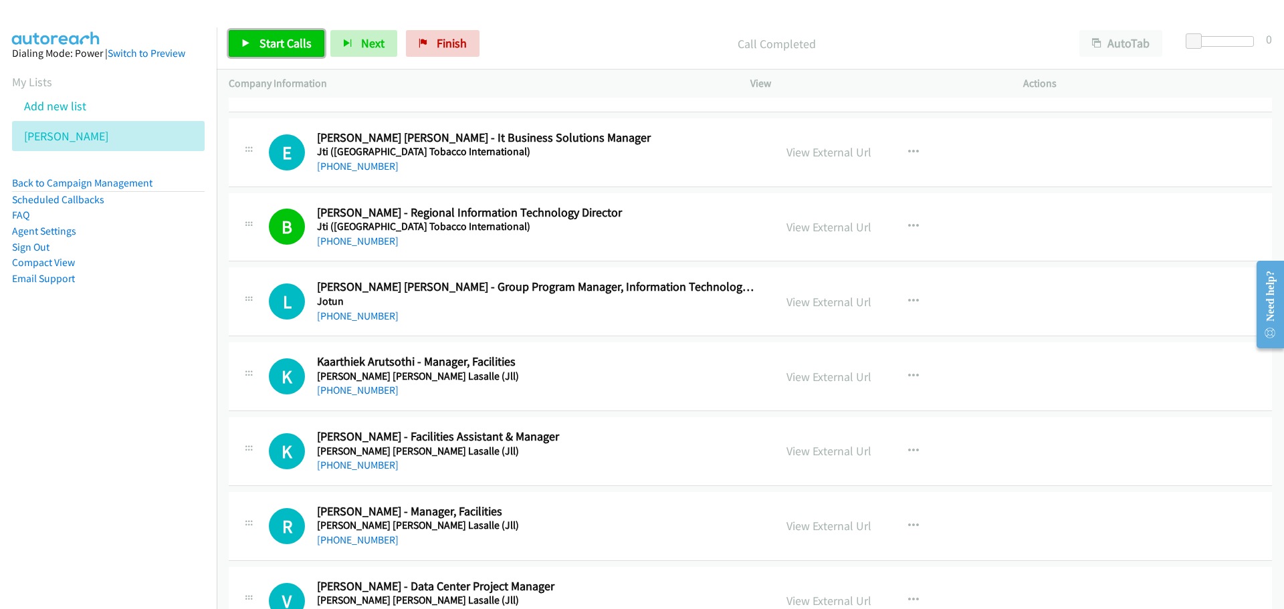
click at [282, 45] on span "Start Calls" at bounding box center [285, 42] width 52 height 15
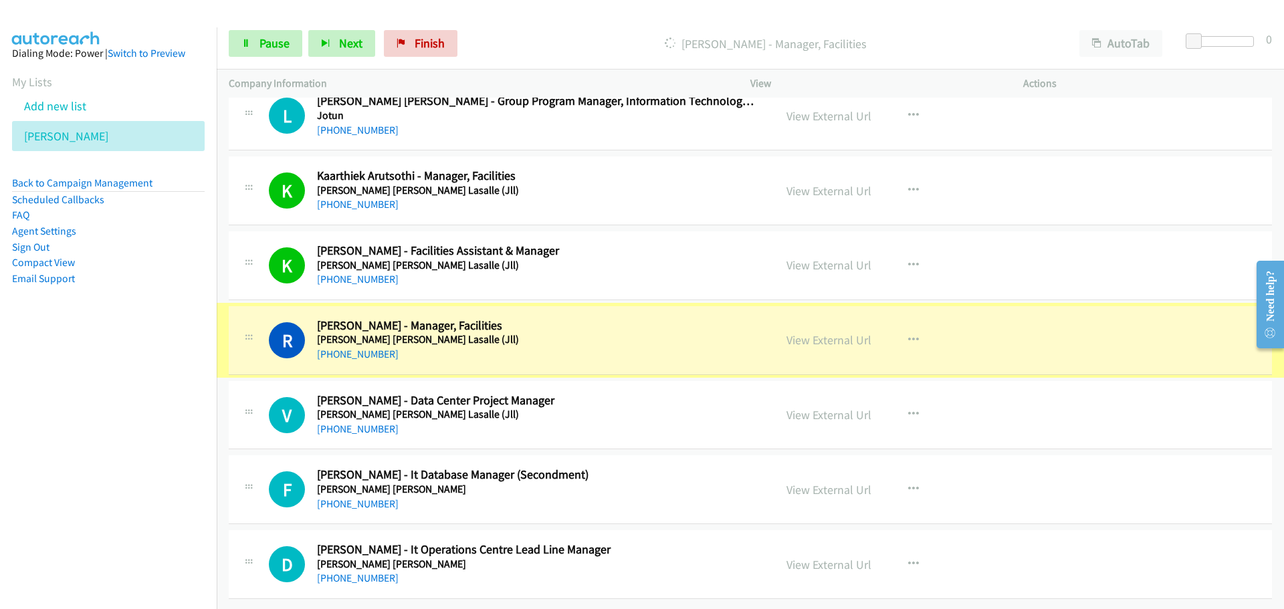
scroll to position [13639, 0]
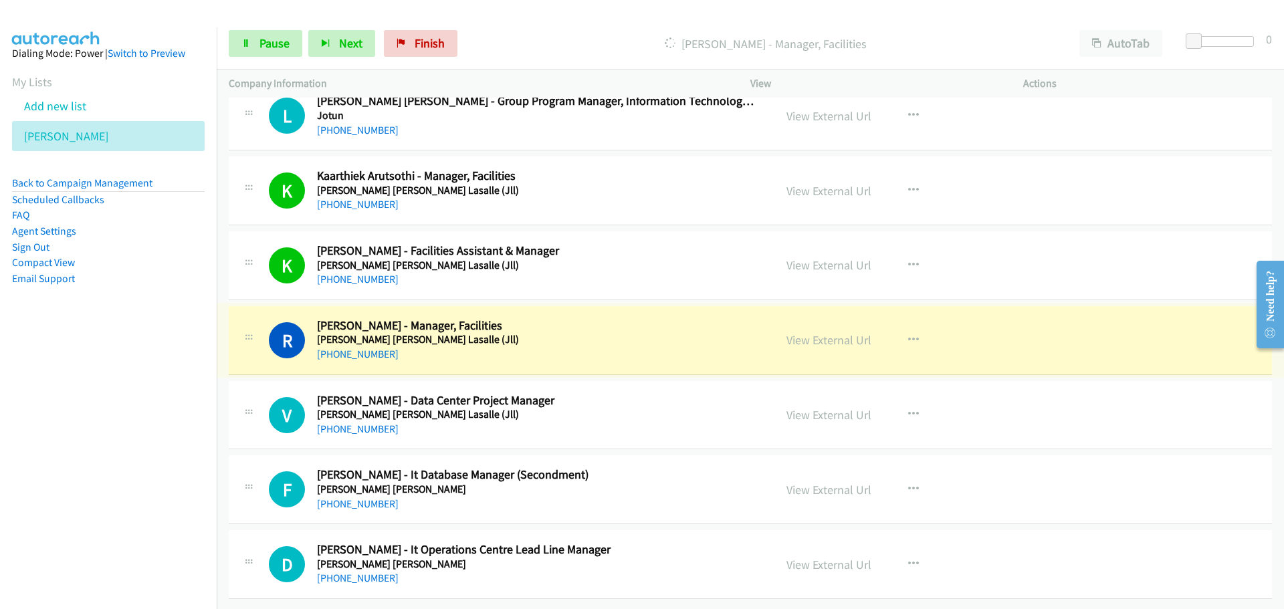
click at [839, 333] on link "View External Url" at bounding box center [829, 339] width 85 height 15
click at [263, 40] on span "Pause" at bounding box center [274, 42] width 30 height 15
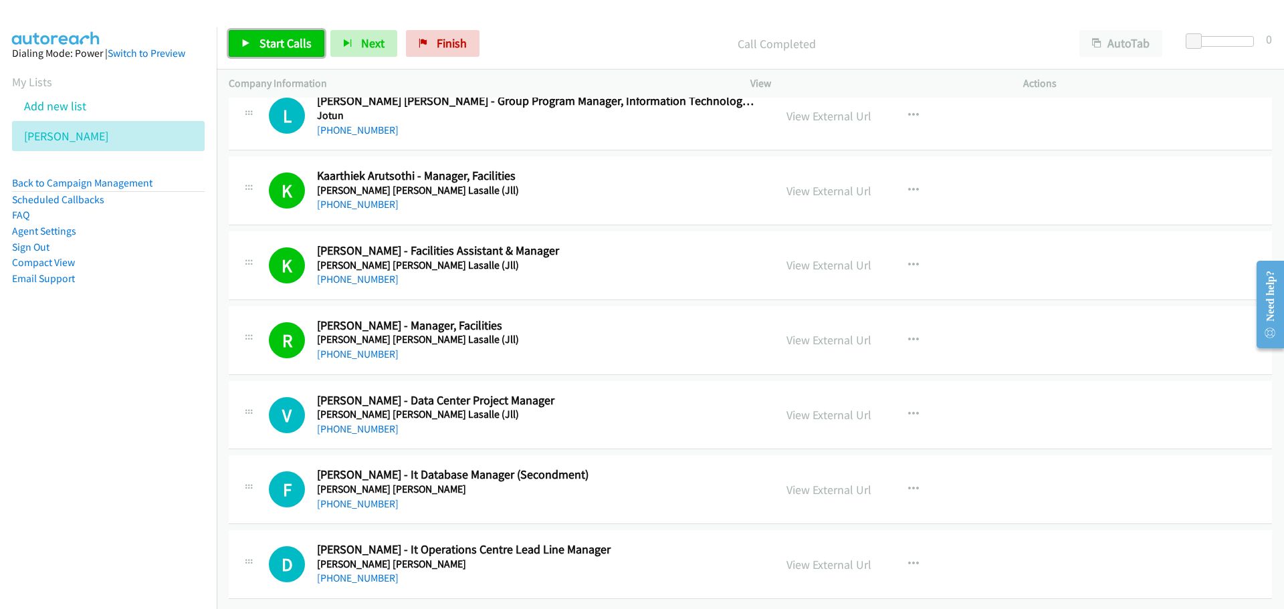
click at [275, 49] on span "Start Calls" at bounding box center [285, 42] width 52 height 15
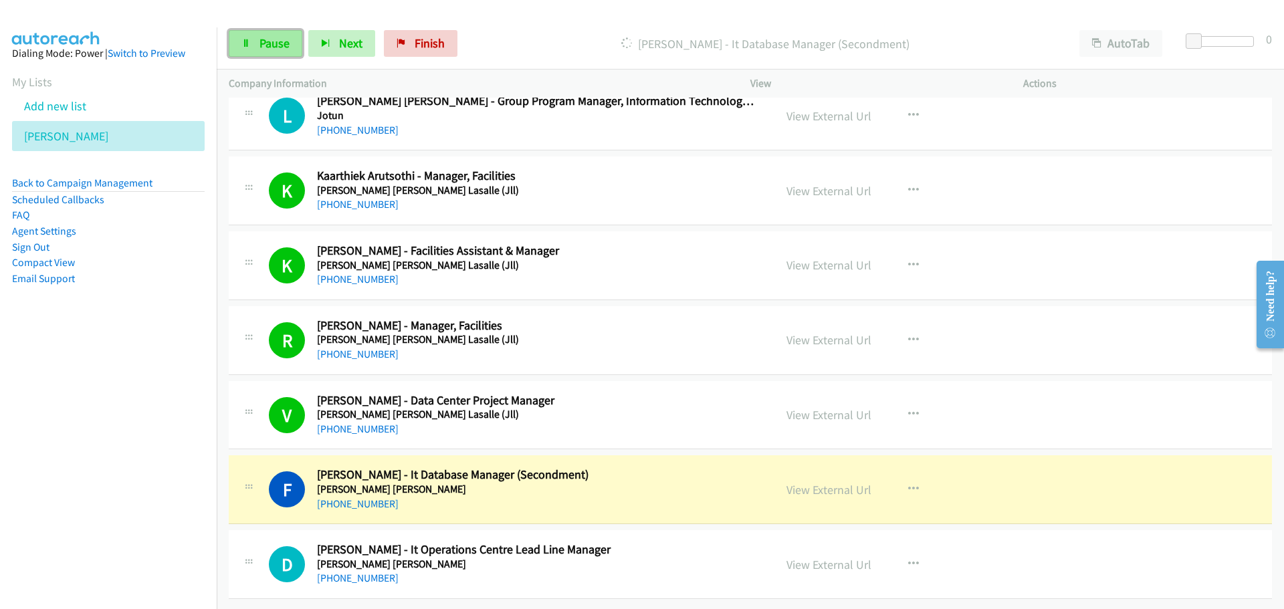
click at [274, 53] on link "Pause" at bounding box center [266, 43] width 74 height 27
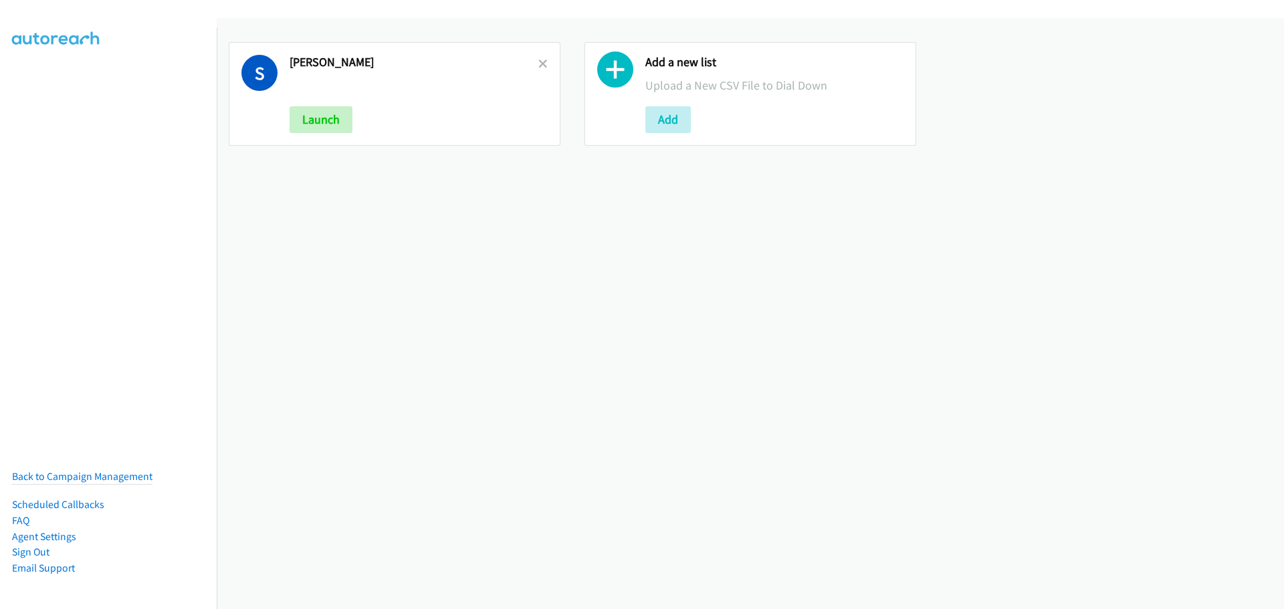
click at [546, 60] on div "S [PERSON_NAME] Launch" at bounding box center [395, 94] width 332 height 104
click at [544, 61] on div "S [PERSON_NAME] Launch" at bounding box center [395, 94] width 332 height 104
click at [543, 65] on icon at bounding box center [542, 64] width 9 height 9
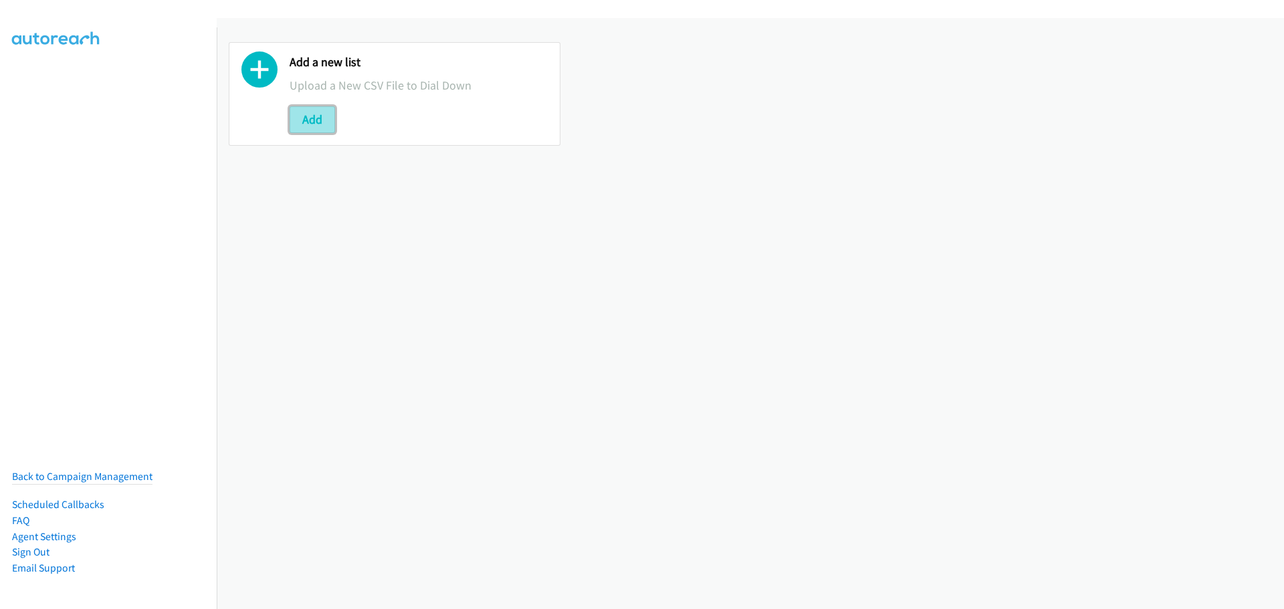
click at [326, 122] on button "Add" at bounding box center [312, 119] width 45 height 27
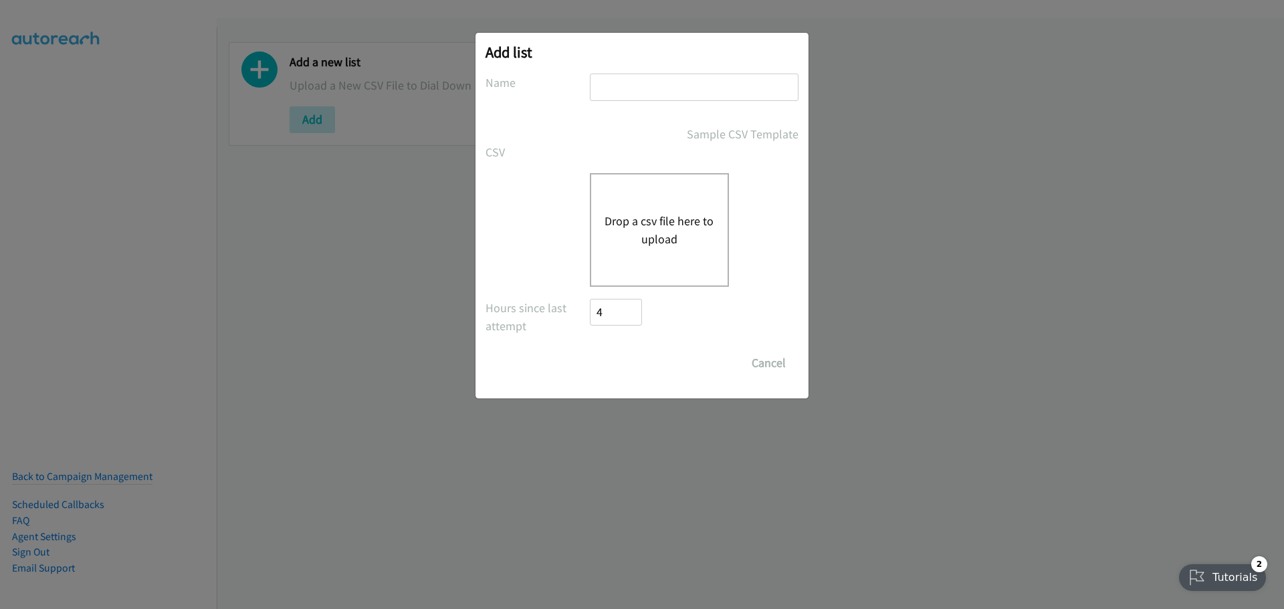
click at [662, 229] on button "Drop a csv file here to upload" at bounding box center [660, 230] width 110 height 36
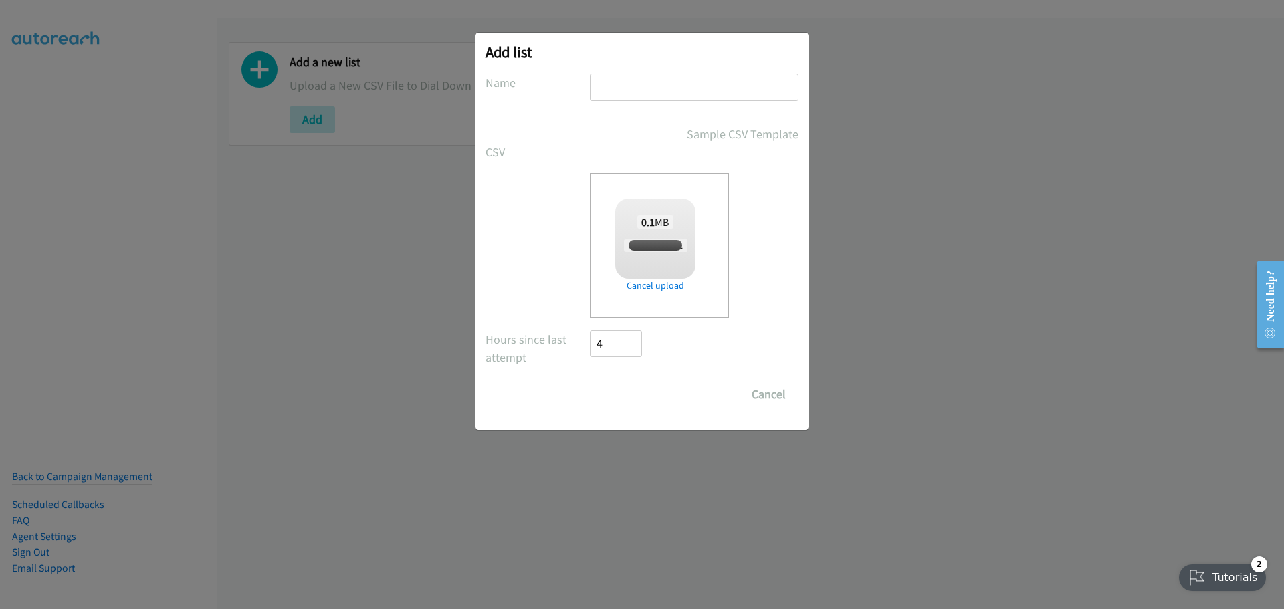
click at [650, 83] on input "text" at bounding box center [694, 87] width 209 height 27
type input "S"
checkbox input "true"
type input "[PERSON_NAME]"
drag, startPoint x: 620, startPoint y: 391, endPoint x: 54, endPoint y: 270, distance: 579.3
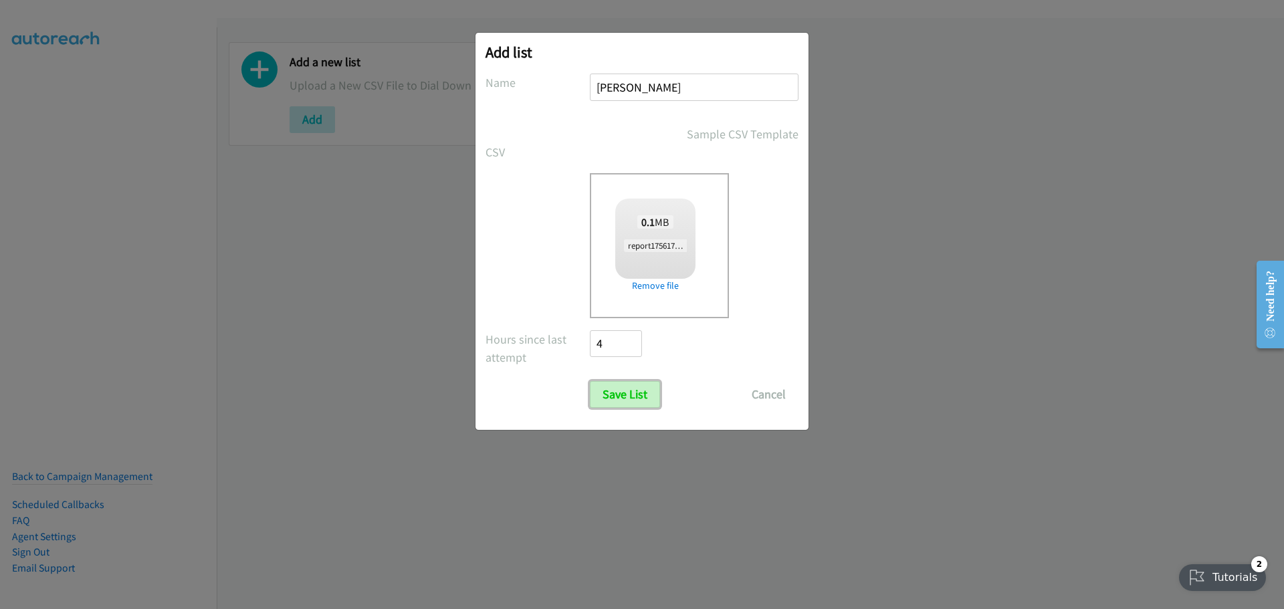
click at [620, 394] on input "Save List" at bounding box center [625, 394] width 70 height 27
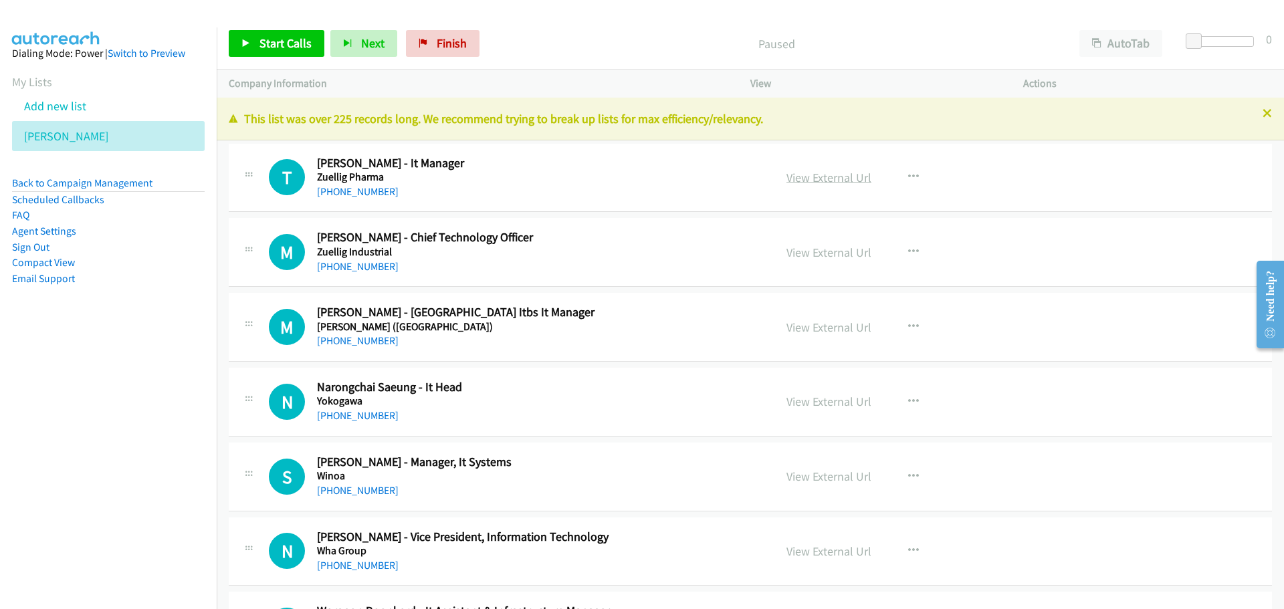
click at [822, 180] on link "View External Url" at bounding box center [829, 177] width 85 height 15
click at [272, 45] on span "Start Calls" at bounding box center [285, 42] width 52 height 15
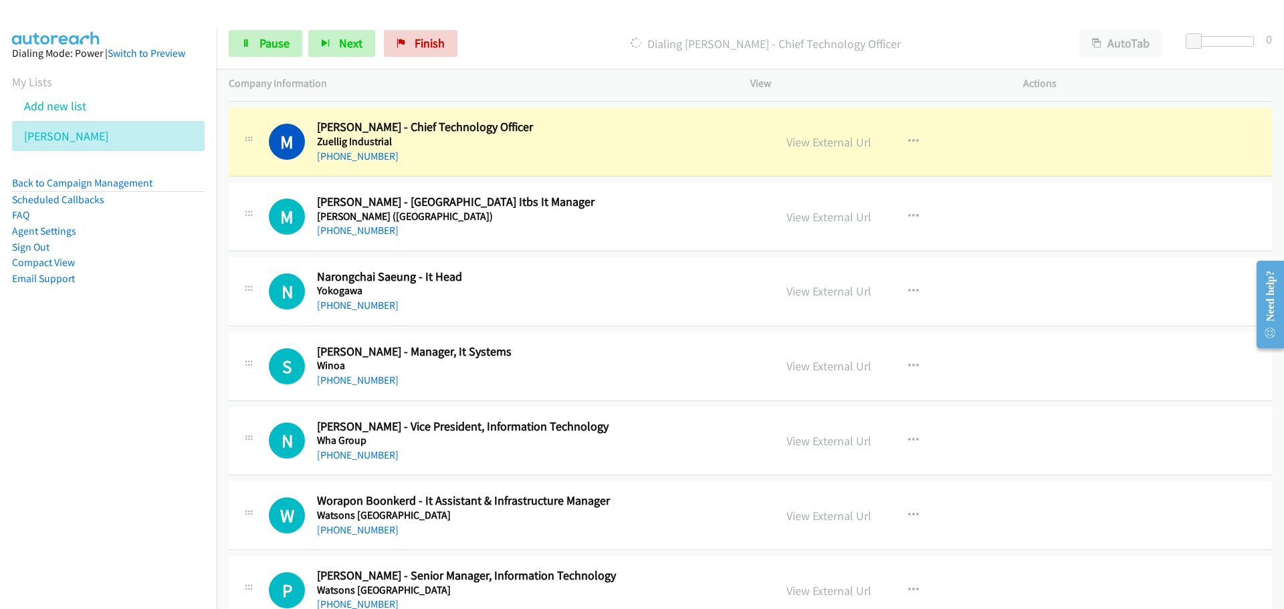
scroll to position [134, 0]
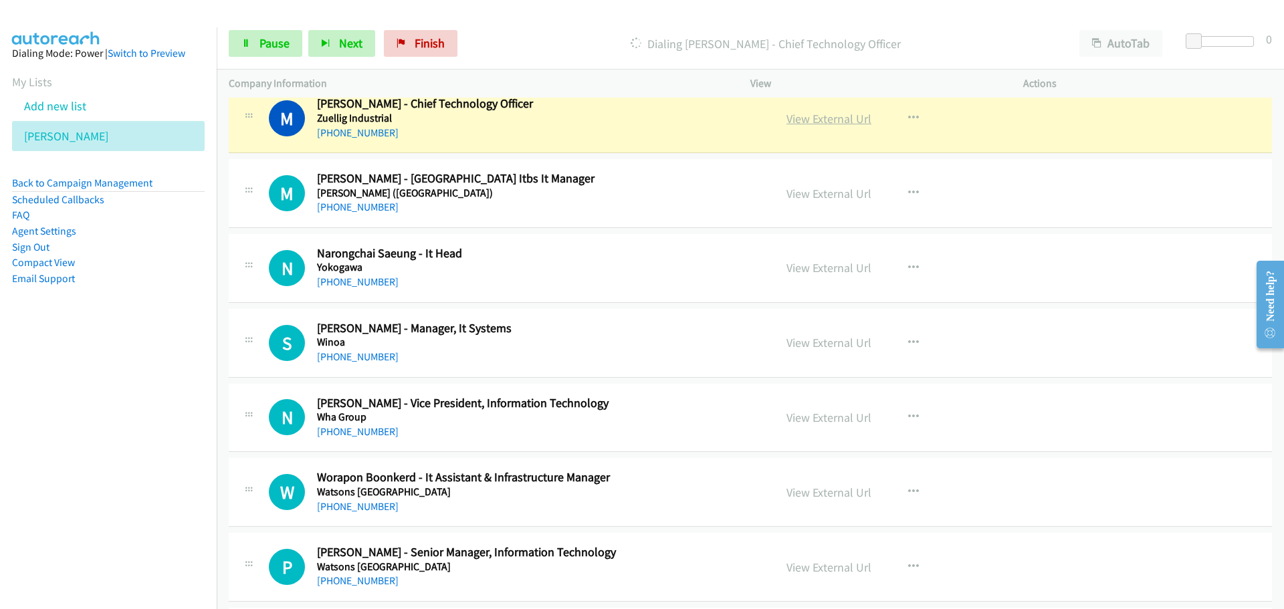
click at [832, 121] on link "View External Url" at bounding box center [829, 118] width 85 height 15
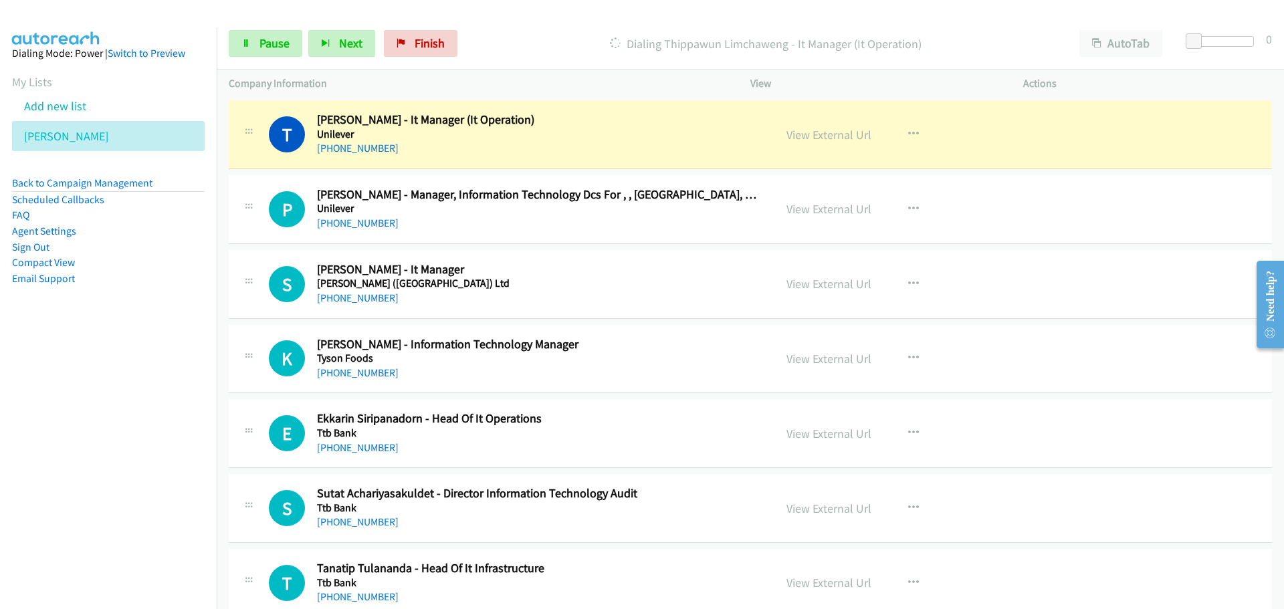
scroll to position [1404, 0]
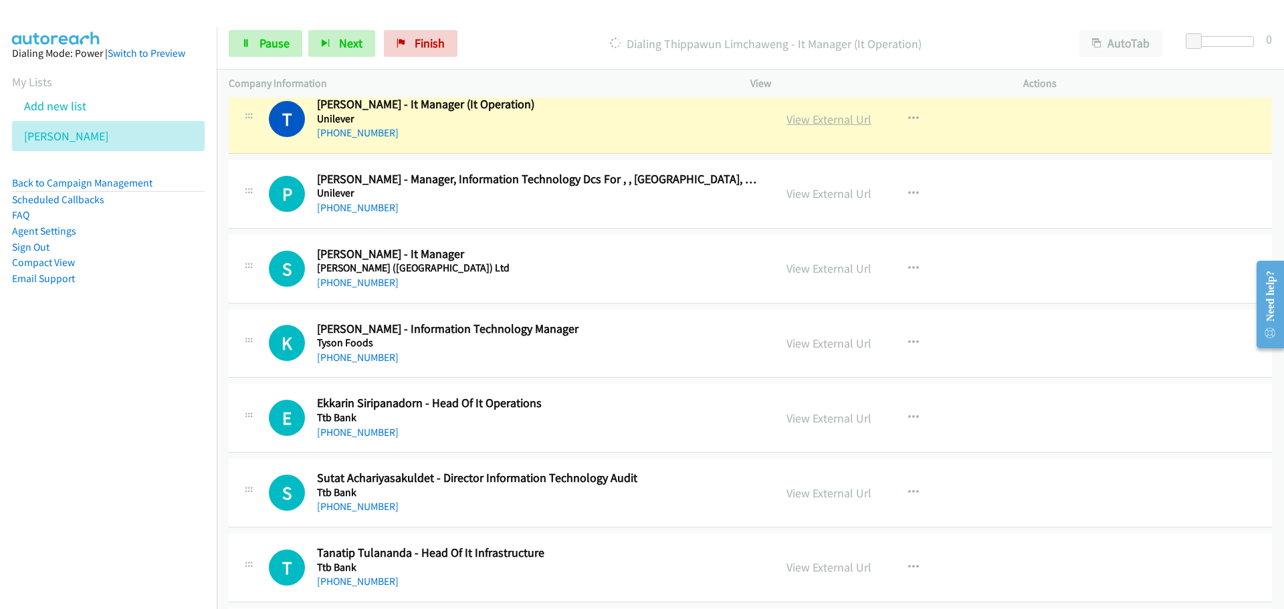
click at [819, 126] on link "View External Url" at bounding box center [829, 119] width 85 height 15
click at [268, 47] on span "Pause" at bounding box center [274, 42] width 30 height 15
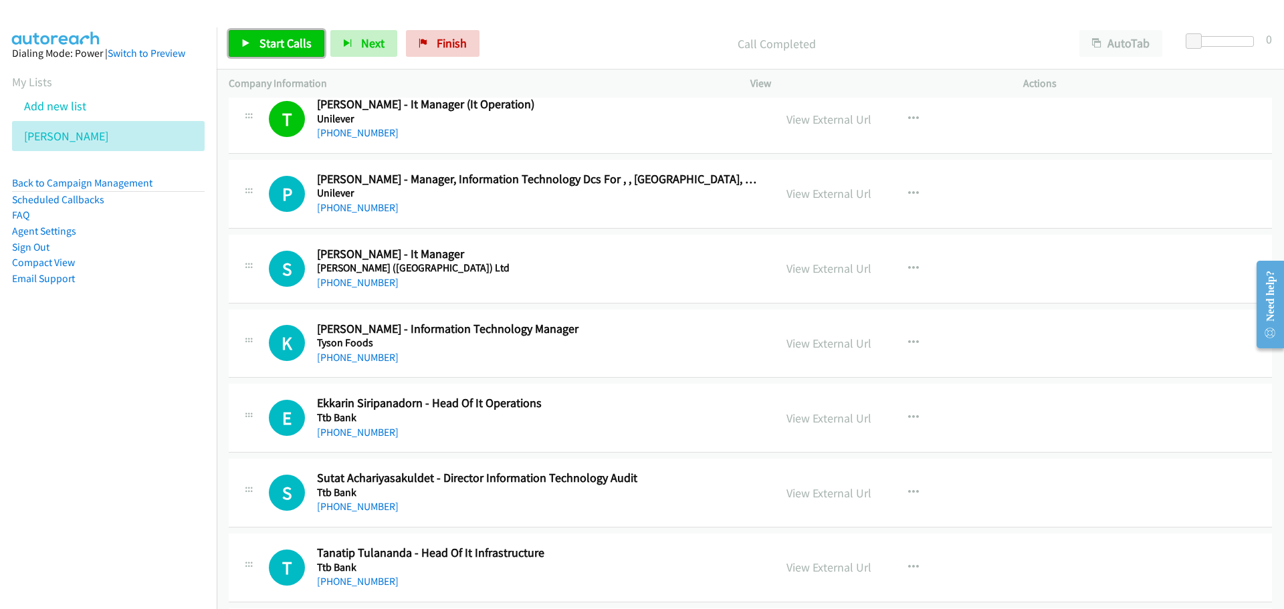
click at [276, 46] on span "Start Calls" at bounding box center [285, 42] width 52 height 15
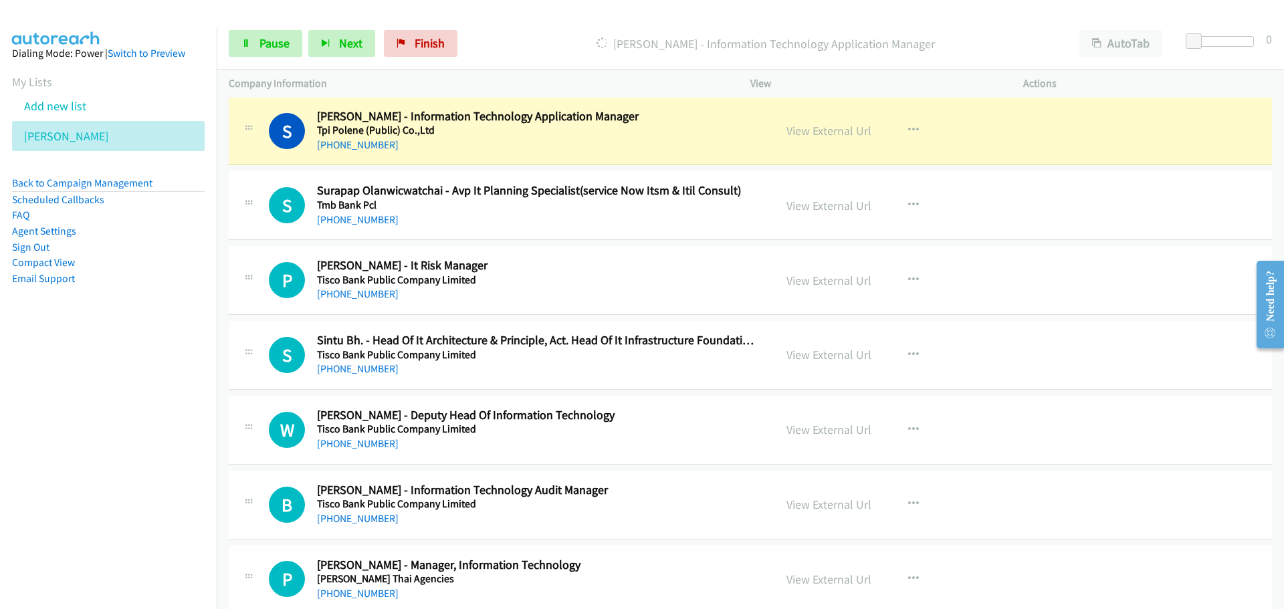
scroll to position [2006, 0]
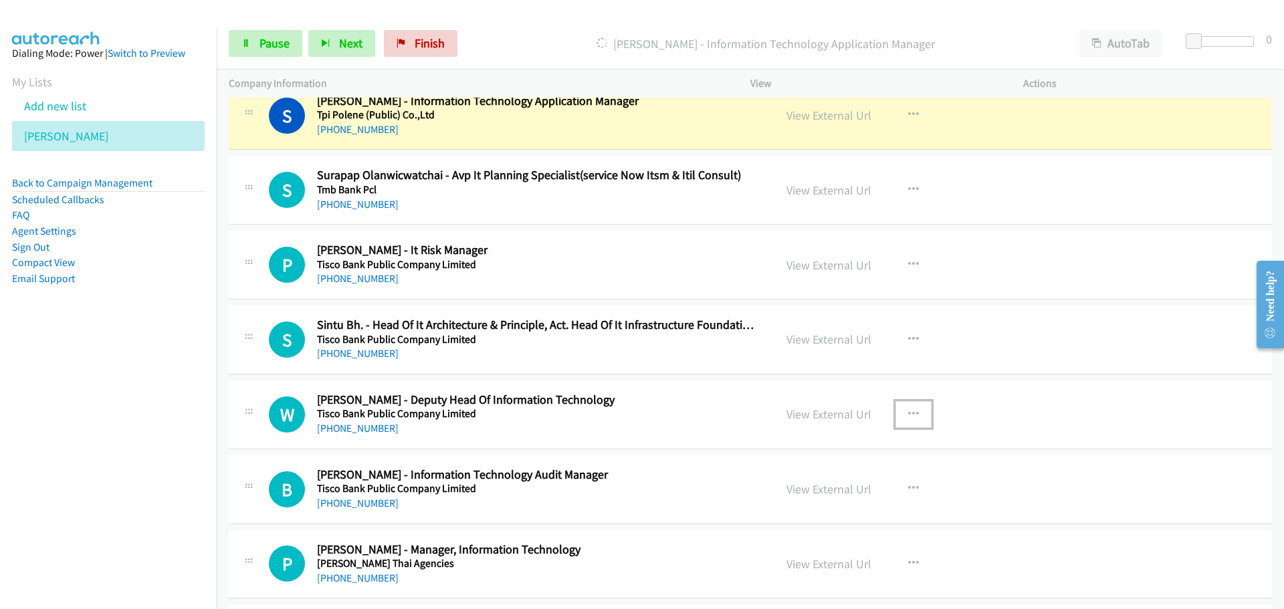
click at [900, 412] on button "button" at bounding box center [914, 414] width 36 height 27
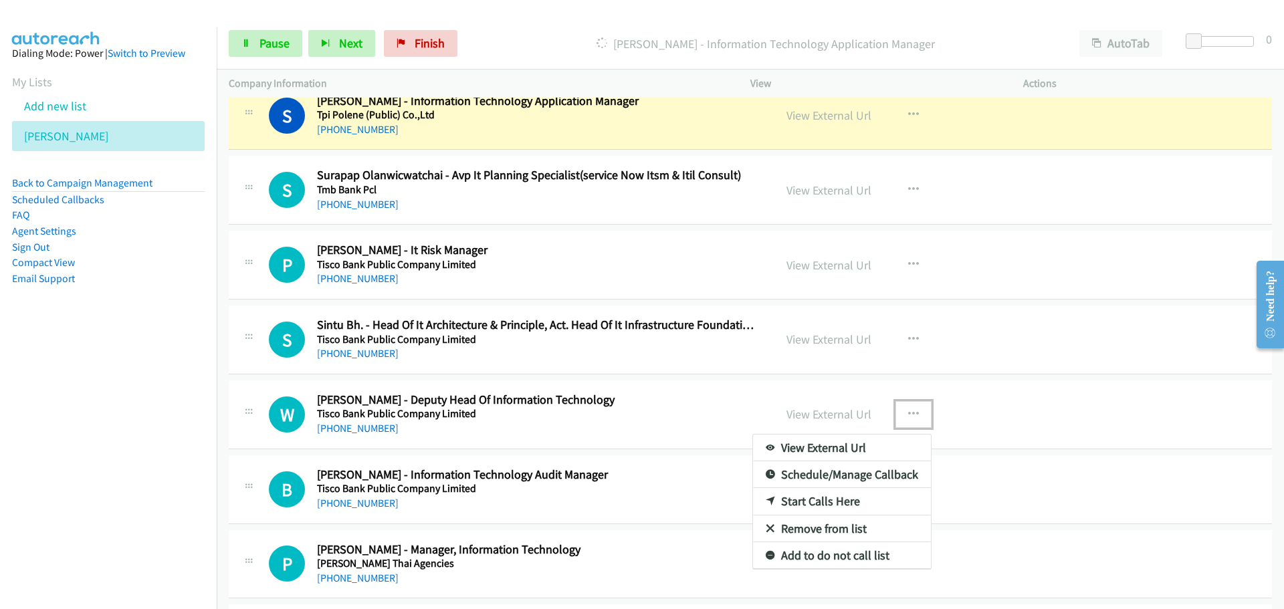
click at [811, 502] on link "Start Calls Here" at bounding box center [842, 501] width 178 height 27
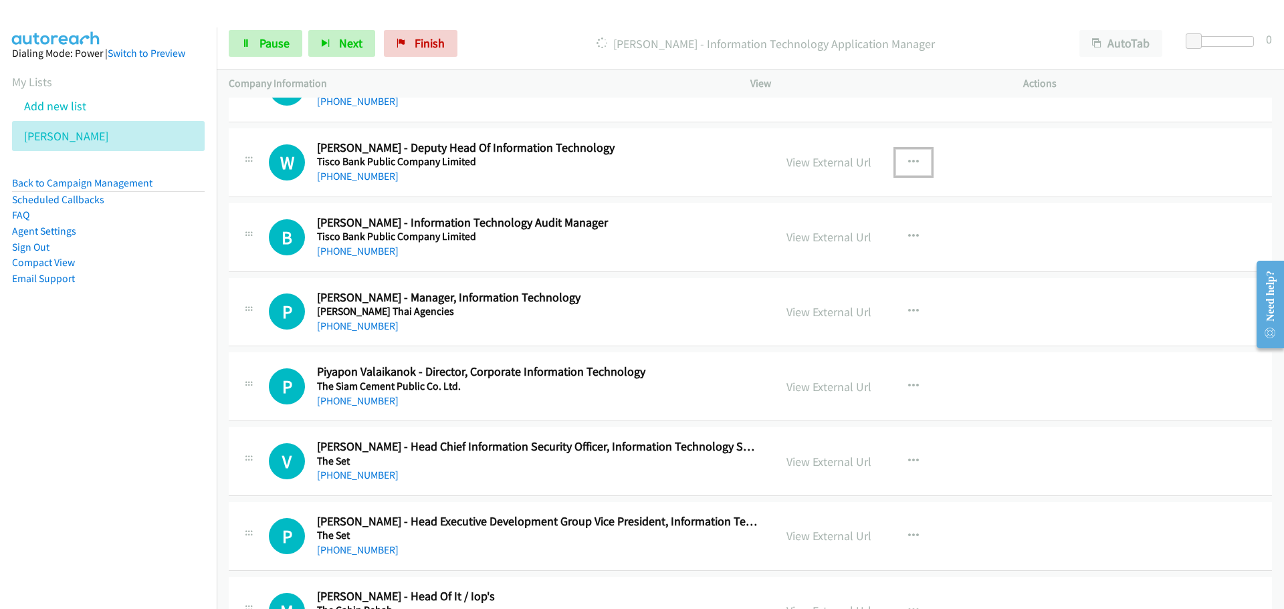
scroll to position [2274, 0]
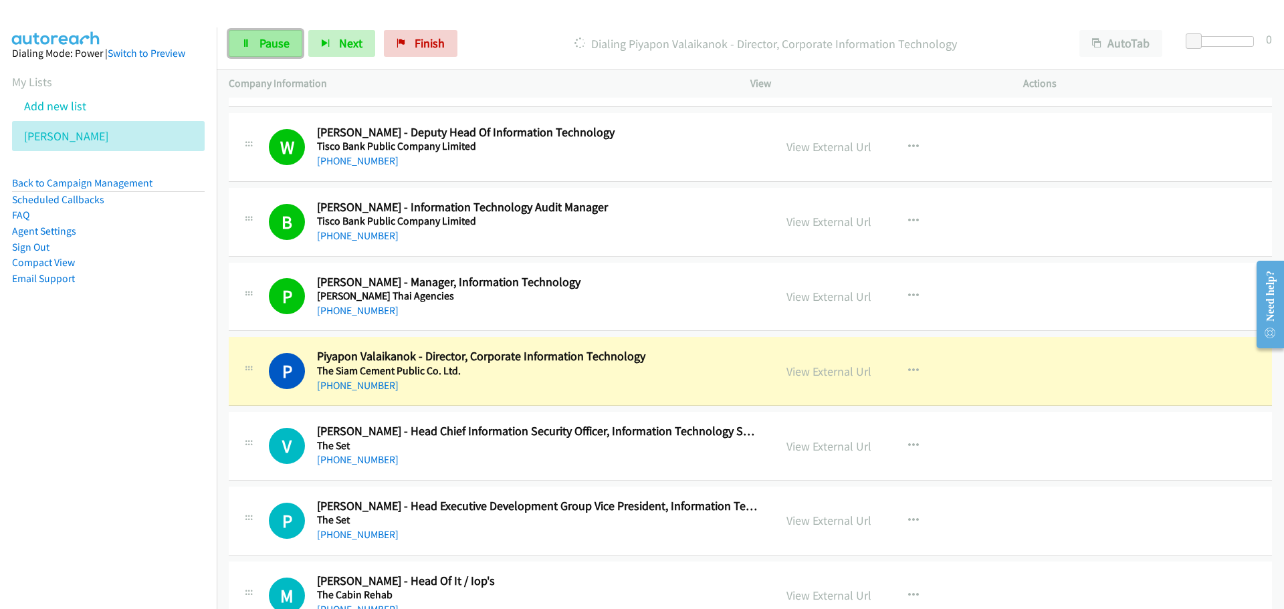
click at [270, 42] on span "Pause" at bounding box center [274, 42] width 30 height 15
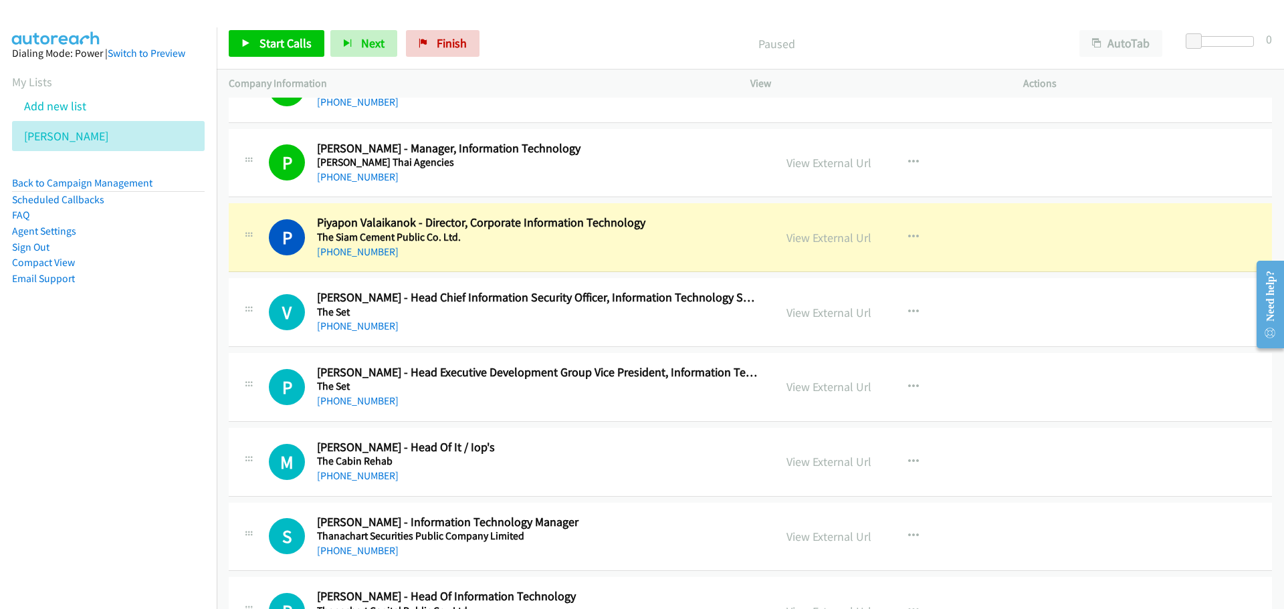
scroll to position [2475, 0]
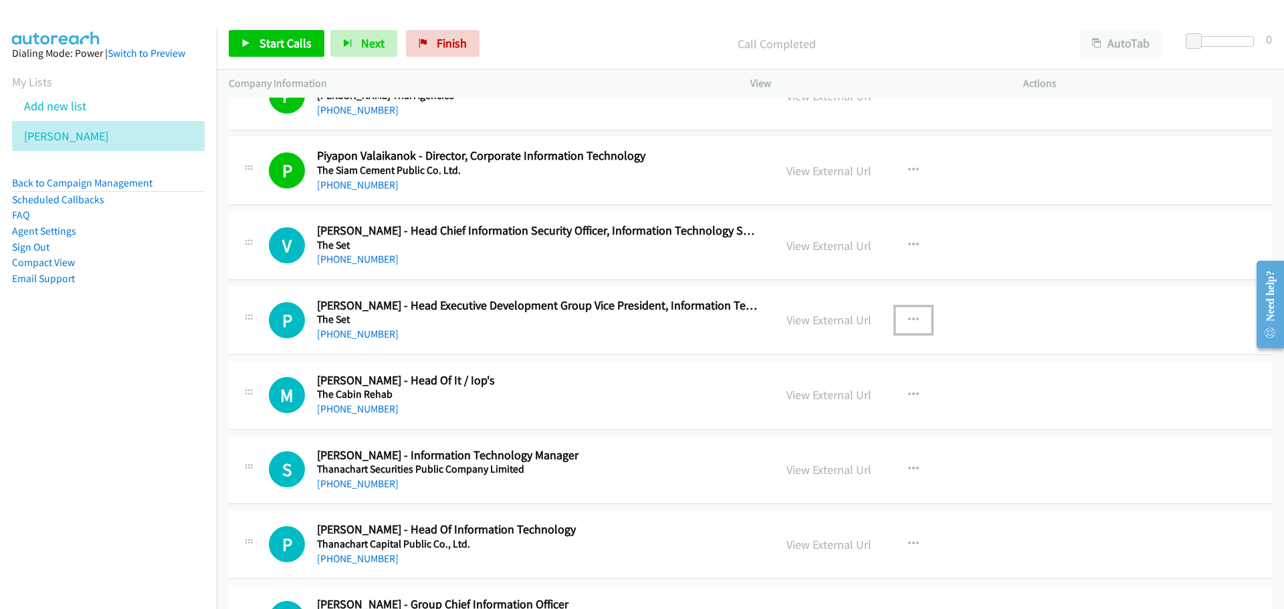
click at [900, 320] on button "button" at bounding box center [914, 320] width 36 height 27
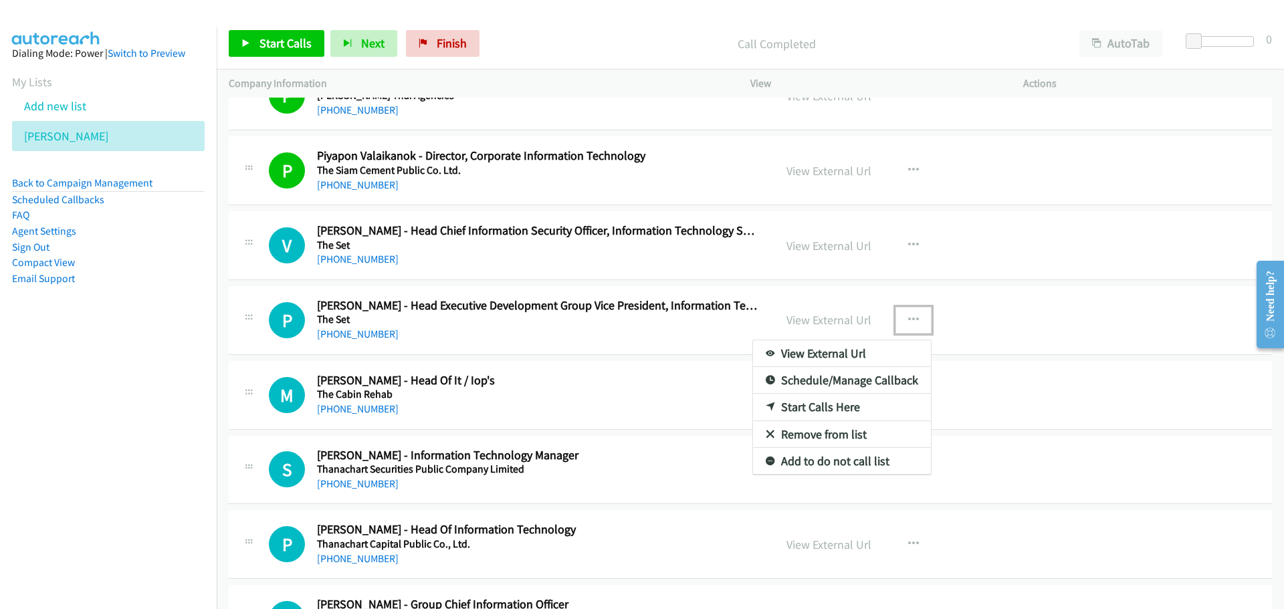
click at [821, 405] on link "Start Calls Here" at bounding box center [842, 407] width 178 height 27
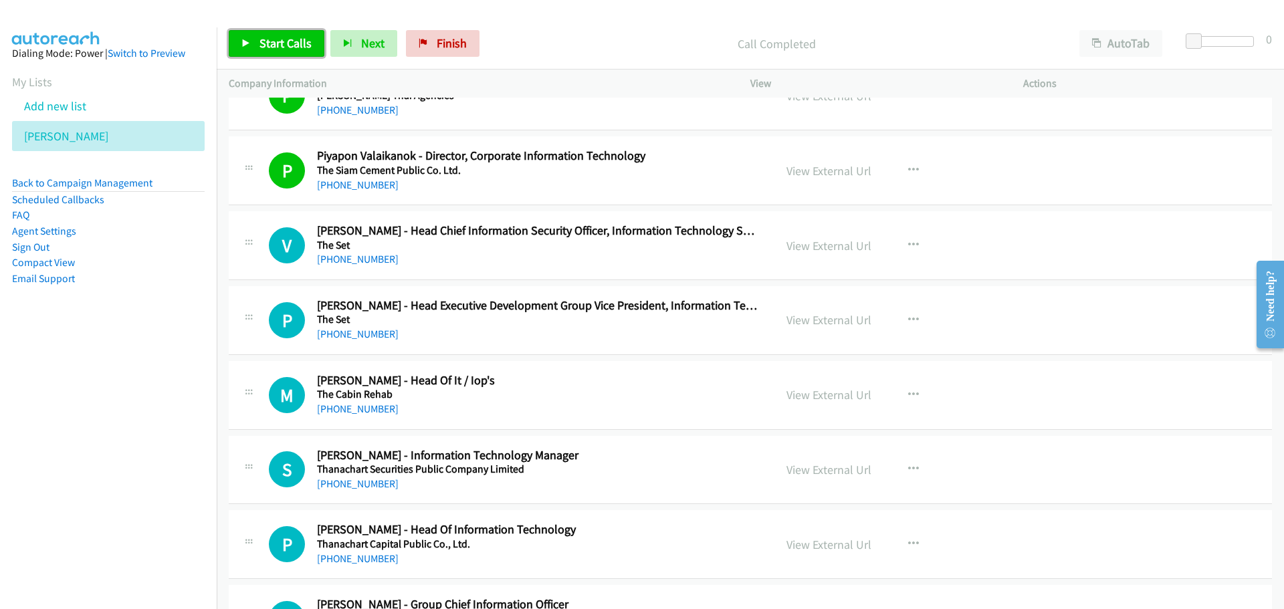
click at [276, 45] on span "Start Calls" at bounding box center [285, 42] width 52 height 15
click at [835, 318] on link "View External Url" at bounding box center [829, 319] width 85 height 15
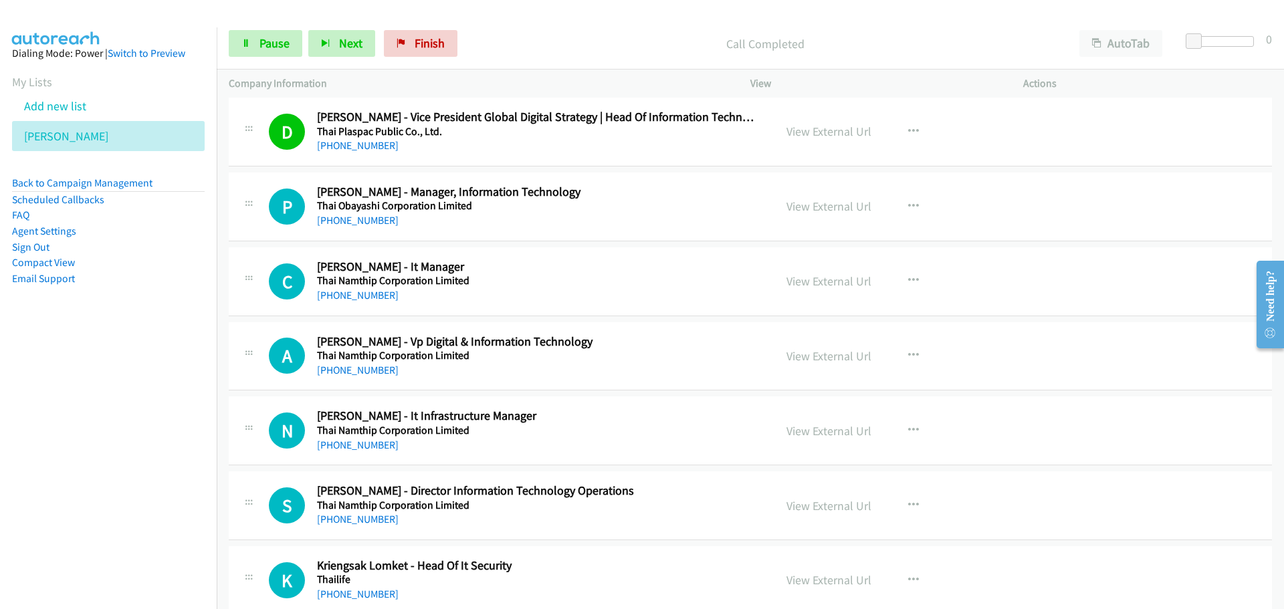
scroll to position [3478, 0]
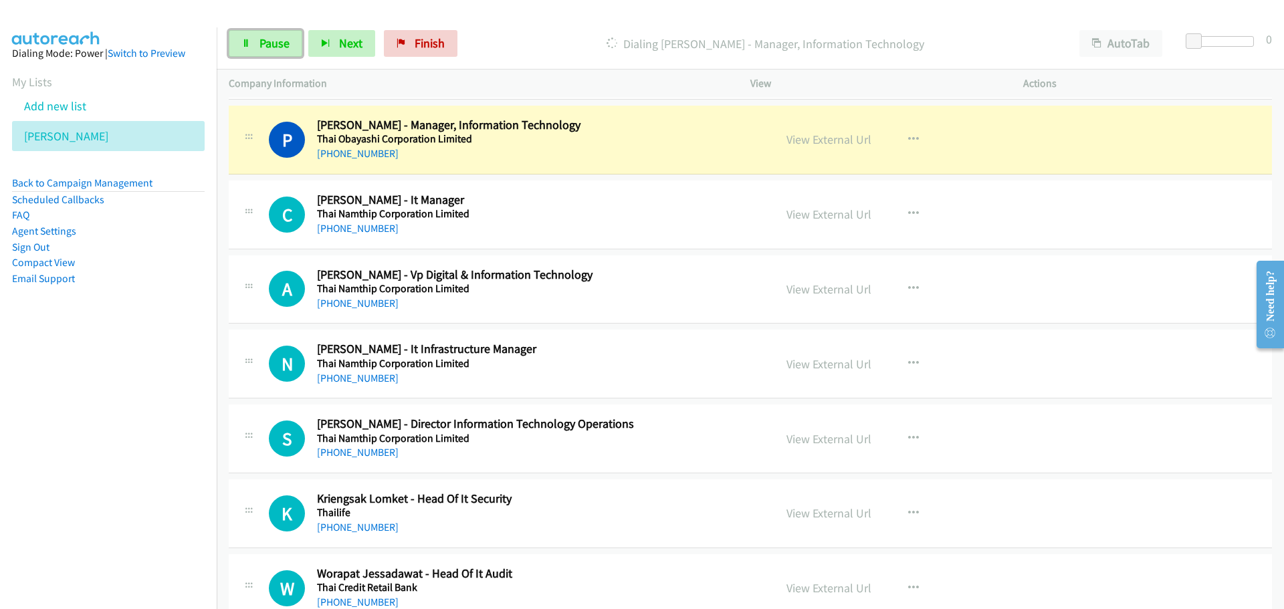
drag, startPoint x: 280, startPoint y: 38, endPoint x: 223, endPoint y: 91, distance: 77.6
click at [280, 38] on span "Pause" at bounding box center [274, 42] width 30 height 15
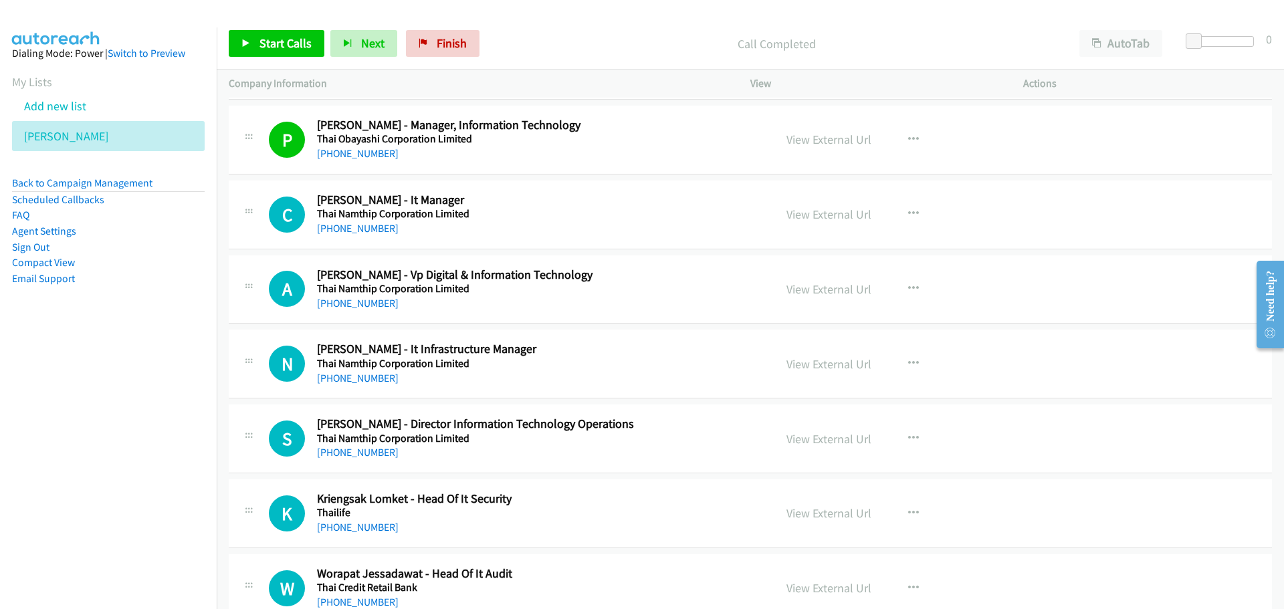
click at [278, 50] on div "Start Calls Pause Next Finish Call Completed AutoTab AutoTab 0" at bounding box center [750, 43] width 1067 height 51
click at [278, 50] on span "Start Calls" at bounding box center [285, 42] width 52 height 15
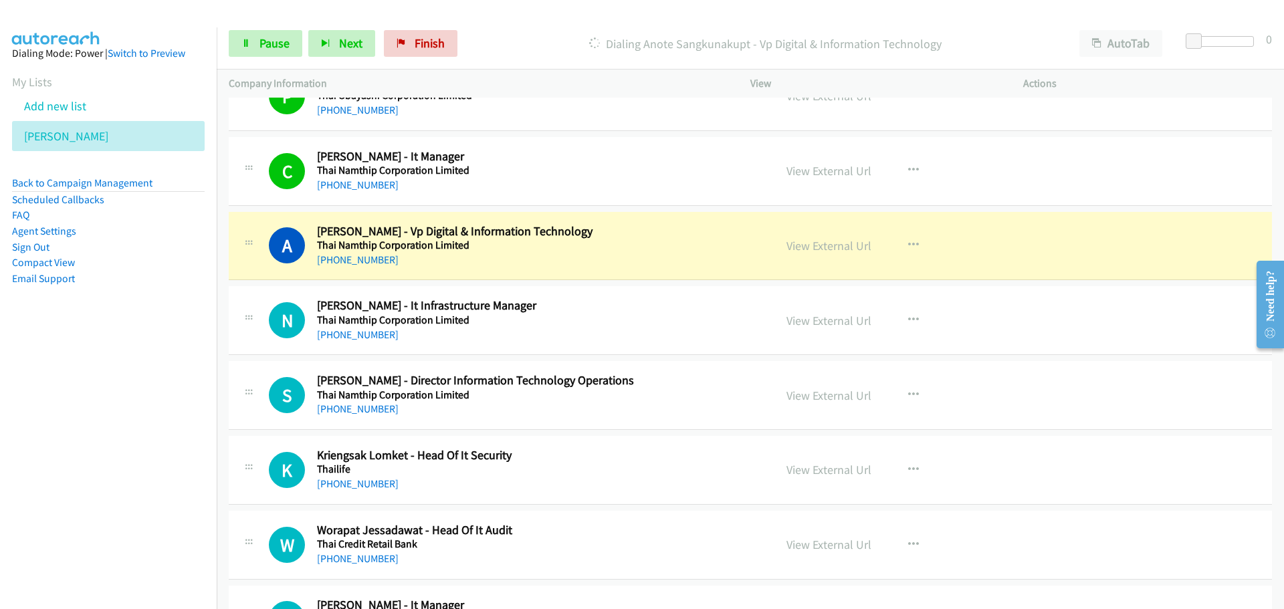
scroll to position [3545, 0]
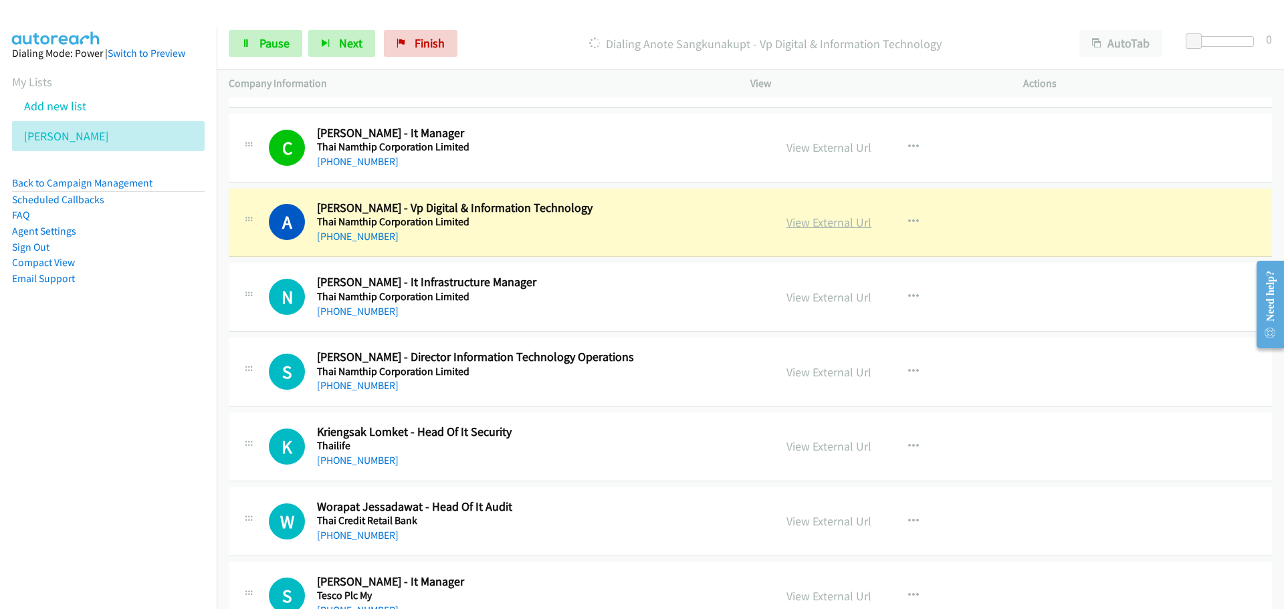
click at [806, 223] on link "View External Url" at bounding box center [829, 222] width 85 height 15
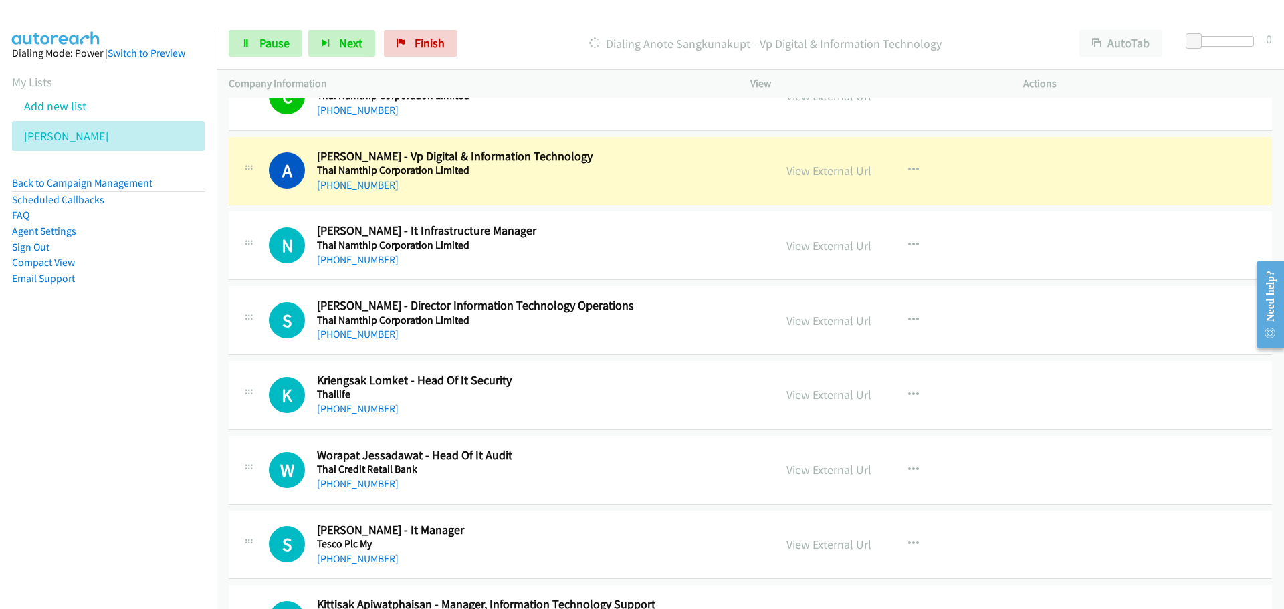
scroll to position [3612, 0]
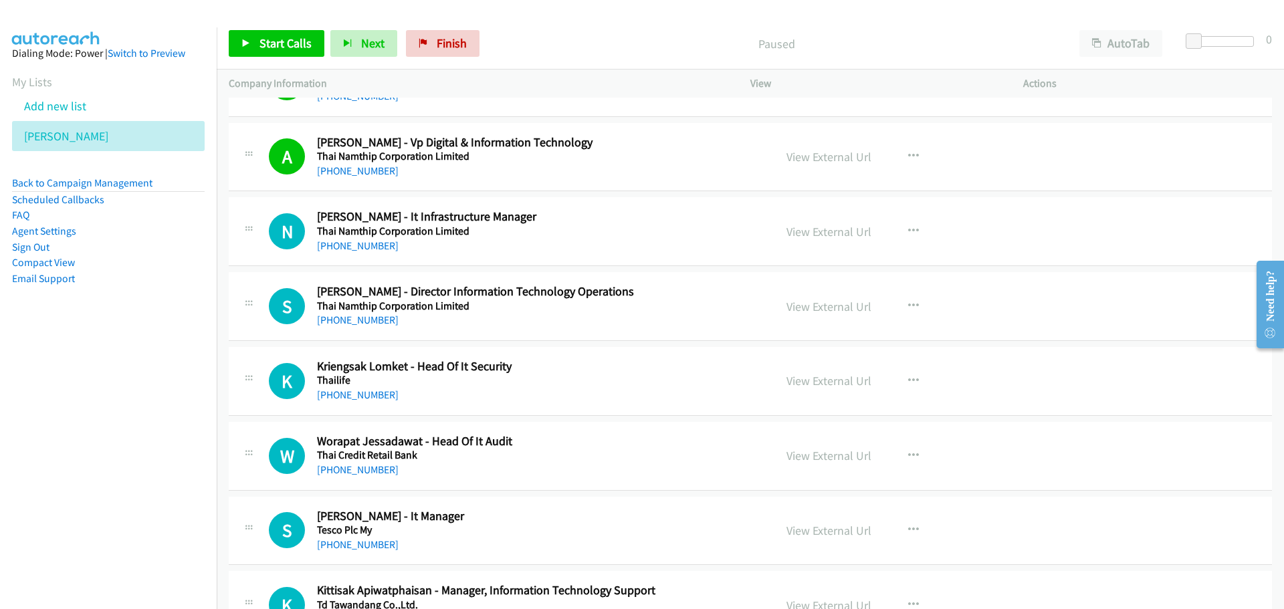
scroll to position [3612, 0]
click at [916, 225] on button "button" at bounding box center [914, 230] width 36 height 27
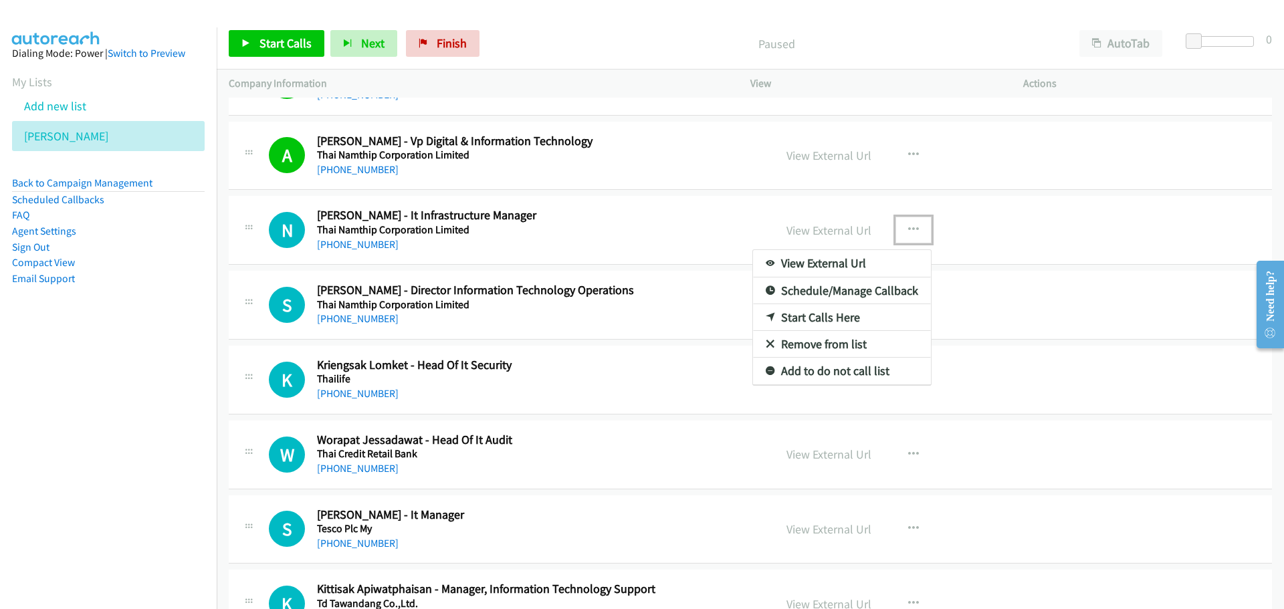
click at [826, 314] on link "Start Calls Here" at bounding box center [842, 317] width 178 height 27
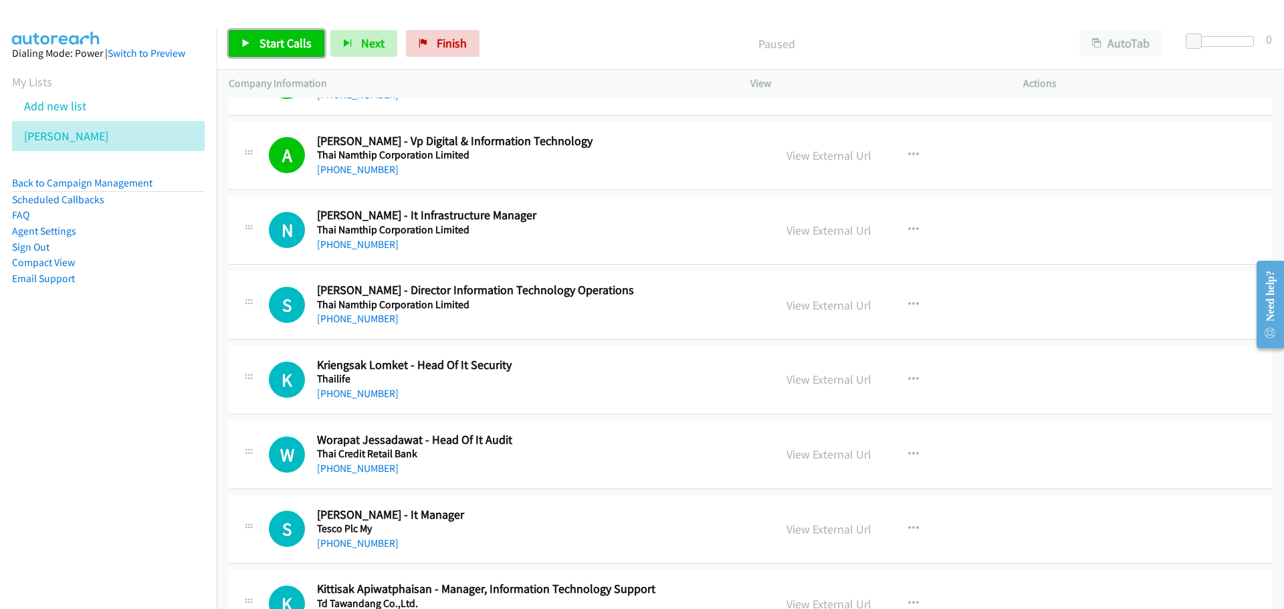
click at [278, 51] on link "Start Calls" at bounding box center [277, 43] width 96 height 27
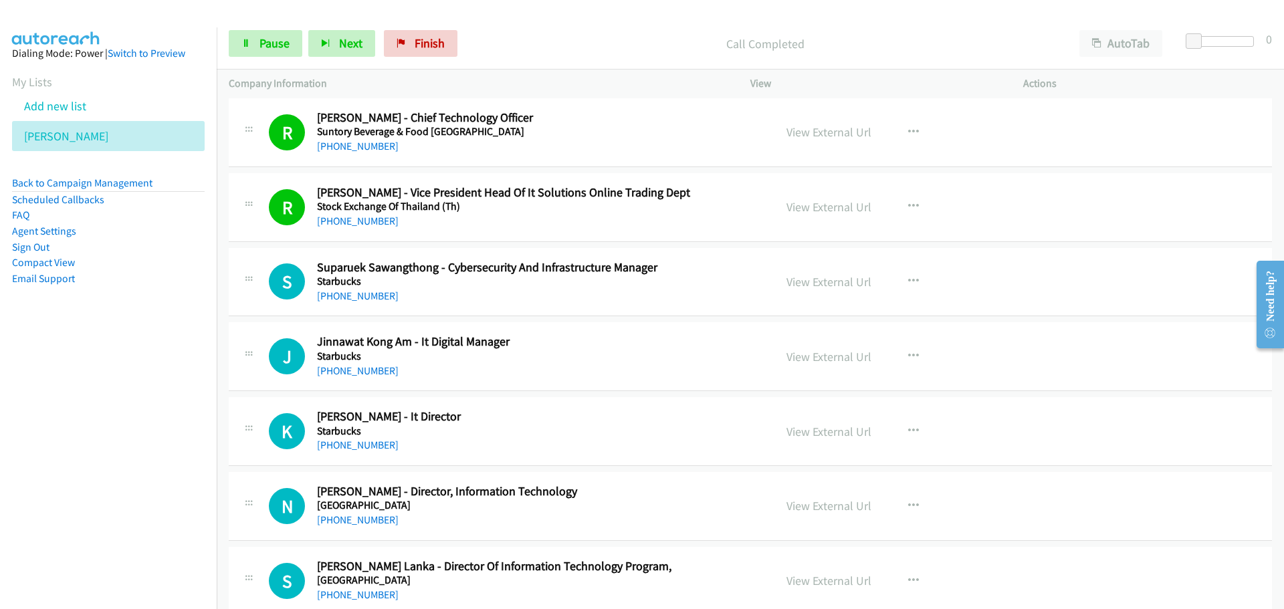
scroll to position [4749, 0]
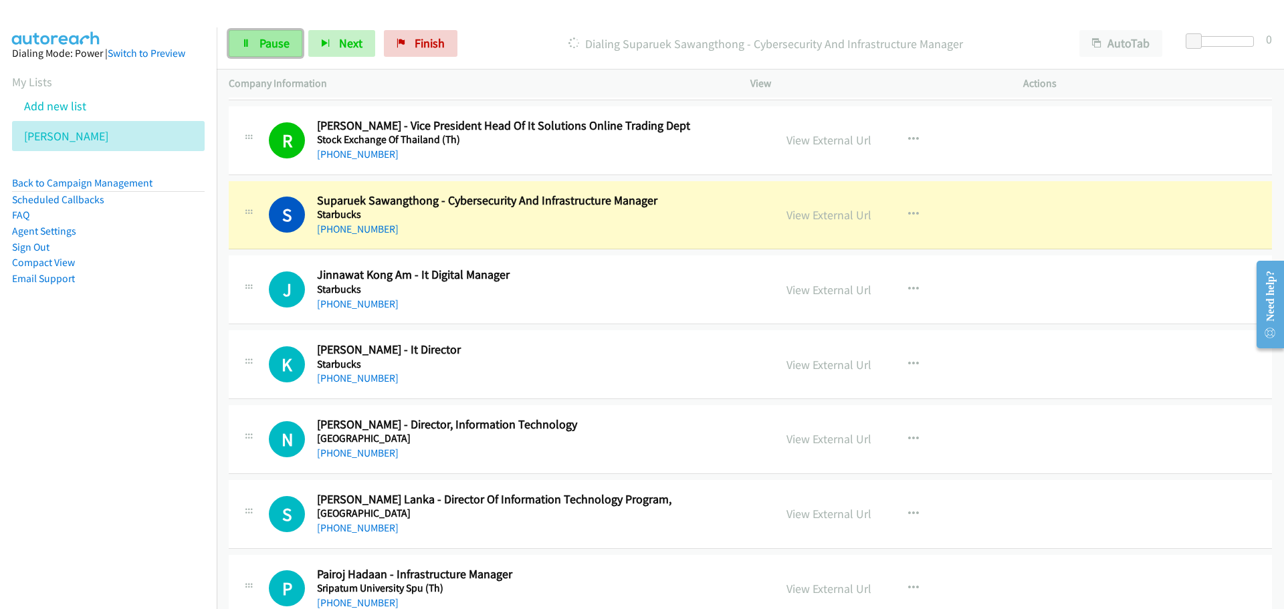
click at [273, 43] on span "Pause" at bounding box center [274, 42] width 30 height 15
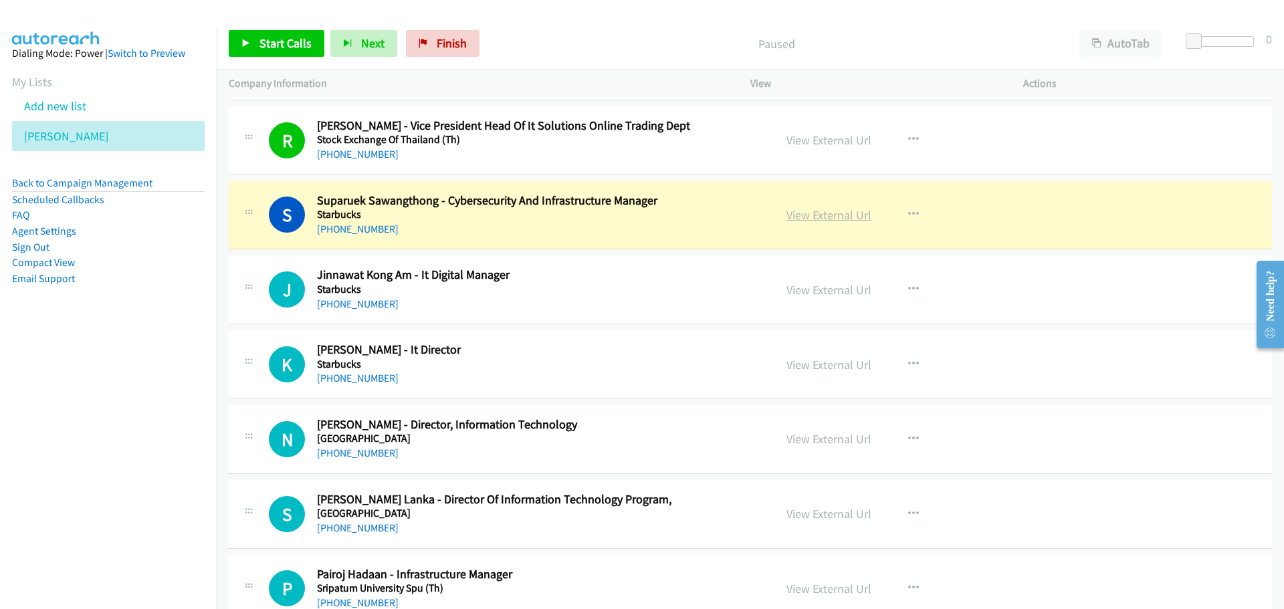
click at [807, 213] on link "View External Url" at bounding box center [829, 214] width 85 height 15
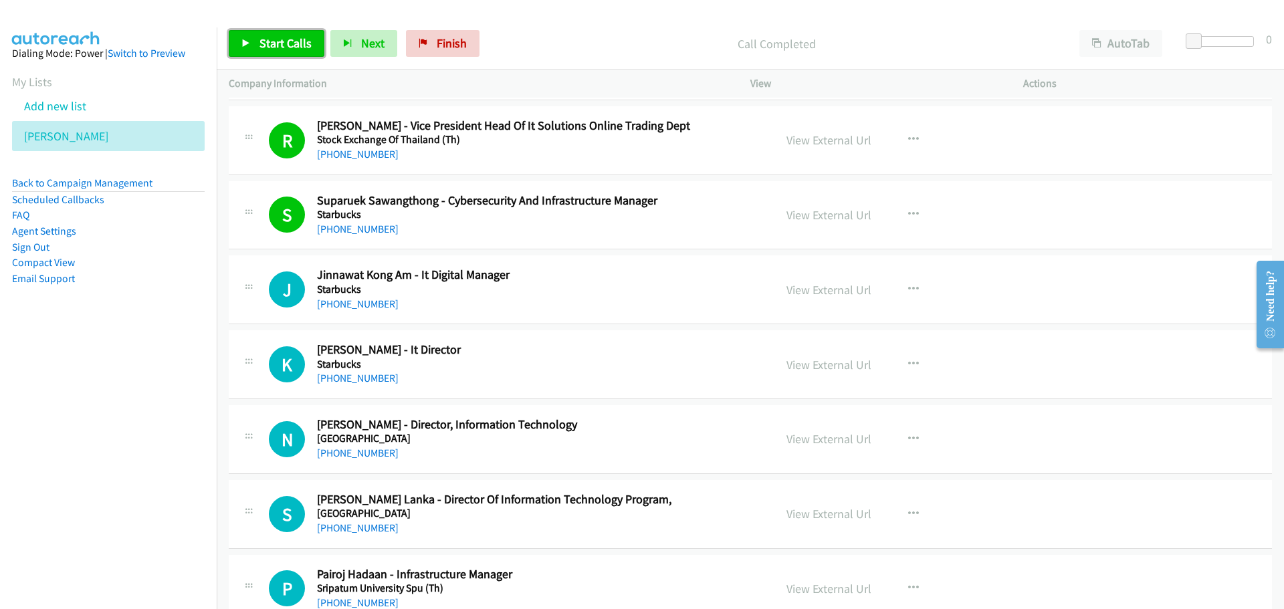
click at [296, 37] on span "Start Calls" at bounding box center [285, 42] width 52 height 15
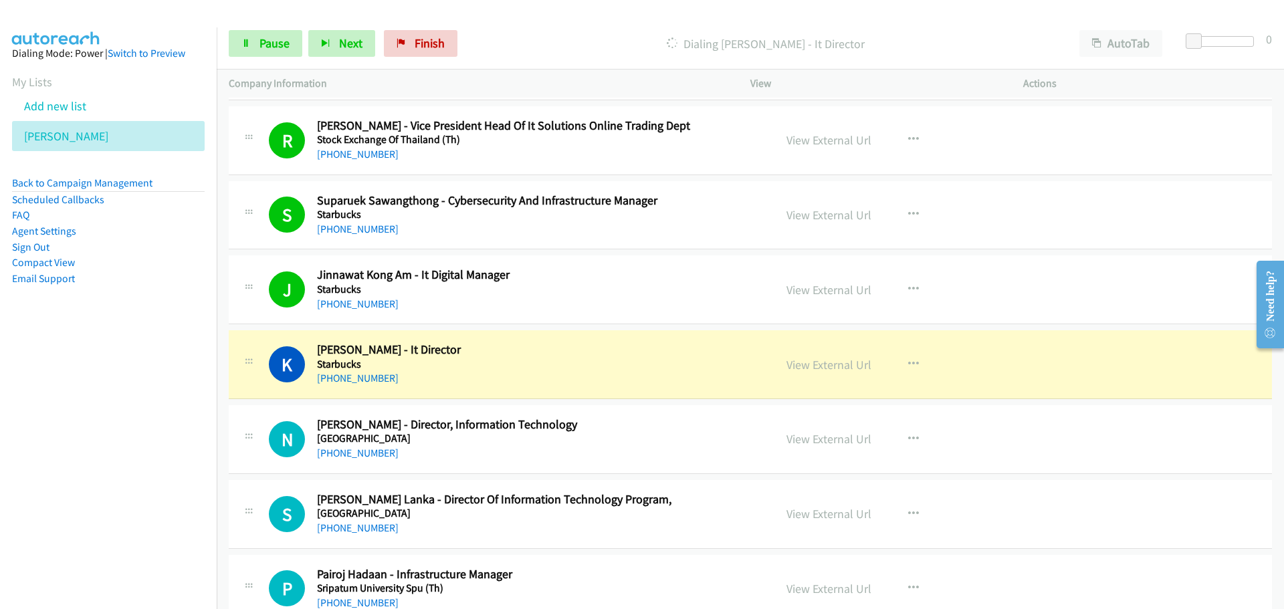
scroll to position [4815, 0]
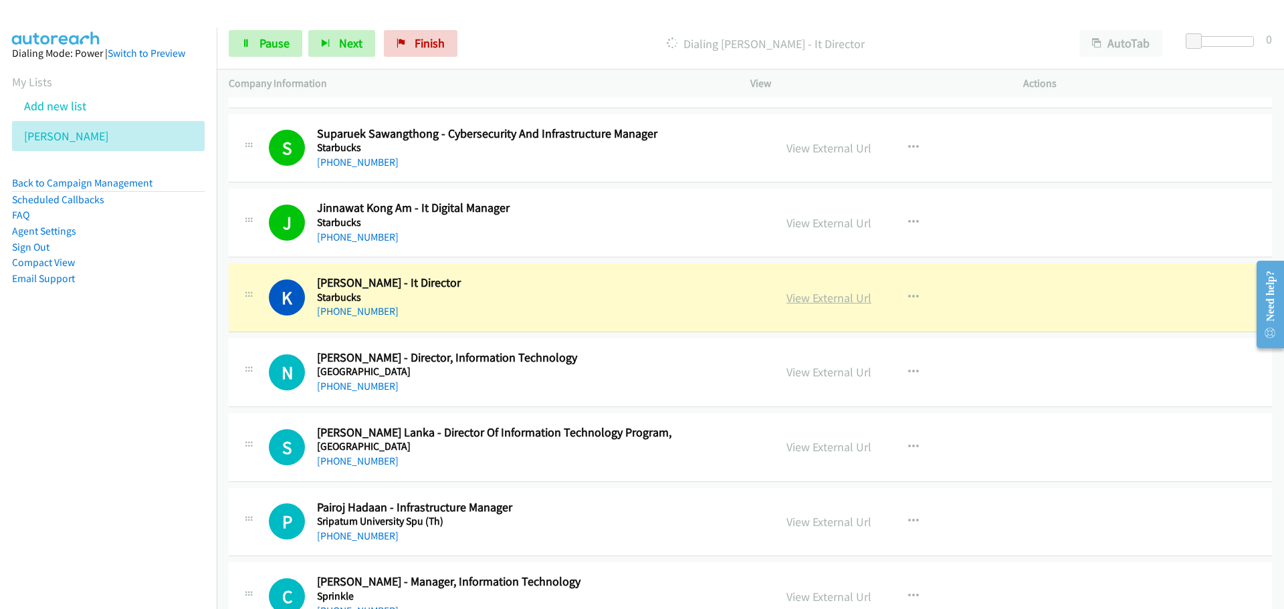
click at [836, 302] on link "View External Url" at bounding box center [829, 297] width 85 height 15
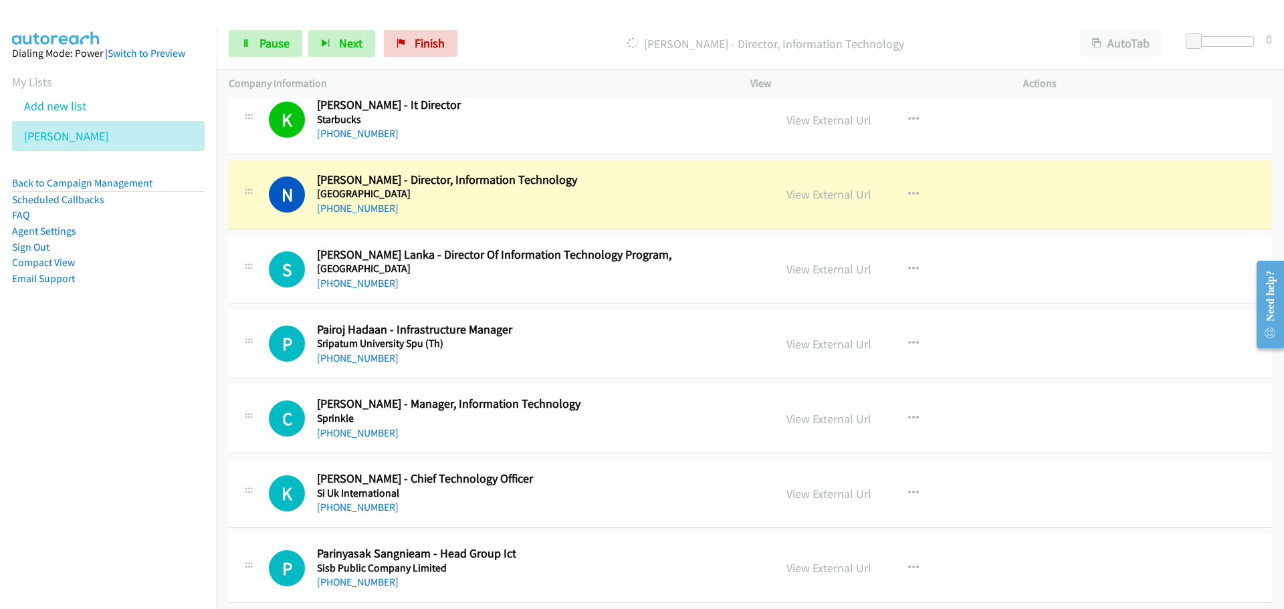
scroll to position [5016, 0]
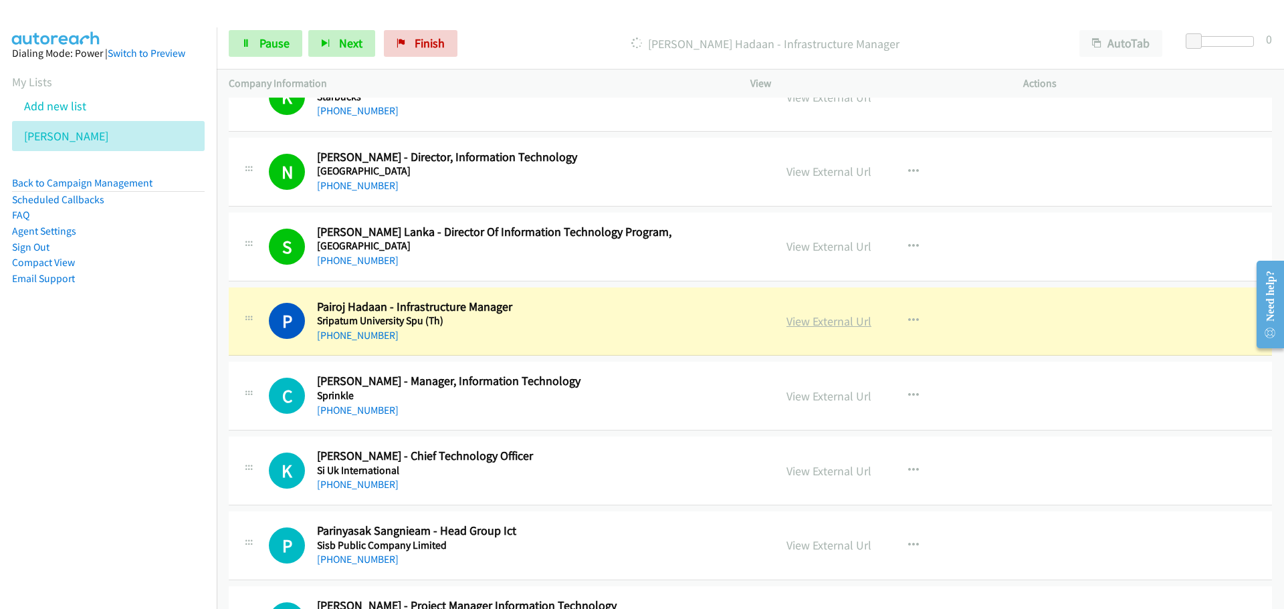
click at [830, 325] on link "View External Url" at bounding box center [829, 321] width 85 height 15
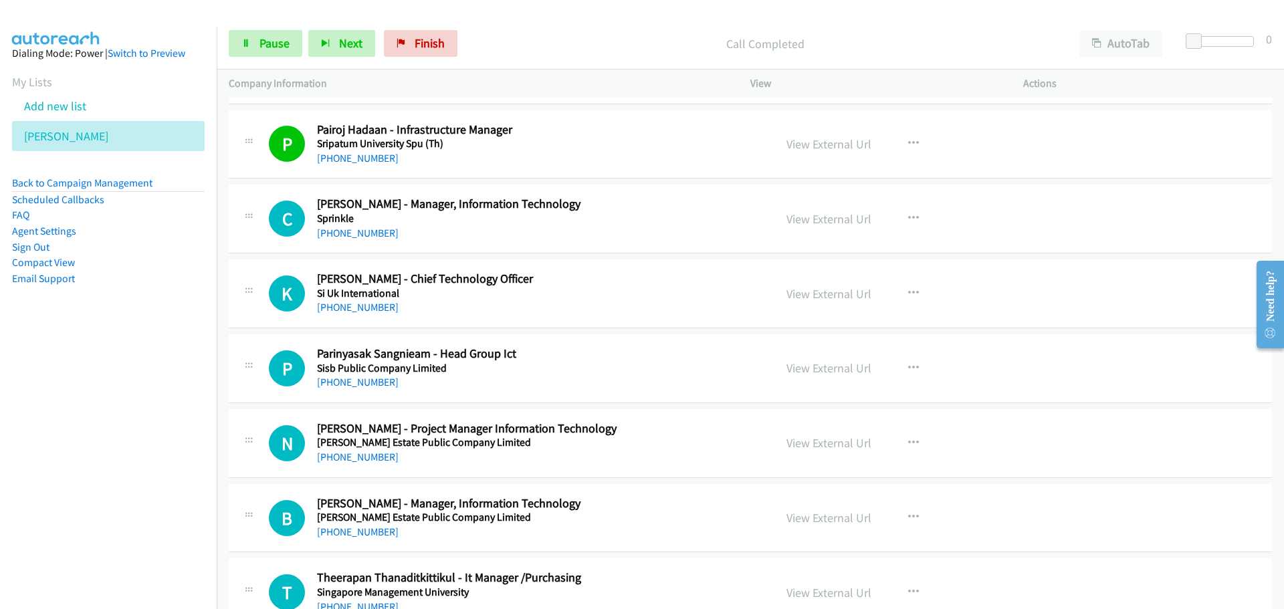
scroll to position [5217, 0]
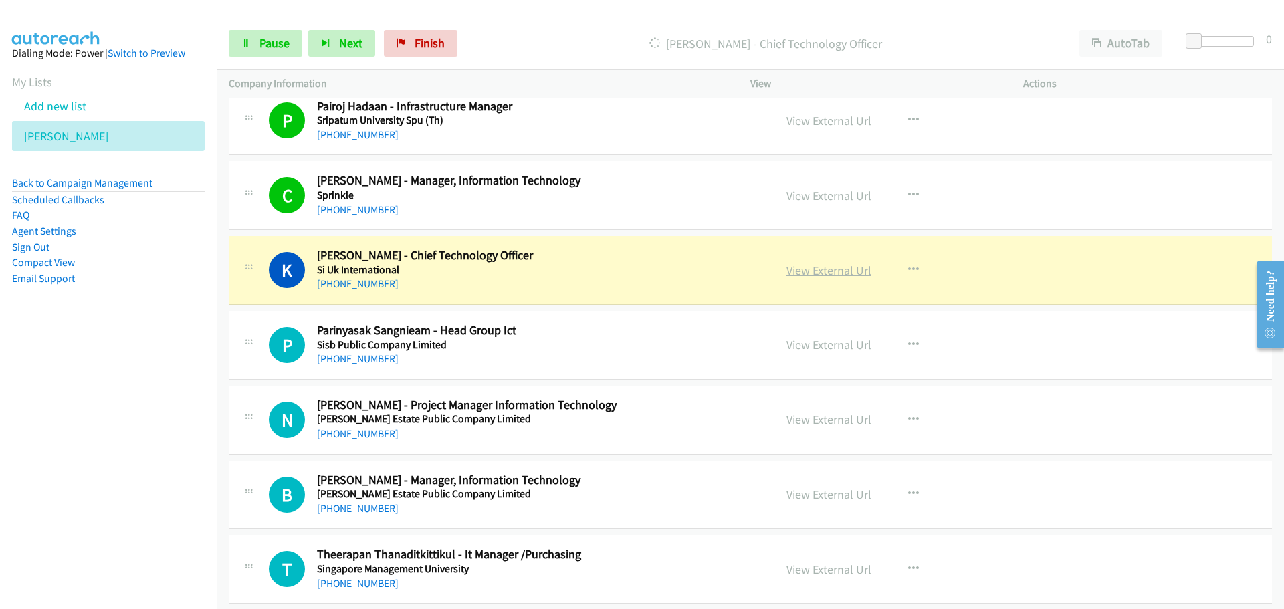
click at [826, 273] on link "View External Url" at bounding box center [829, 270] width 85 height 15
click at [267, 35] on link "Pause" at bounding box center [266, 43] width 74 height 27
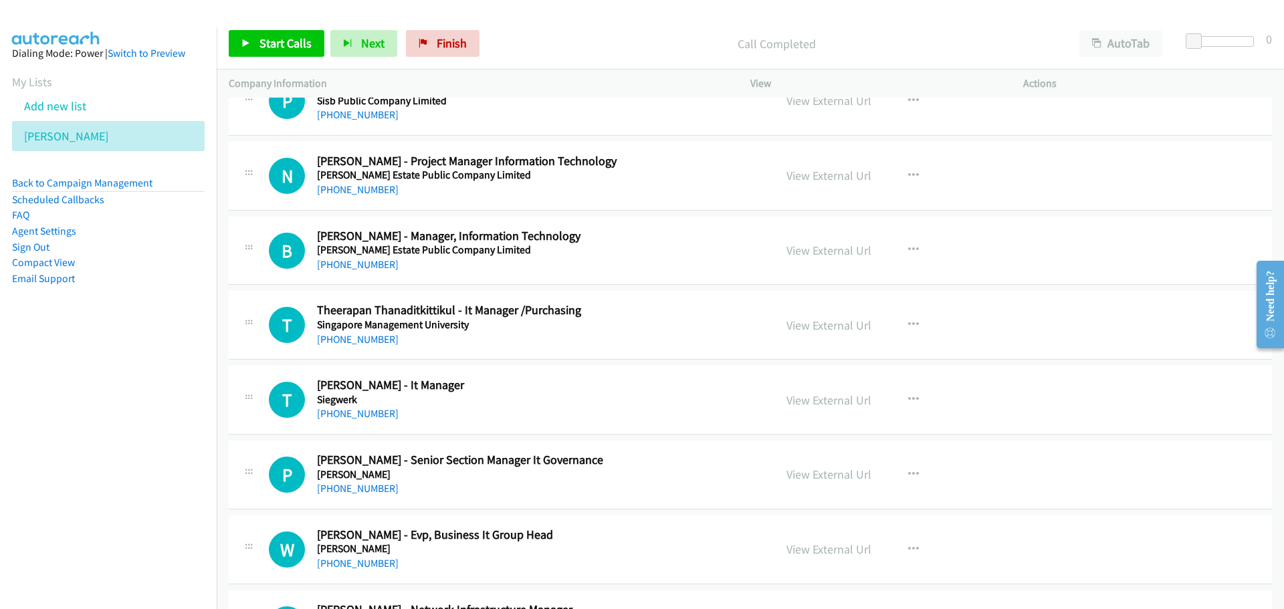
scroll to position [5484, 0]
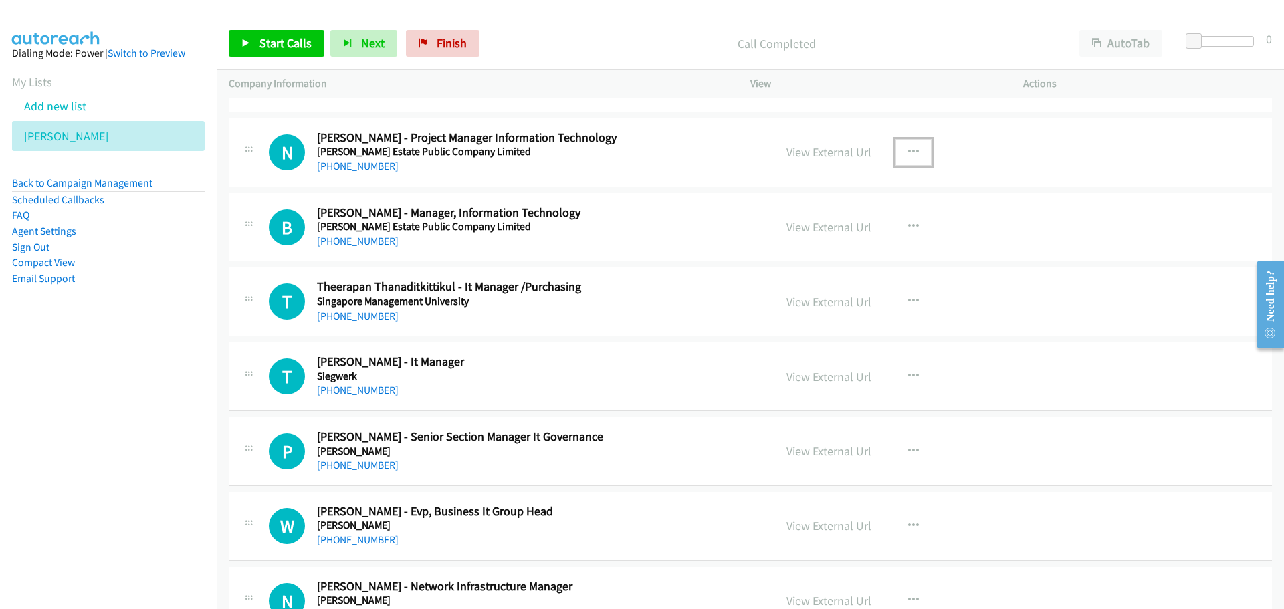
click at [909, 159] on button "button" at bounding box center [914, 152] width 36 height 27
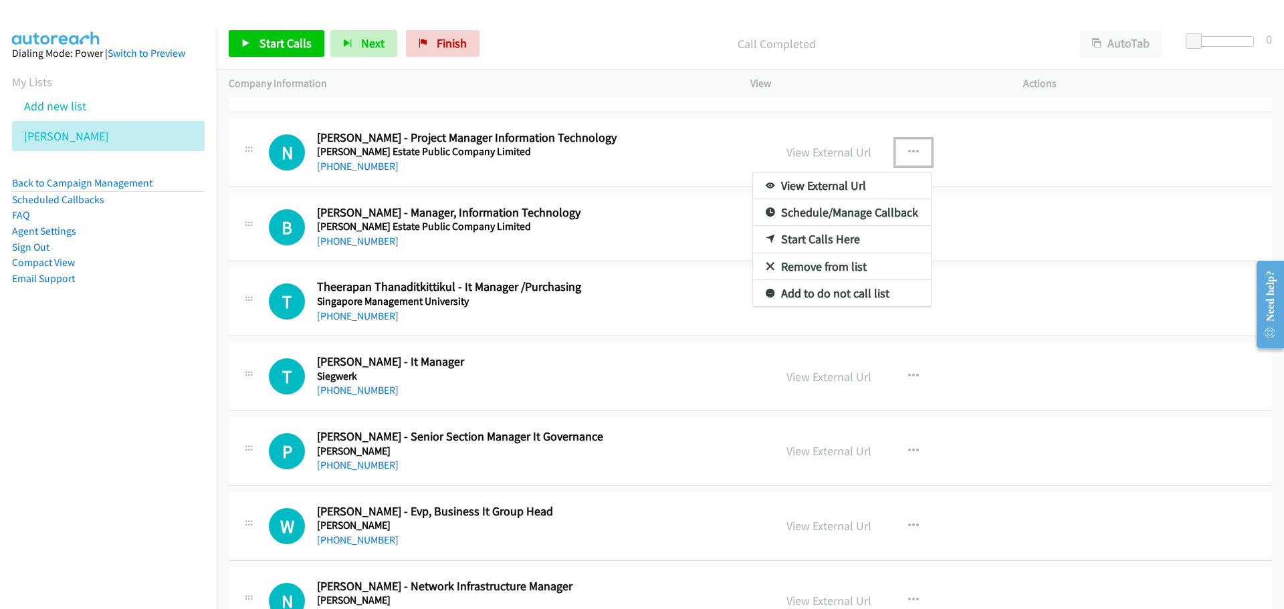
click at [843, 239] on link "Start Calls Here" at bounding box center [842, 239] width 178 height 27
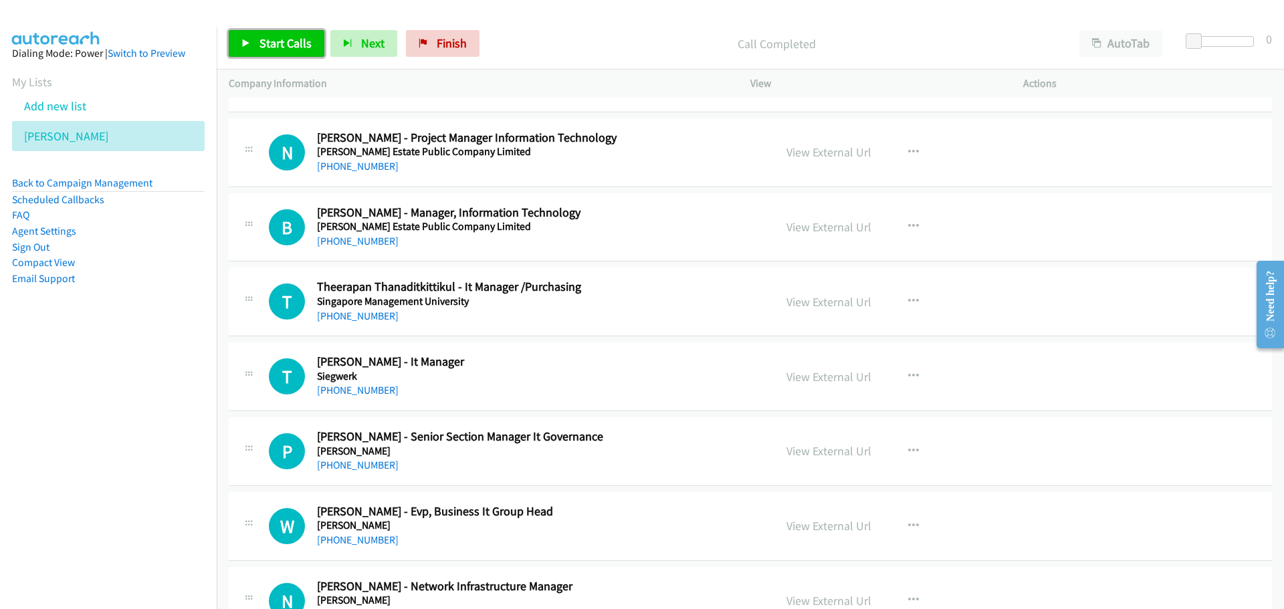
click at [263, 47] on span "Start Calls" at bounding box center [285, 42] width 52 height 15
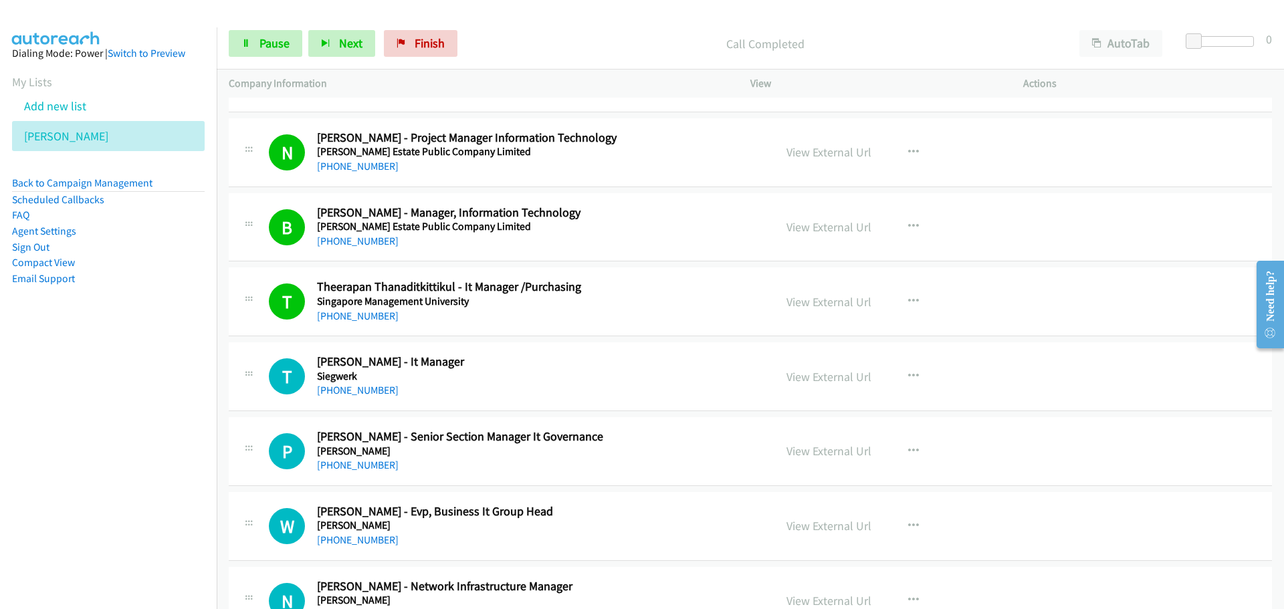
click at [633, 375] on h5 "Siegwerk" at bounding box center [537, 376] width 441 height 13
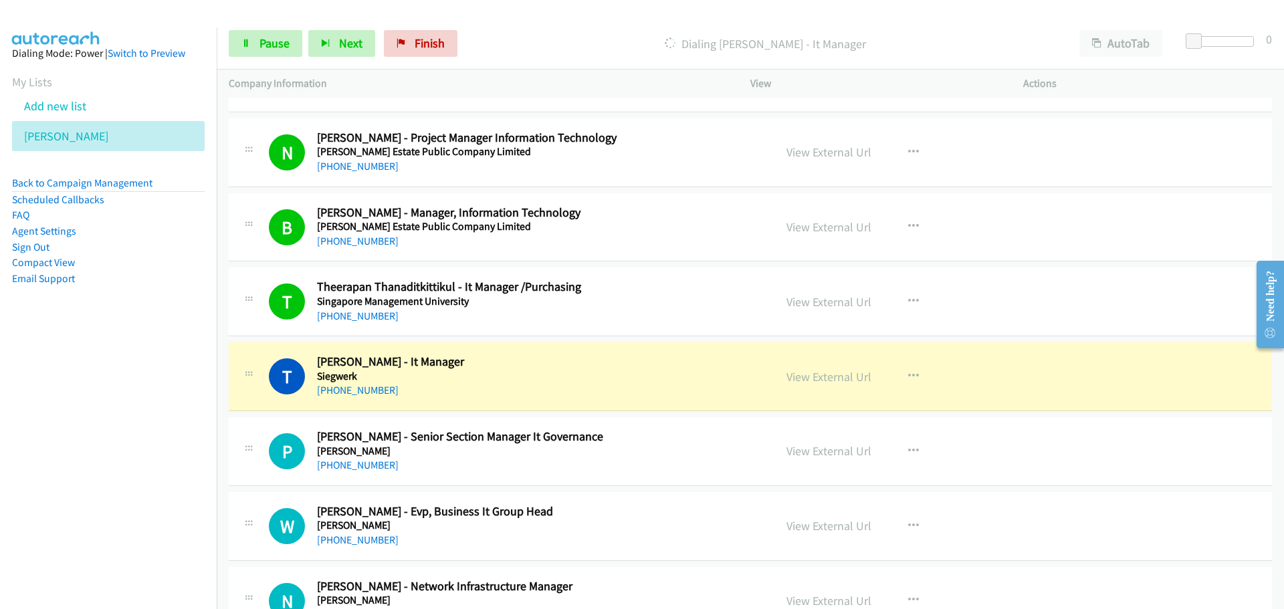
drag, startPoint x: 630, startPoint y: 368, endPoint x: 666, endPoint y: 343, distance: 43.8
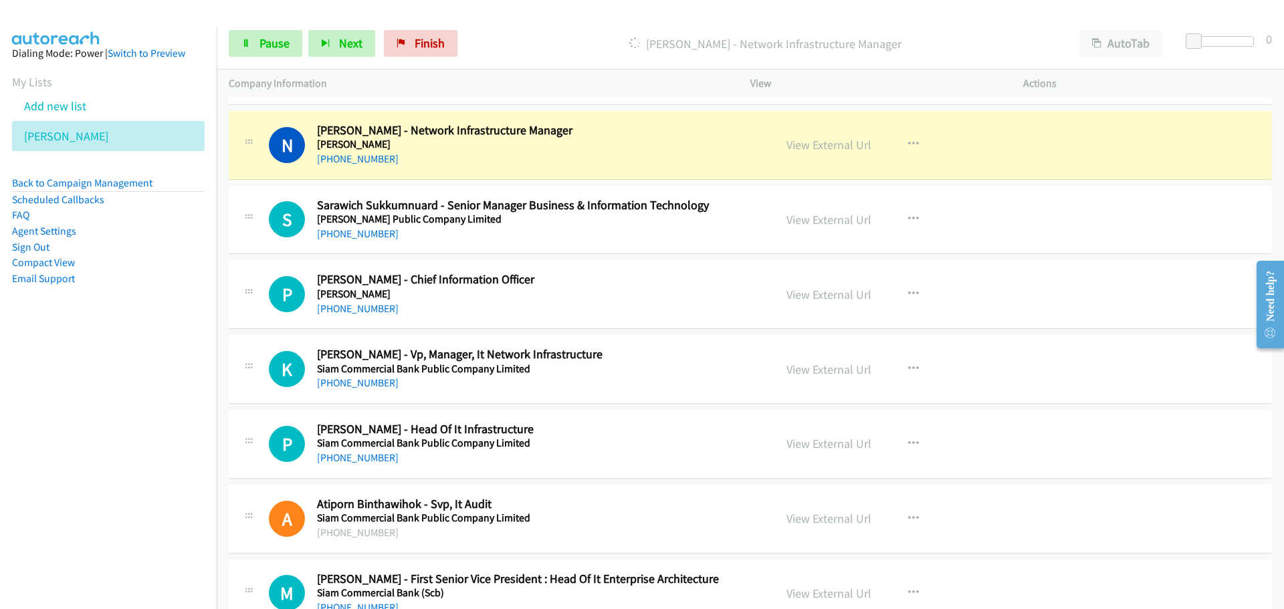
scroll to position [5952, 0]
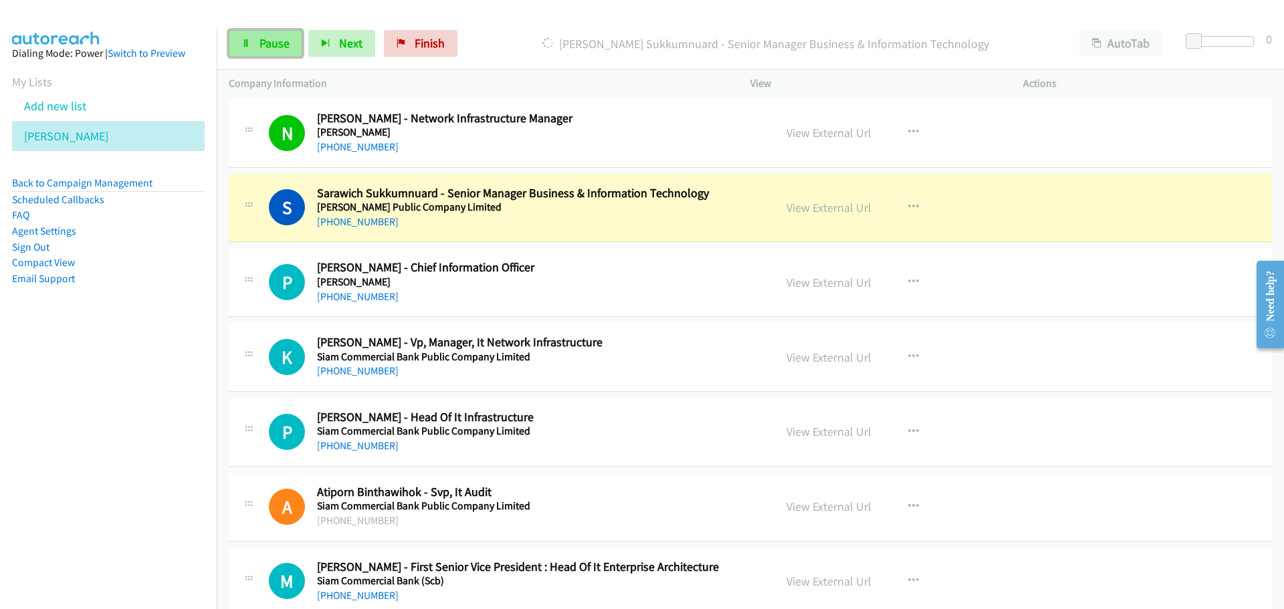
click at [264, 31] on link "Pause" at bounding box center [266, 43] width 74 height 27
